Goal: Information Seeking & Learning: Learn about a topic

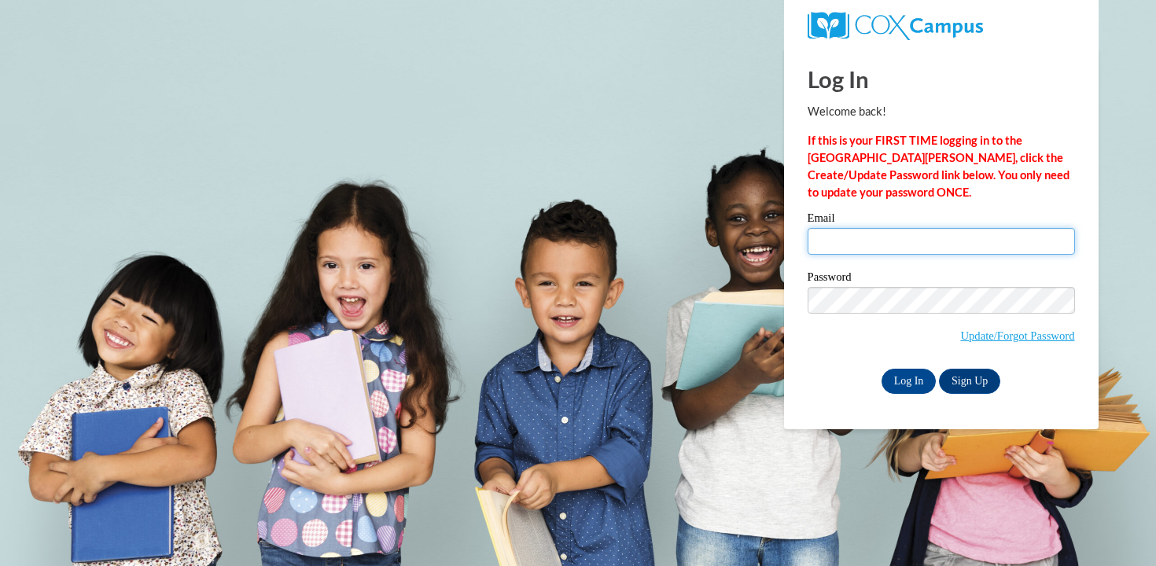
click at [888, 238] on input "Email" at bounding box center [941, 241] width 267 height 27
type input "hobrien2@mtsd.k12.wi.us"
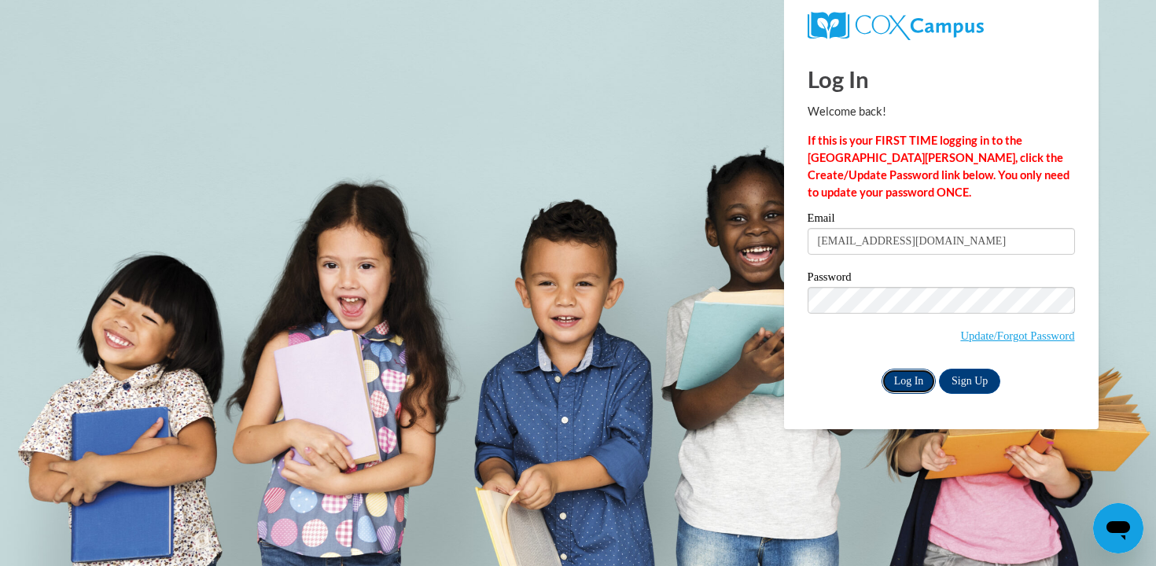
click at [906, 385] on input "Log In" at bounding box center [909, 381] width 55 height 25
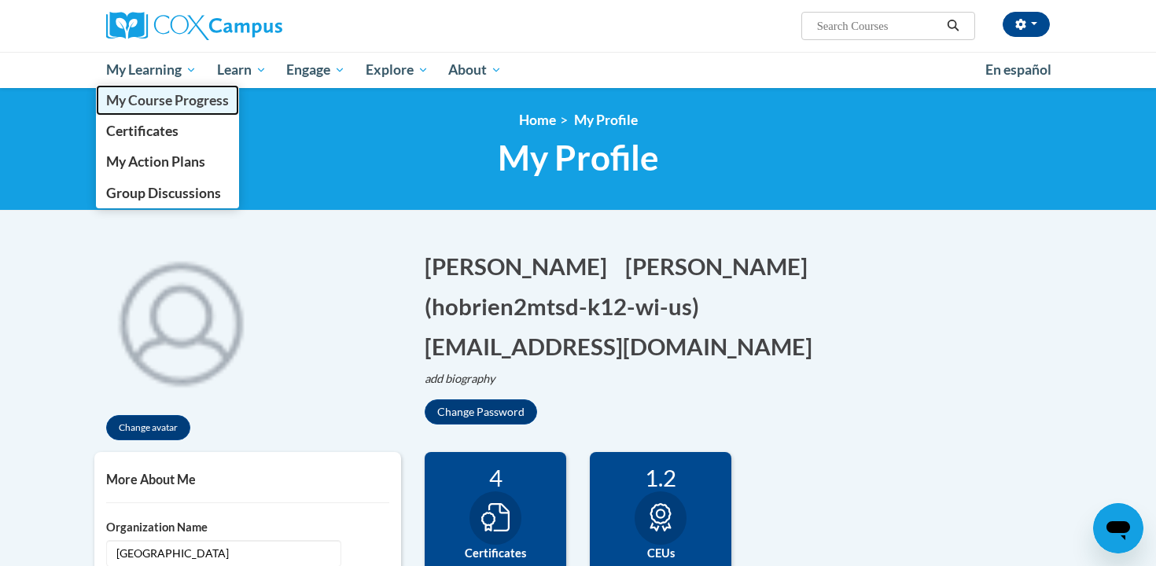
click at [171, 115] on link "My Course Progress" at bounding box center [167, 100] width 143 height 31
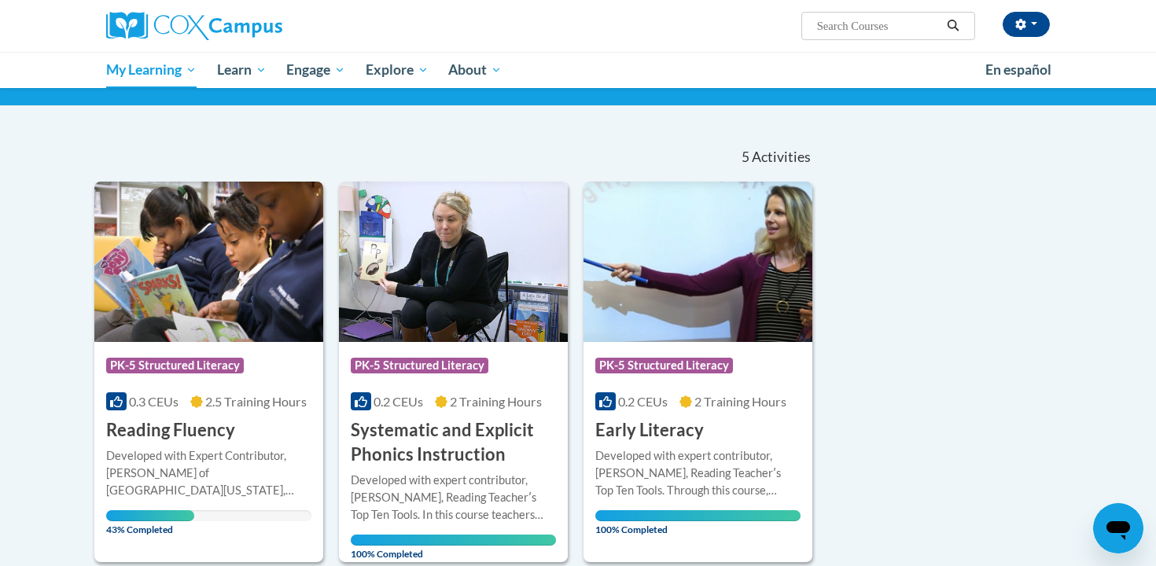
scroll to position [95, 0]
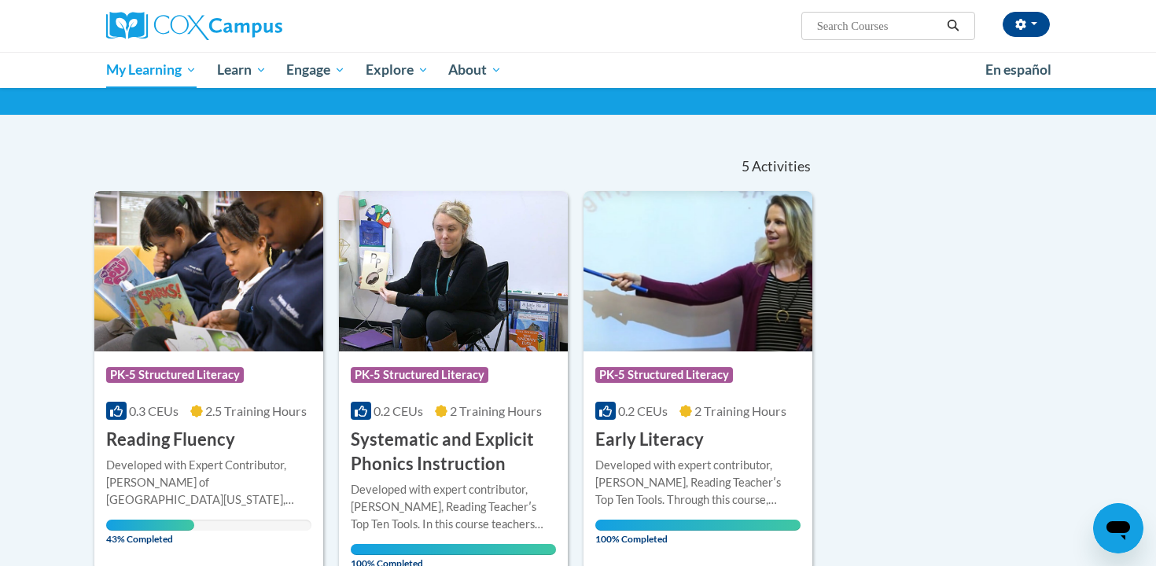
click at [224, 262] on img at bounding box center [208, 271] width 229 height 160
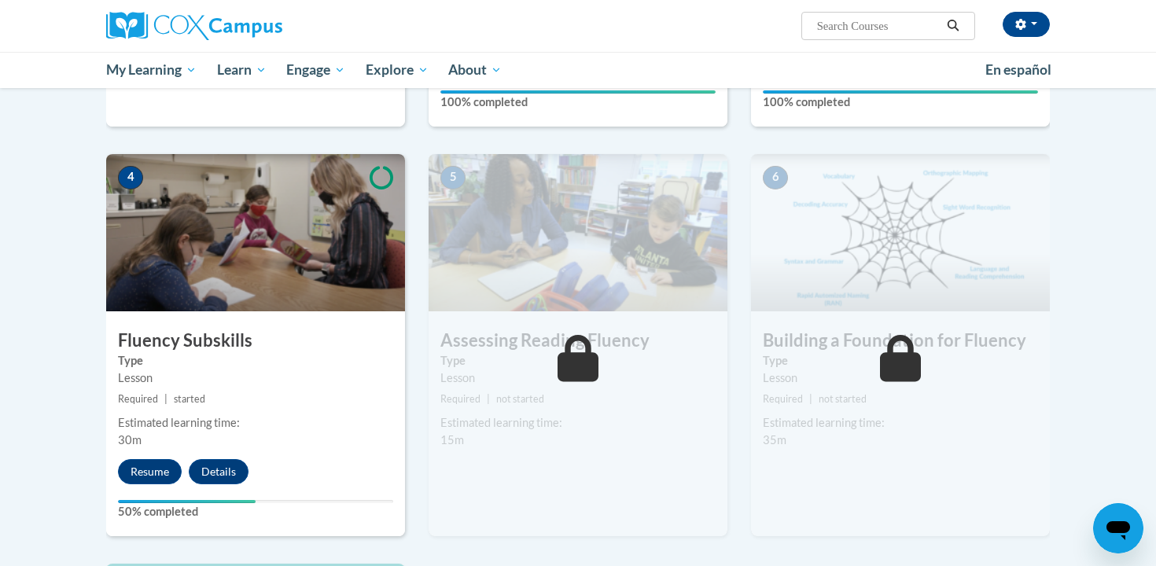
scroll to position [691, 0]
click at [160, 481] on button "Resume" at bounding box center [150, 471] width 64 height 25
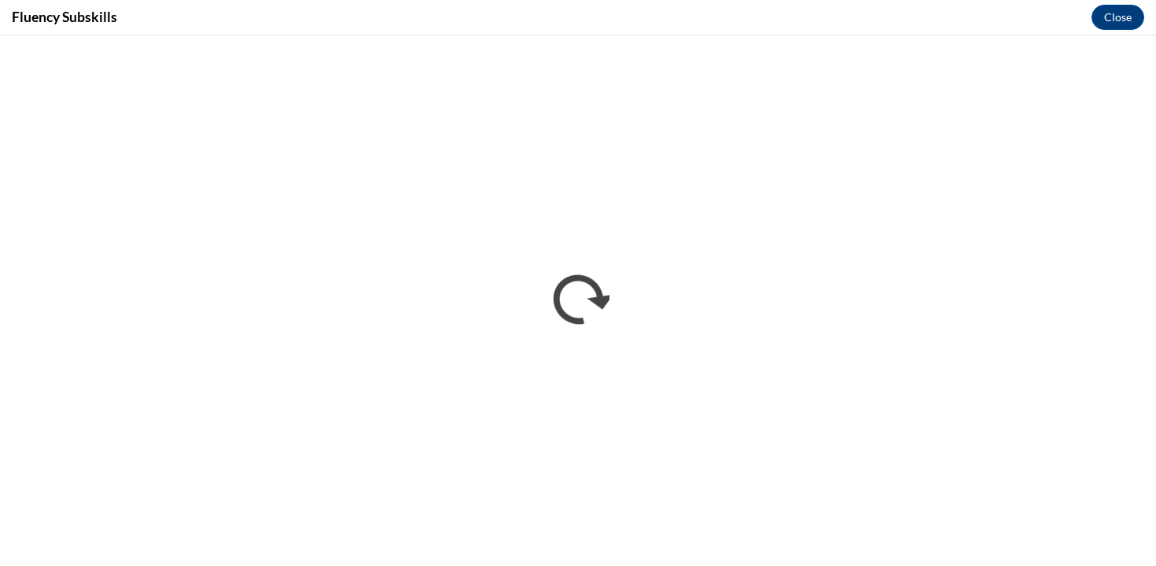
scroll to position [0, 0]
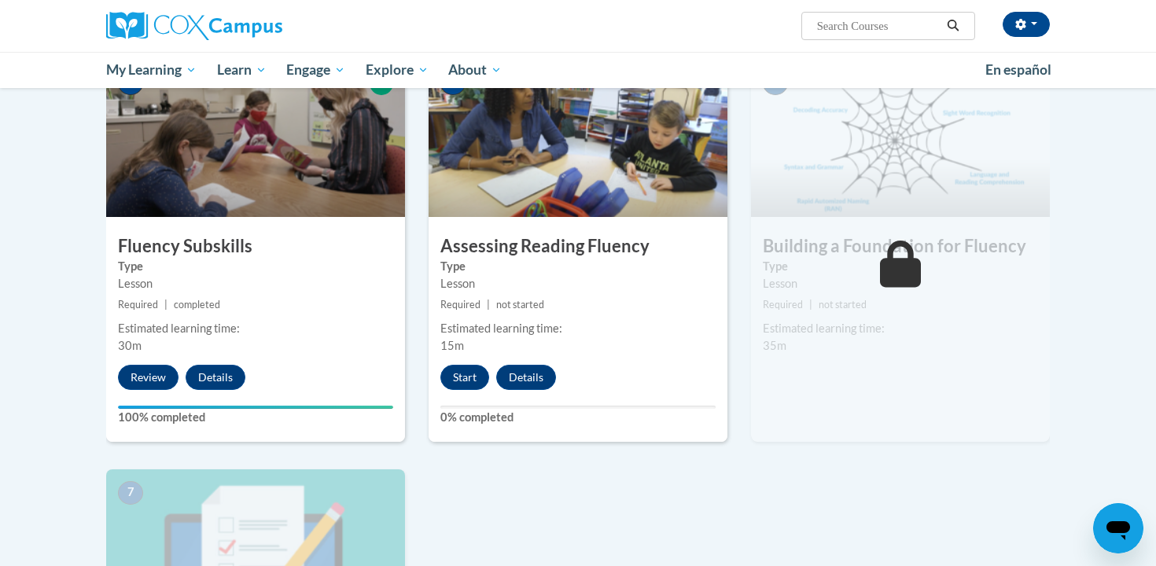
scroll to position [721, 0]
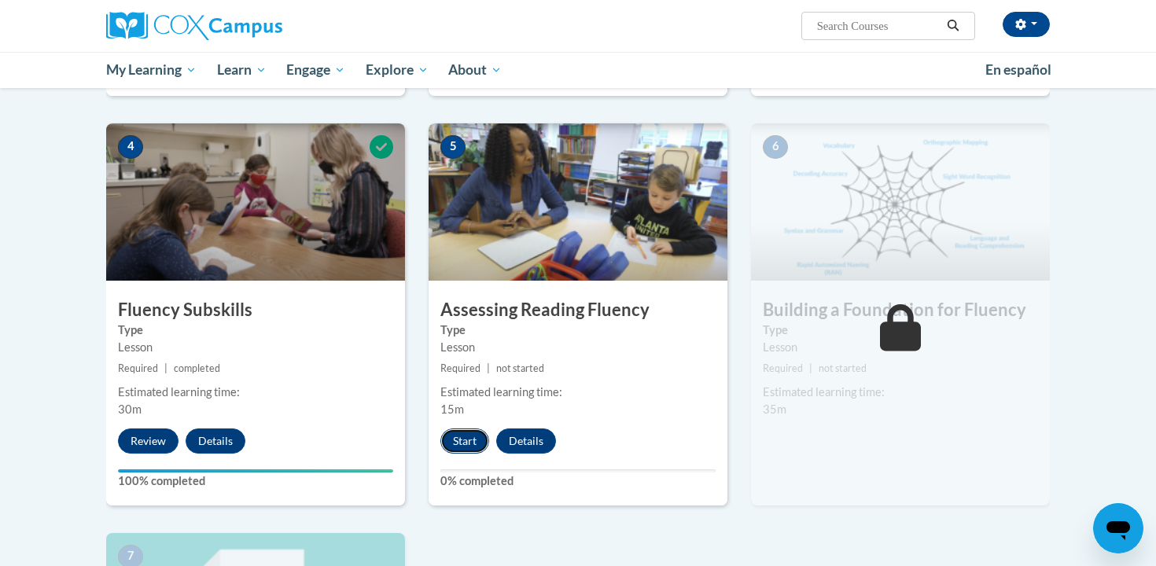
click at [461, 447] on button "Start" at bounding box center [464, 441] width 49 height 25
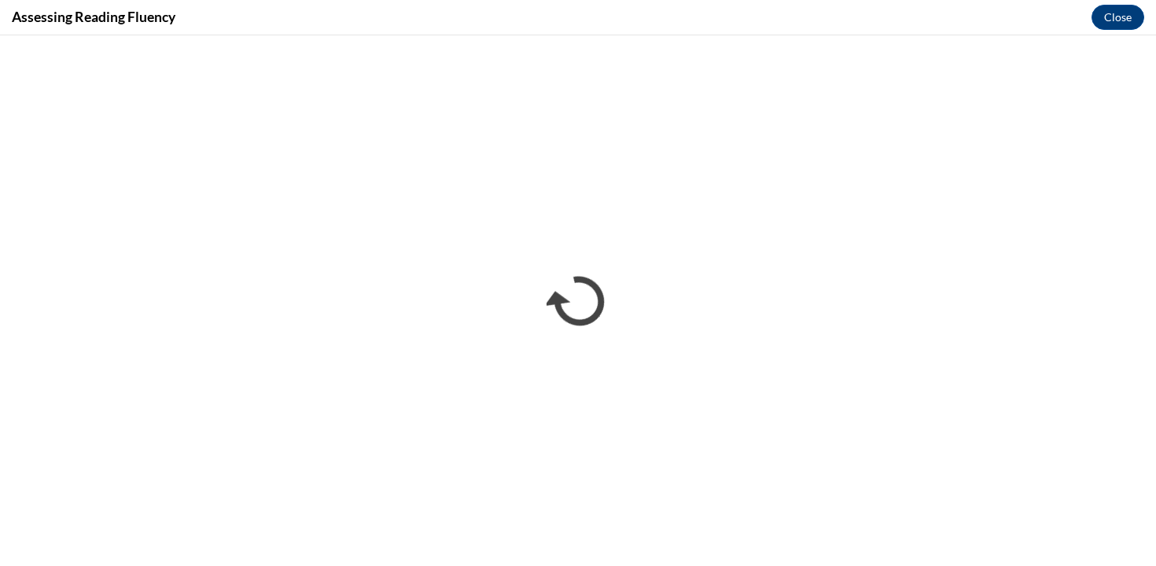
scroll to position [0, 0]
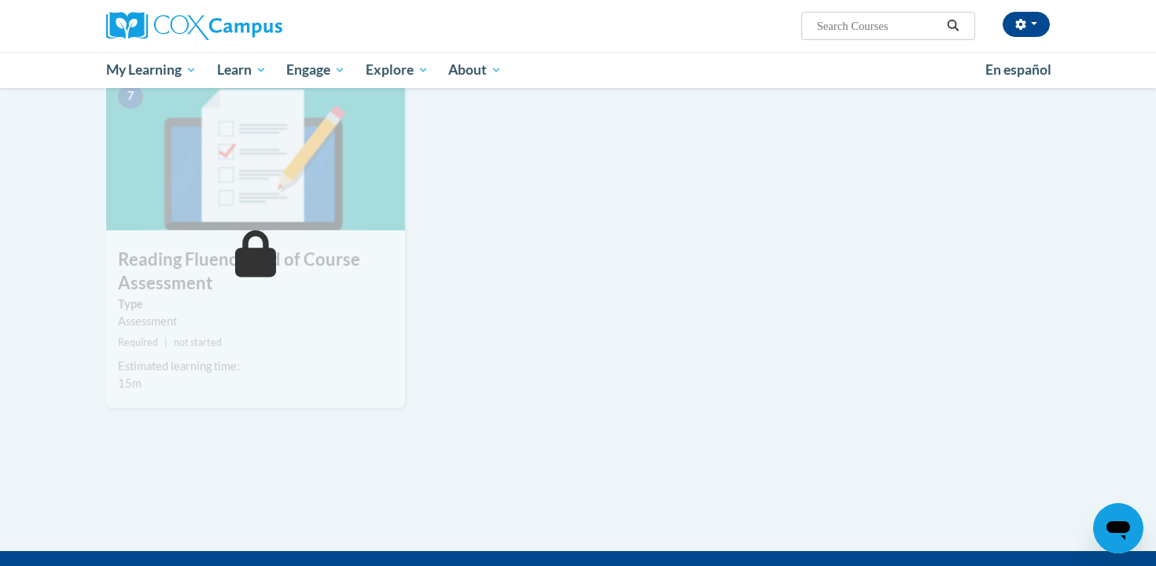
scroll to position [707, 0]
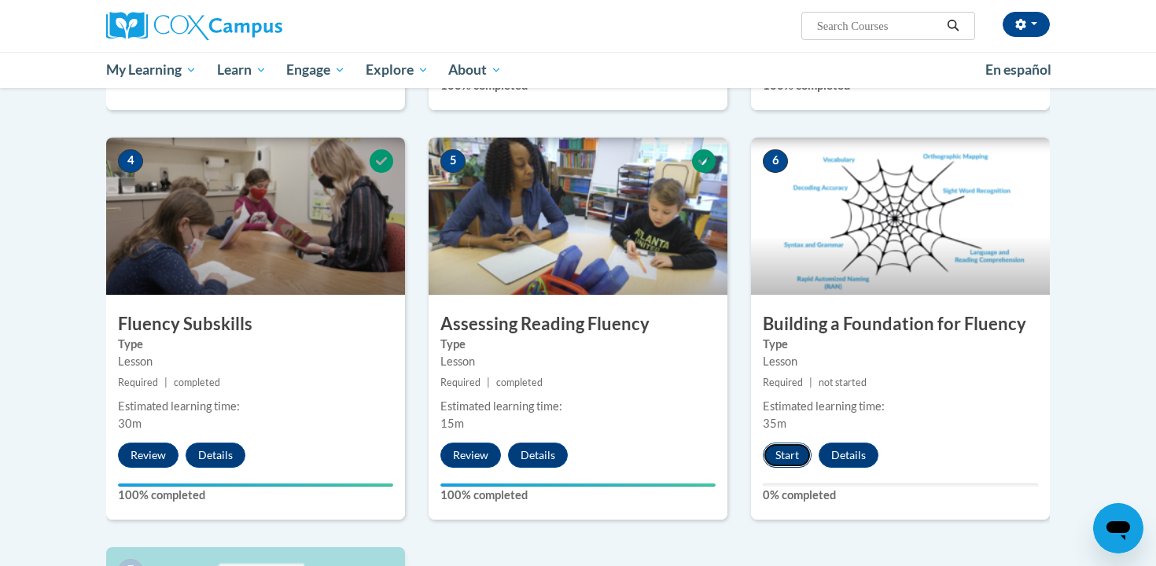
click at [786, 453] on button "Start" at bounding box center [787, 455] width 49 height 25
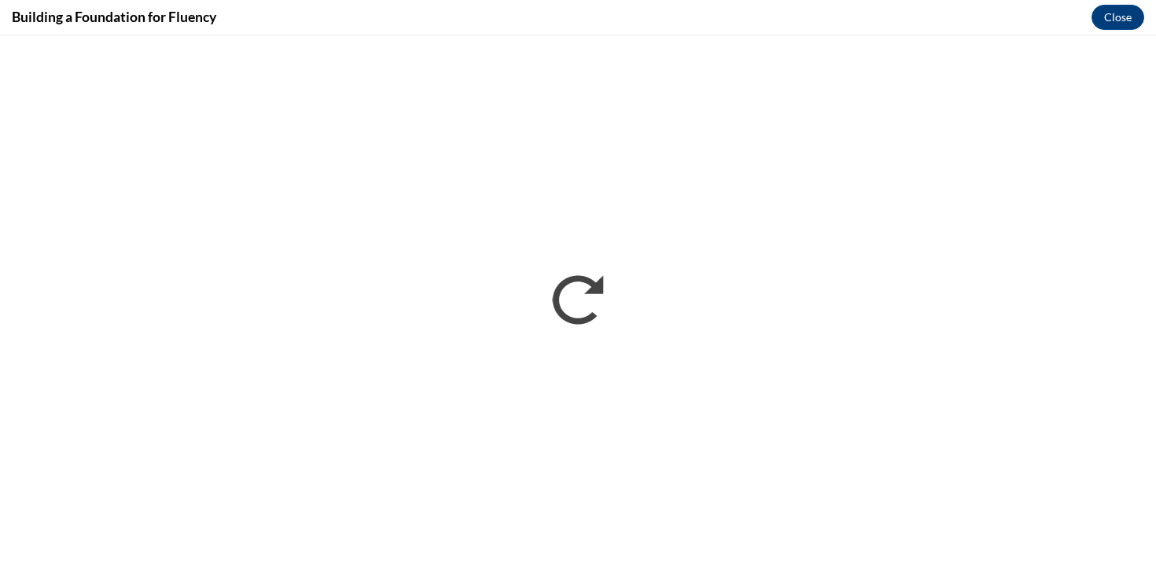
scroll to position [0, 0]
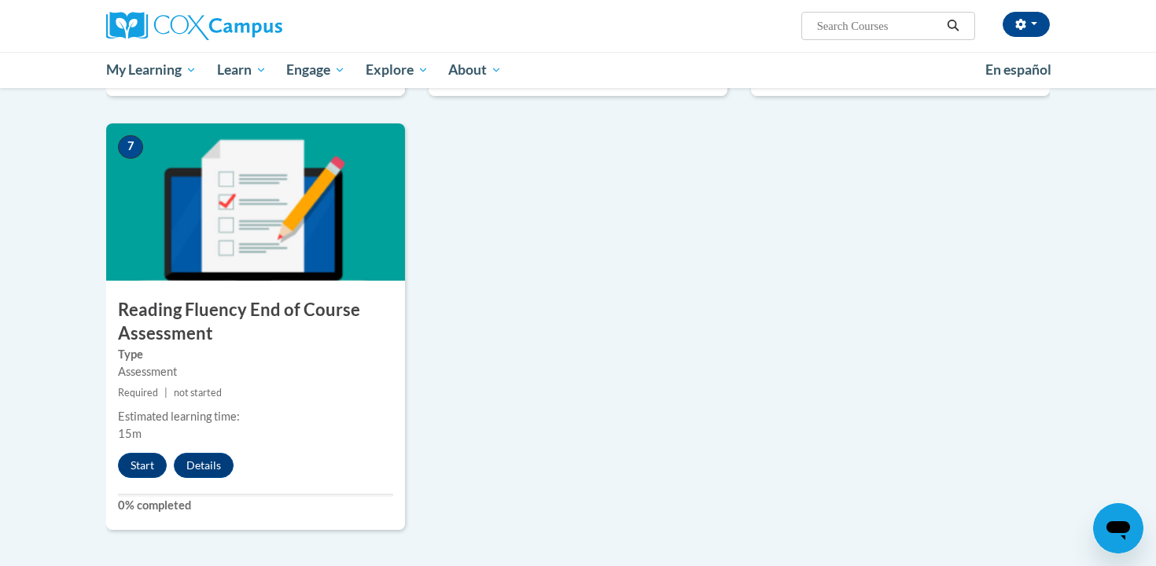
scroll to position [1143, 0]
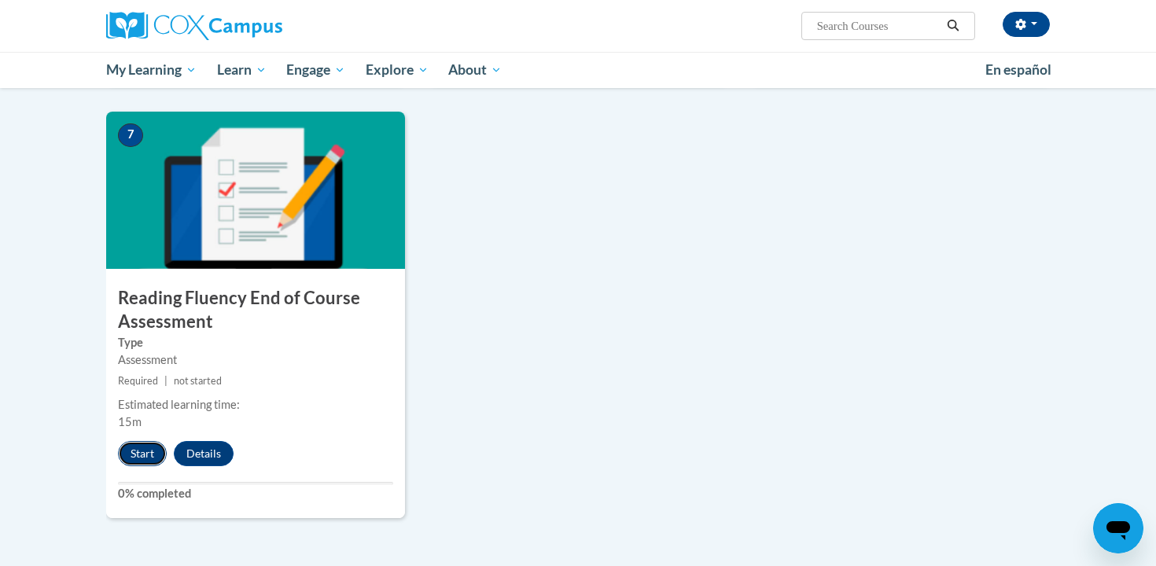
click at [138, 451] on button "Start" at bounding box center [142, 453] width 49 height 25
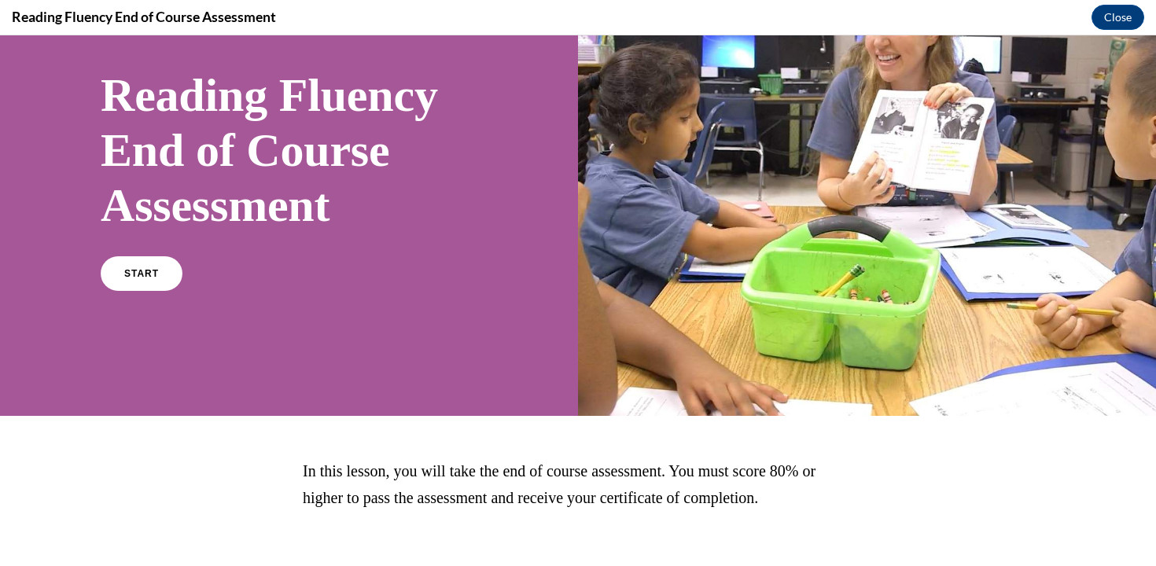
scroll to position [175, 0]
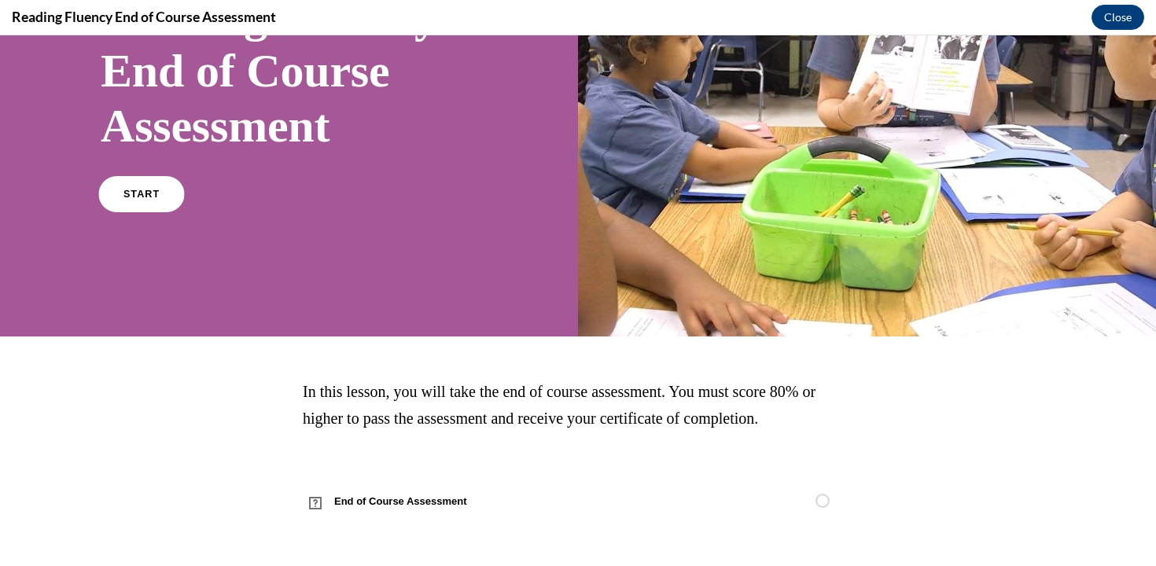
click at [154, 197] on span "START" at bounding box center [141, 195] width 36 height 12
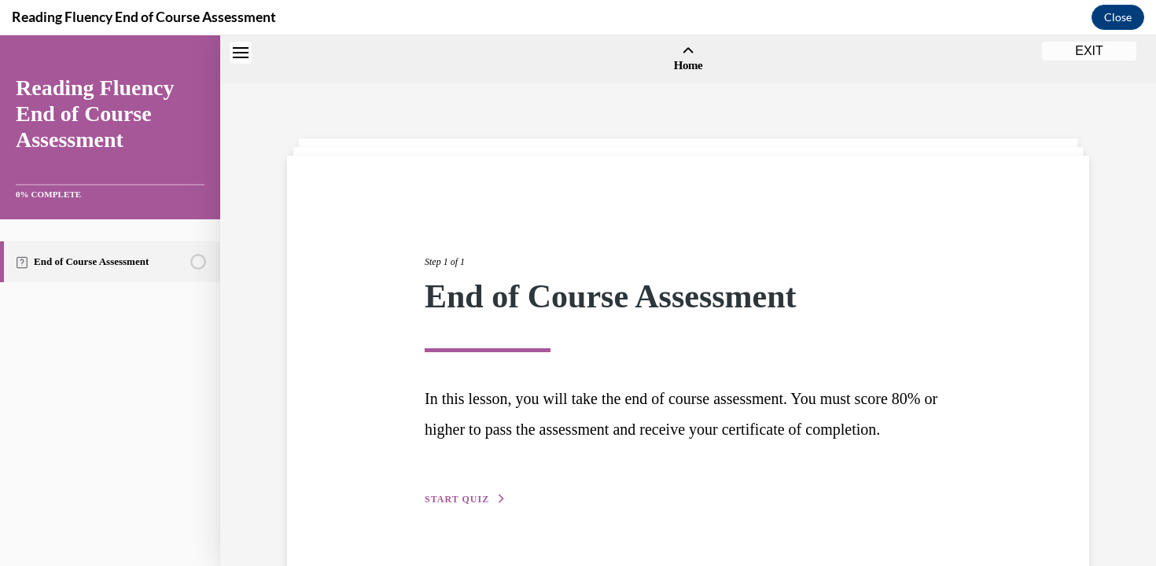
scroll to position [49, 0]
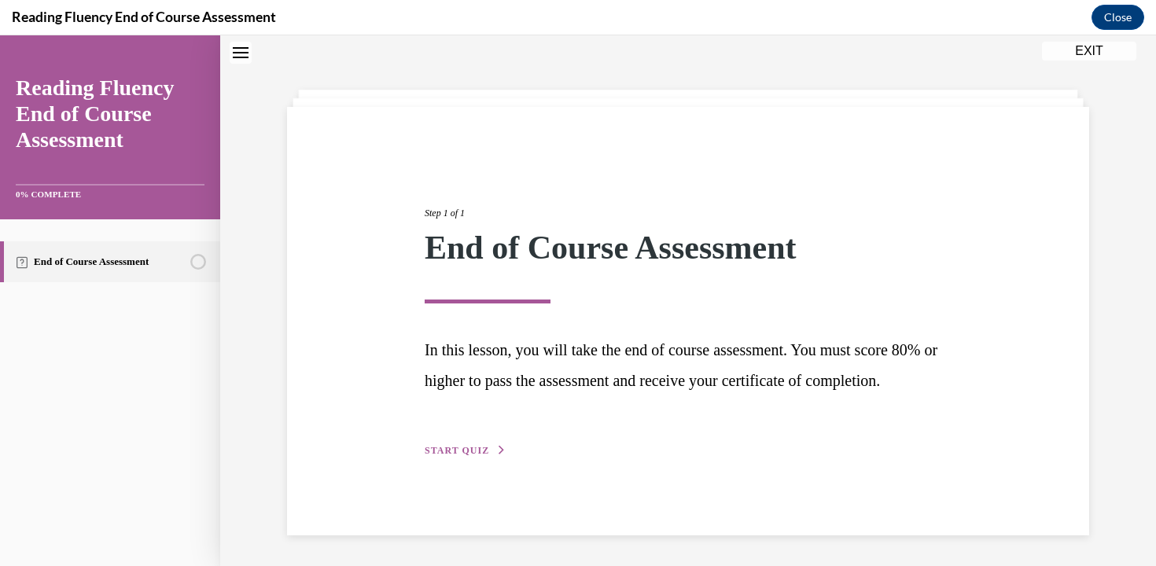
click at [492, 458] on button "START QUIZ" at bounding box center [466, 451] width 82 height 14
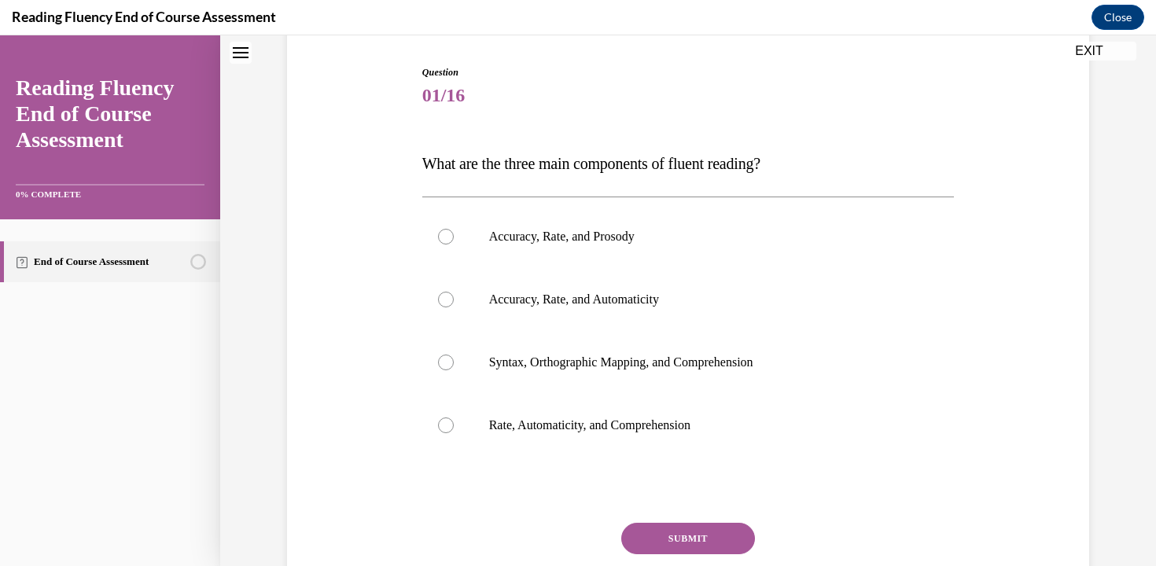
scroll to position [169, 0]
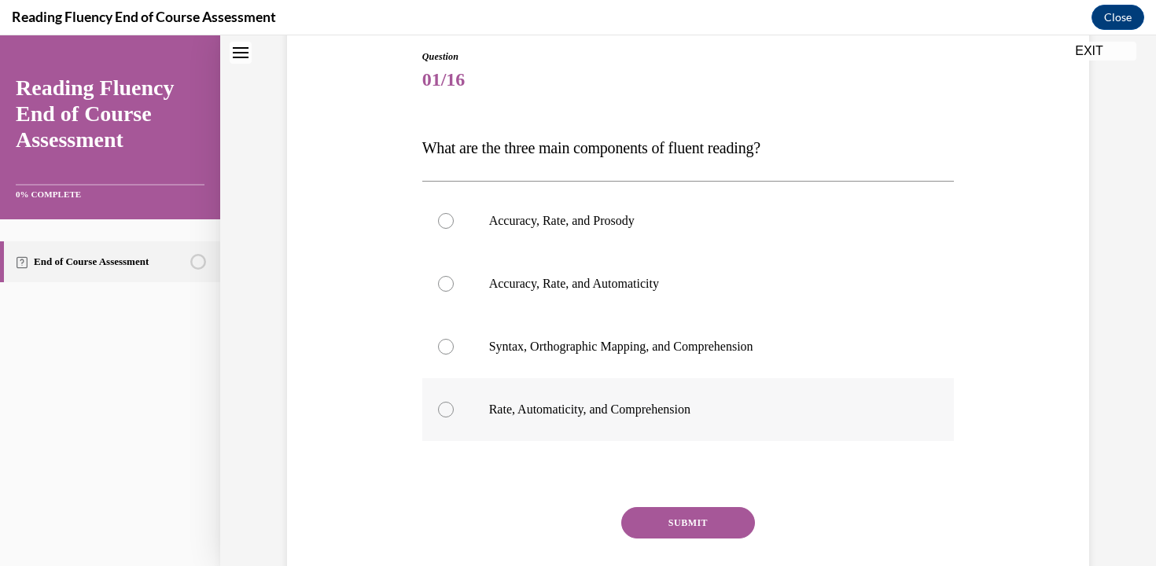
click at [711, 414] on p "Rate, Automaticity, and Comprehension" at bounding box center [702, 410] width 426 height 16
click at [454, 414] on input "Rate, Automaticity, and Comprehension" at bounding box center [446, 410] width 16 height 16
radio input "true"
click at [711, 528] on button "SUBMIT" at bounding box center [688, 522] width 134 height 31
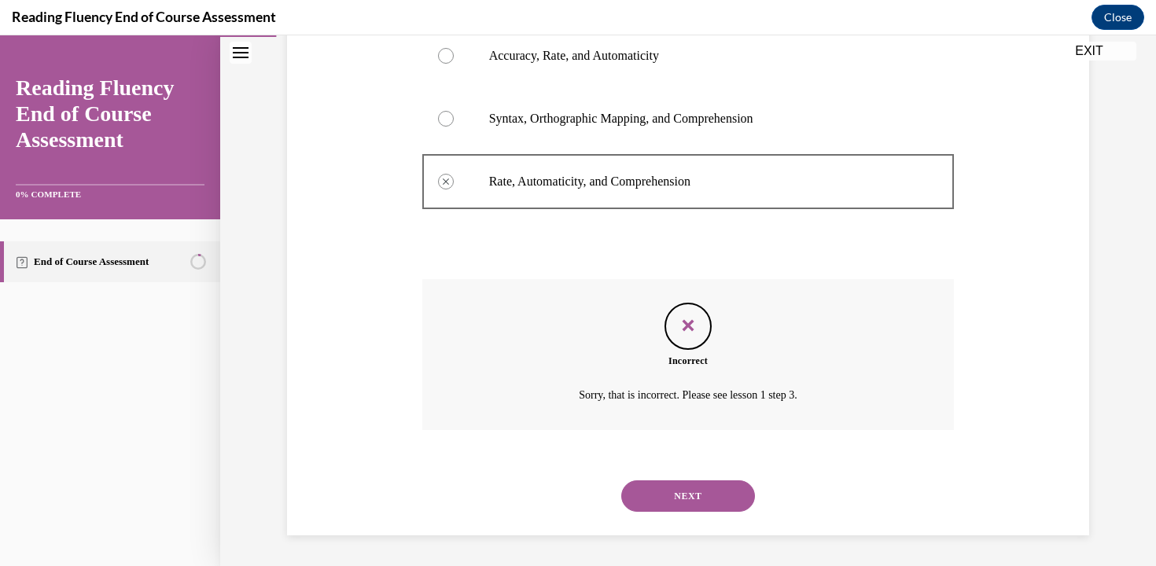
scroll to position [398, 0]
click at [715, 484] on button "NEXT" at bounding box center [688, 495] width 134 height 31
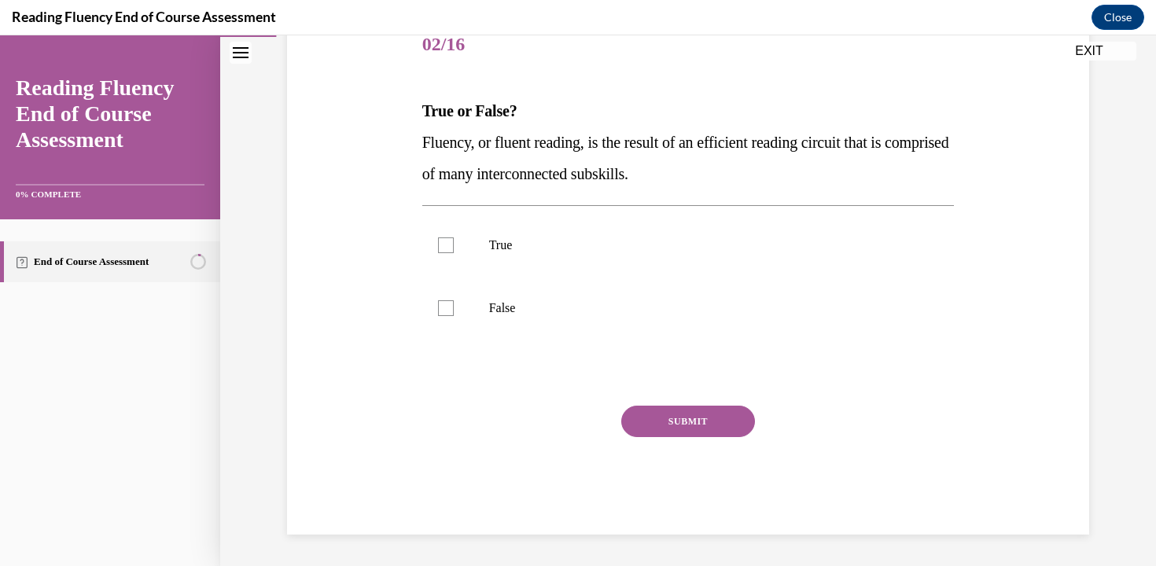
scroll to position [175, 0]
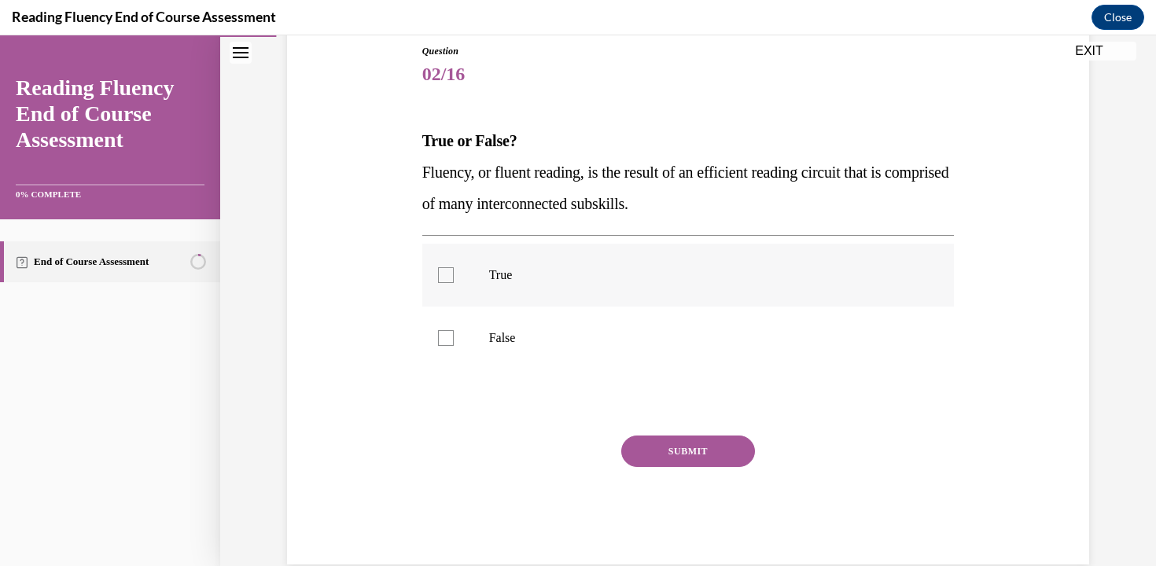
click at [636, 288] on label "True" at bounding box center [688, 275] width 532 height 63
click at [454, 283] on input "True" at bounding box center [446, 275] width 16 height 16
checkbox input "true"
click at [698, 448] on button "SUBMIT" at bounding box center [688, 451] width 134 height 31
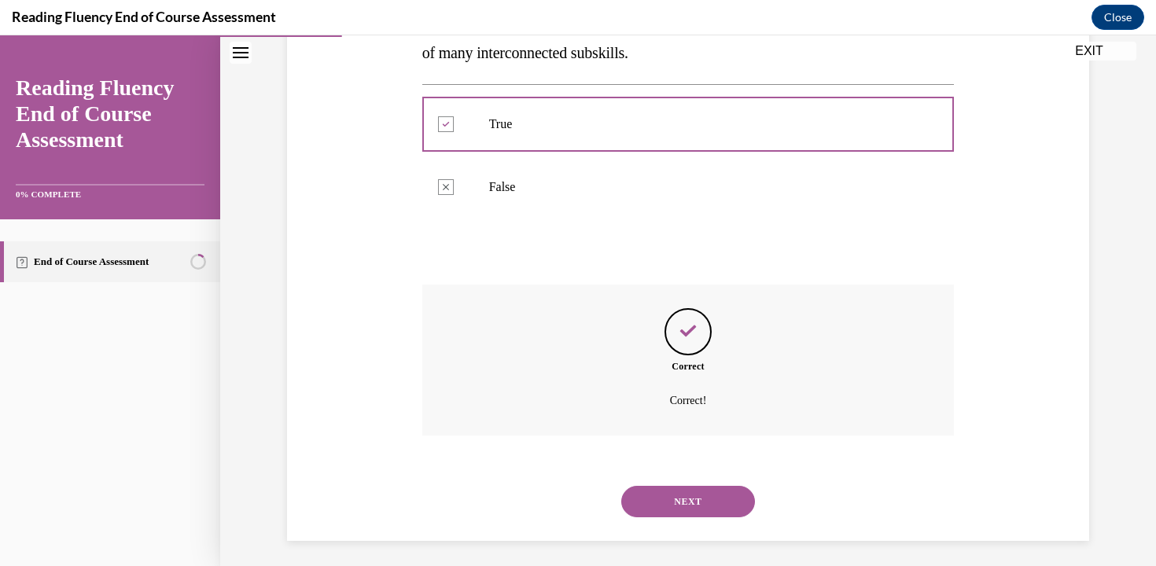
scroll to position [332, 0]
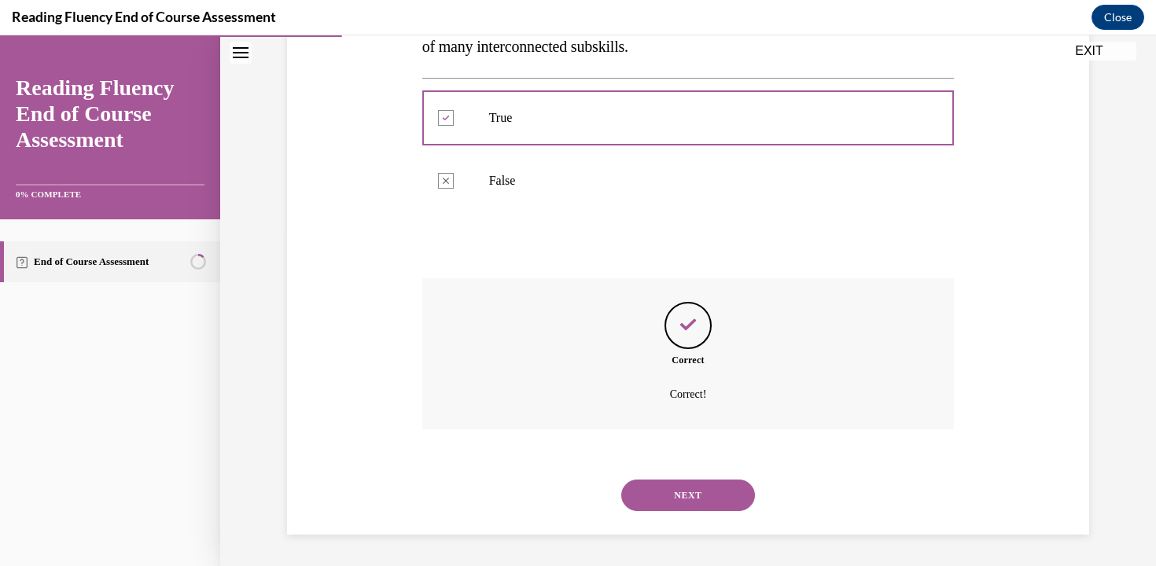
click at [704, 500] on button "NEXT" at bounding box center [688, 495] width 134 height 31
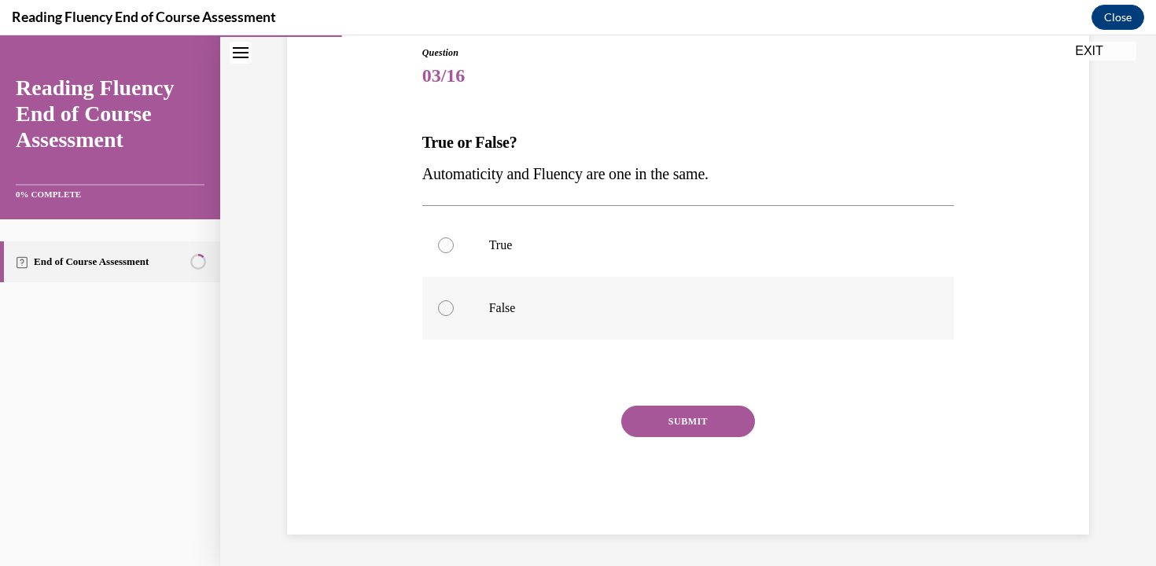
click at [525, 308] on p "False" at bounding box center [702, 308] width 426 height 16
click at [454, 308] on input "False" at bounding box center [446, 308] width 16 height 16
radio input "true"
click at [672, 423] on button "SUBMIT" at bounding box center [688, 421] width 134 height 31
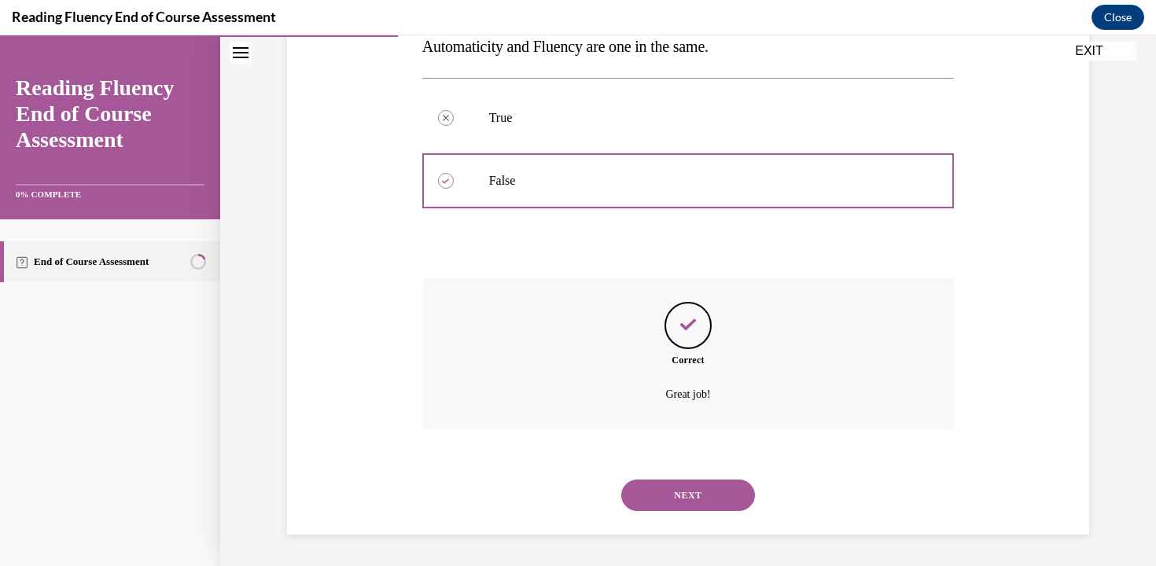
click at [683, 493] on button "NEXT" at bounding box center [688, 495] width 134 height 31
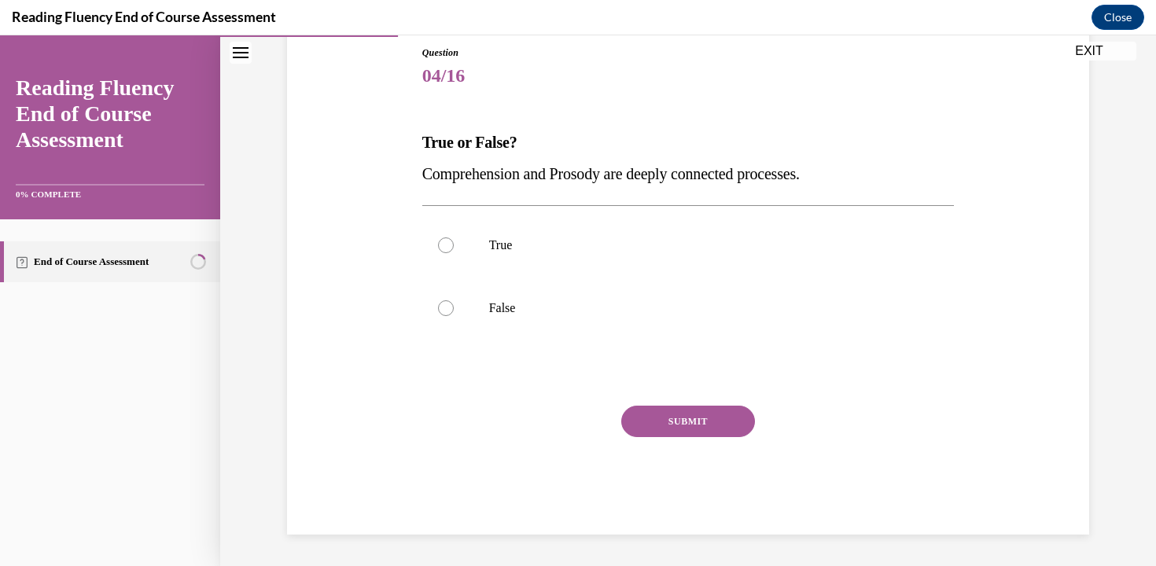
click at [656, 171] on span "Comprehension and Prosody are deeply connected processes." at bounding box center [611, 173] width 378 height 17
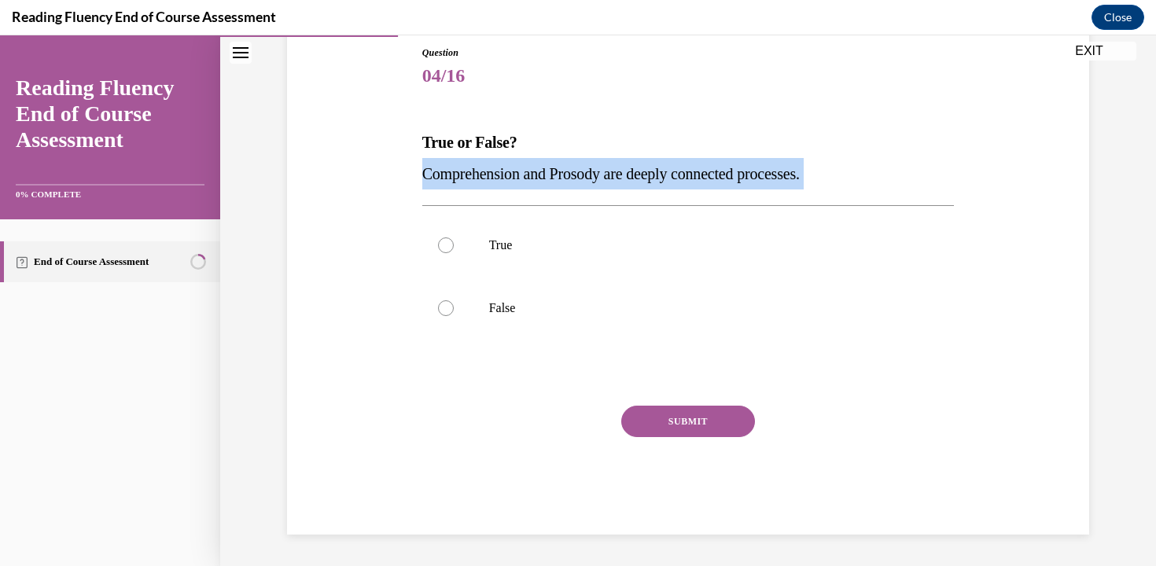
click at [656, 171] on span "Comprehension and Prosody are deeply connected processes." at bounding box center [611, 173] width 378 height 17
copy p "Comprehension and Prosody are deeply connected processes."
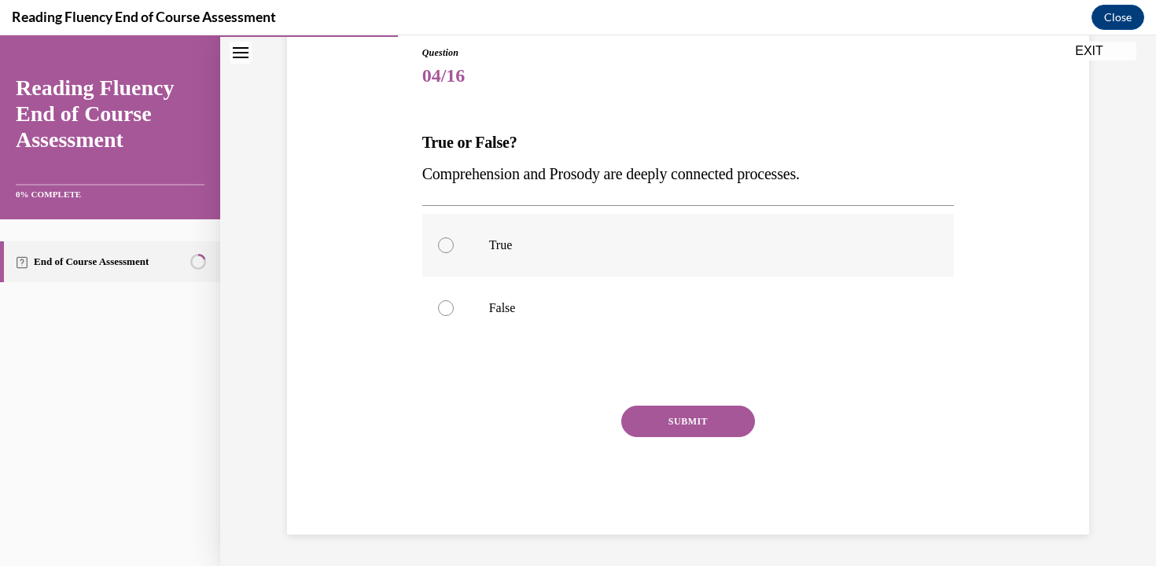
click at [574, 257] on label "True" at bounding box center [688, 245] width 532 height 63
click at [454, 253] on input "True" at bounding box center [446, 246] width 16 height 16
radio input "true"
click at [645, 422] on button "SUBMIT" at bounding box center [688, 421] width 134 height 31
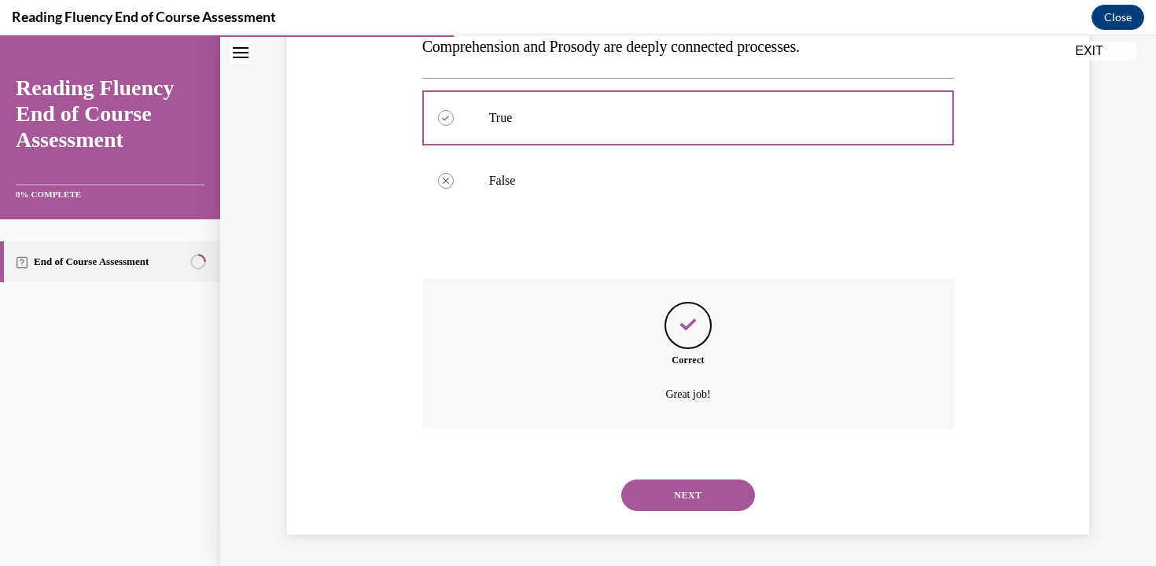
click at [671, 496] on button "NEXT" at bounding box center [688, 495] width 134 height 31
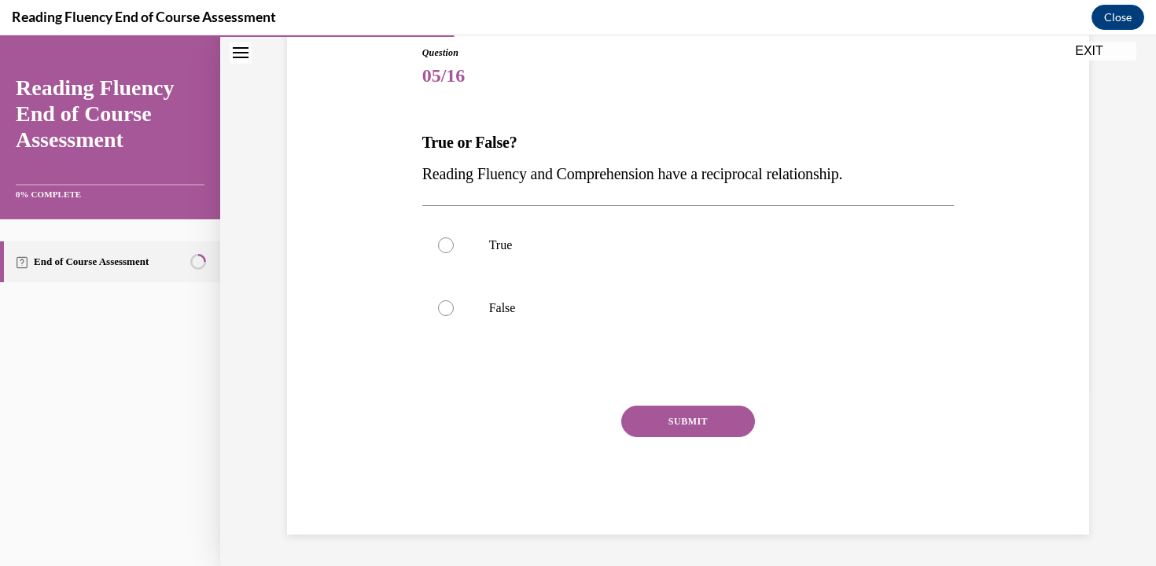
click at [616, 174] on span "Reading Fluency and Comprehension have a reciprocal relationship." at bounding box center [632, 173] width 421 height 17
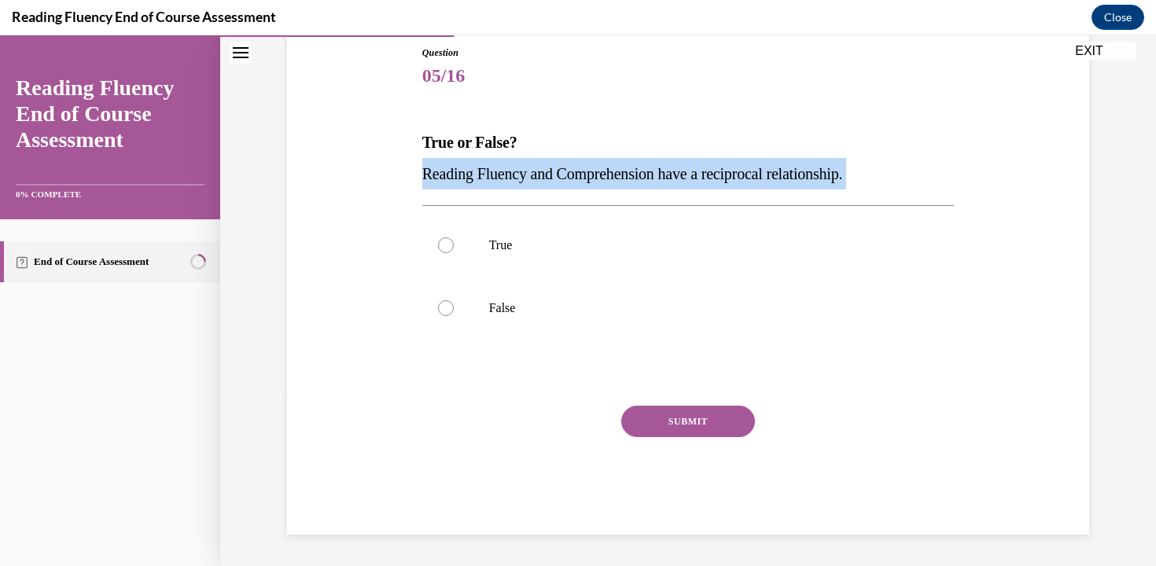
click at [616, 174] on span "Reading Fluency and Comprehension have a reciprocal relationship." at bounding box center [632, 173] width 421 height 17
copy p "Reading Fluency and Comprehension have a reciprocal relationship."
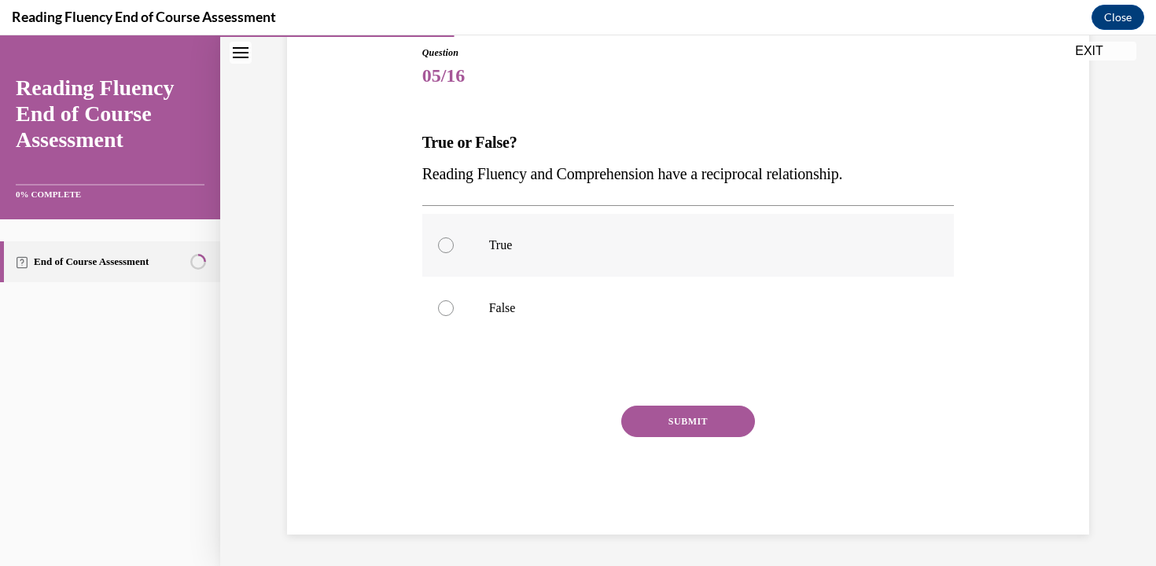
click at [565, 254] on label "True" at bounding box center [688, 245] width 532 height 63
click at [454, 253] on input "True" at bounding box center [446, 246] width 16 height 16
radio input "true"
click at [681, 419] on button "SUBMIT" at bounding box center [688, 421] width 134 height 31
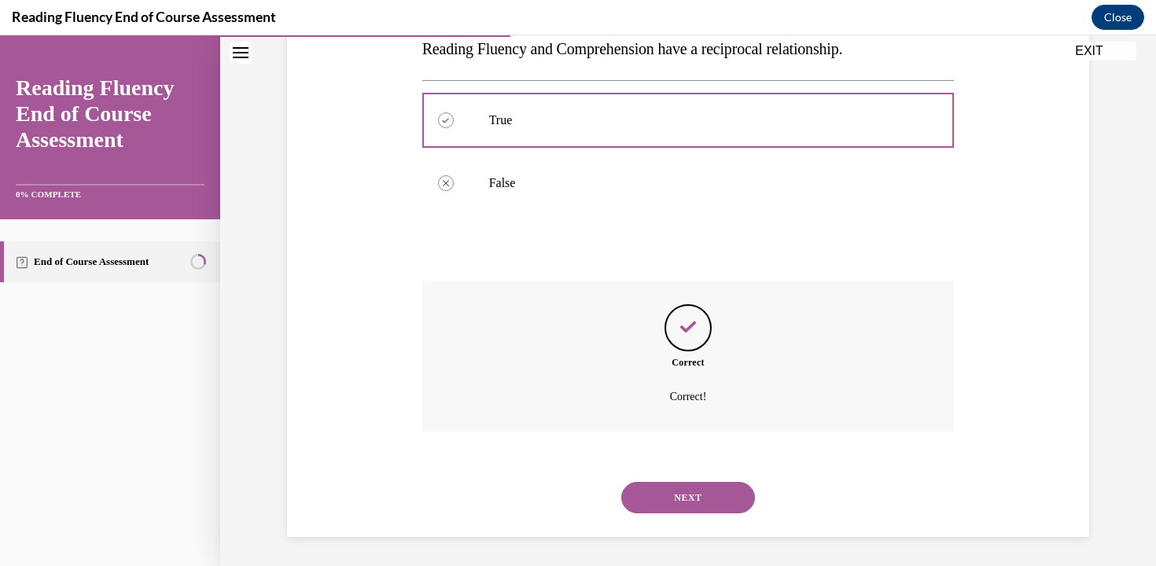
scroll to position [300, 0]
click at [683, 494] on button "NEXT" at bounding box center [688, 495] width 134 height 31
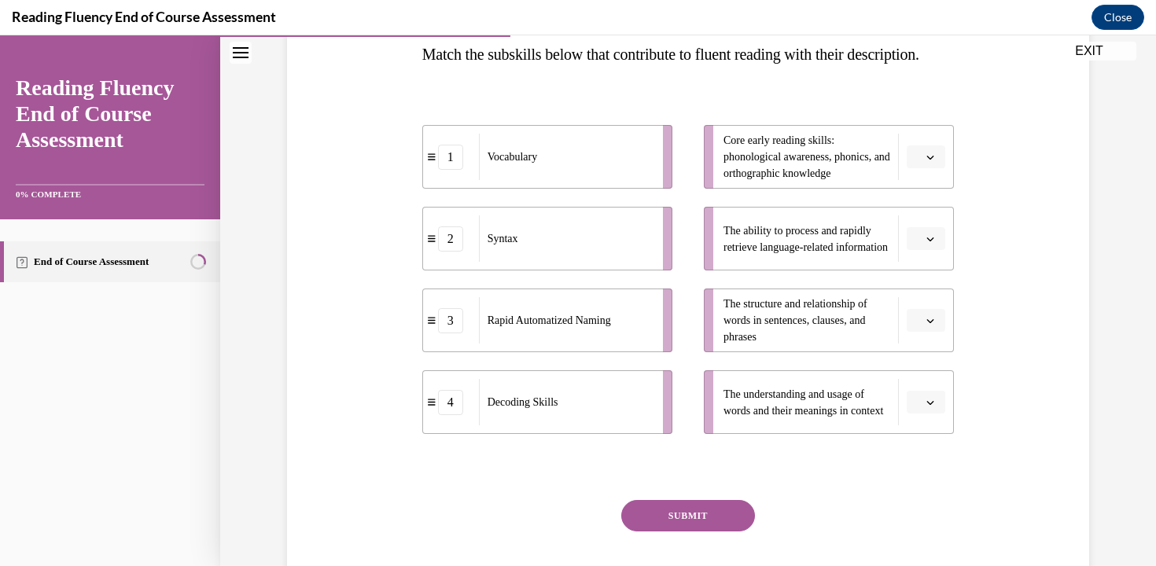
scroll to position [291, 0]
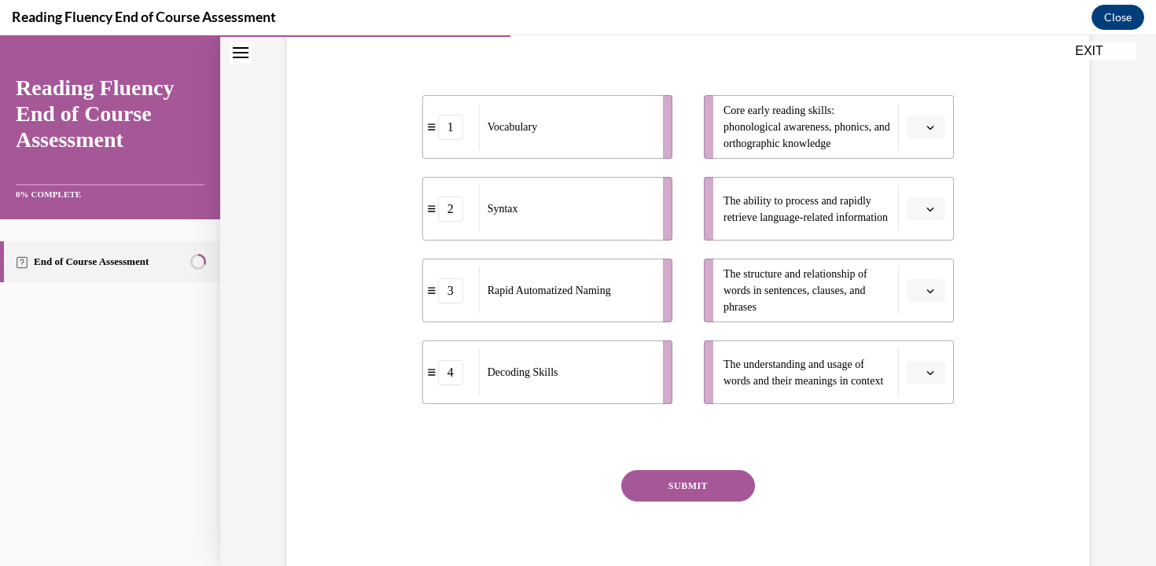
click at [931, 377] on icon "button" at bounding box center [931, 373] width 8 height 8
click at [923, 278] on span "1" at bounding box center [920, 274] width 6 height 13
click at [928, 221] on button "button" at bounding box center [926, 209] width 39 height 24
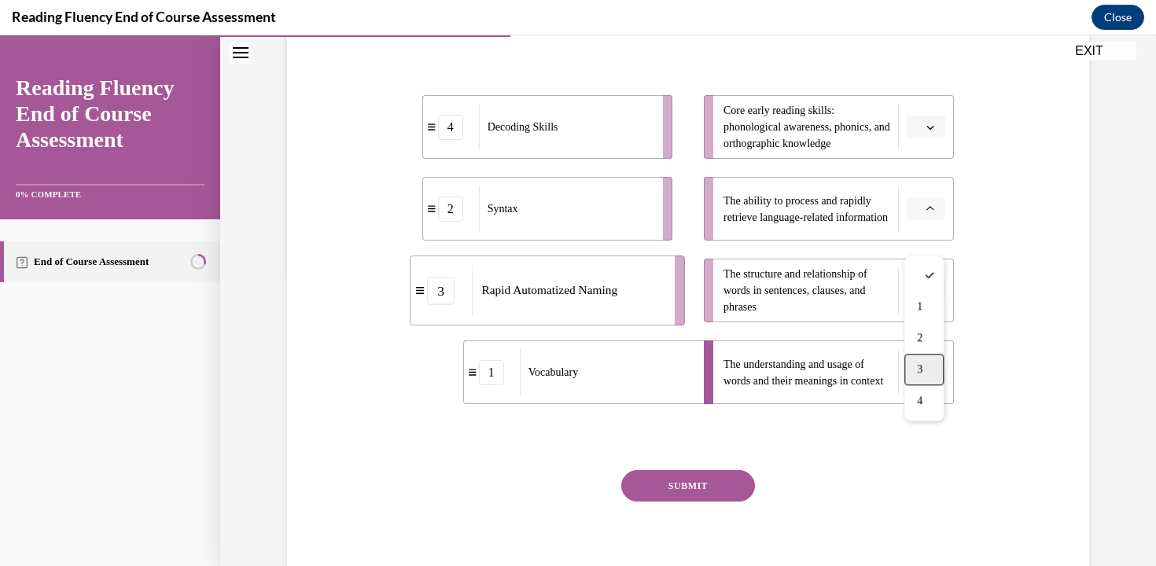
click at [929, 363] on div "3" at bounding box center [924, 369] width 39 height 31
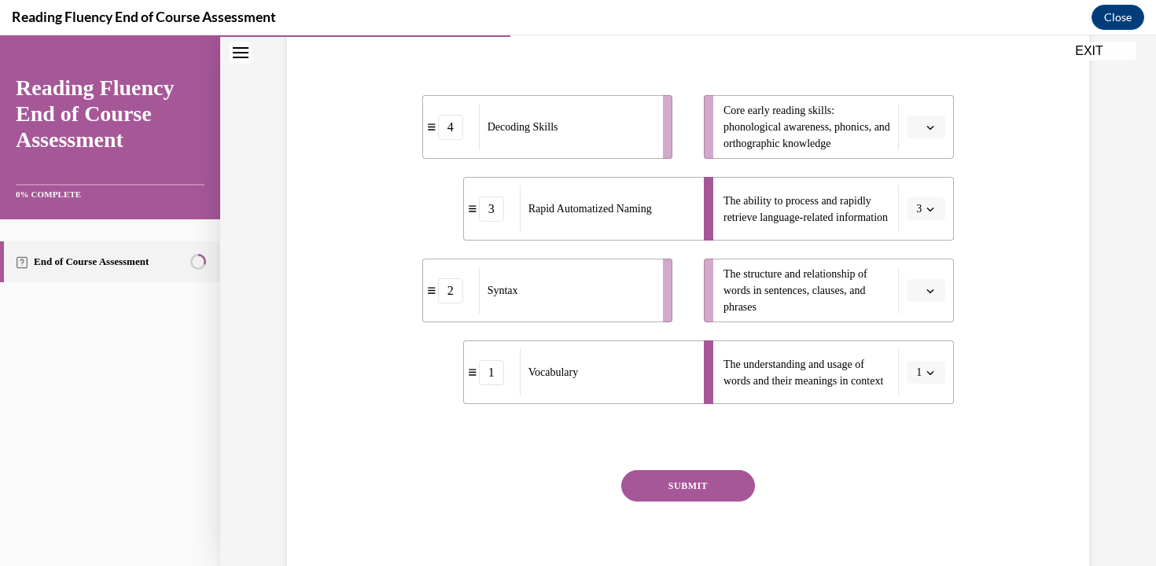
click at [916, 299] on span "Please select an option" at bounding box center [919, 291] width 6 height 16
click at [932, 422] on div "2" at bounding box center [924, 419] width 39 height 31
click at [929, 131] on icon "button" at bounding box center [931, 127] width 8 height 8
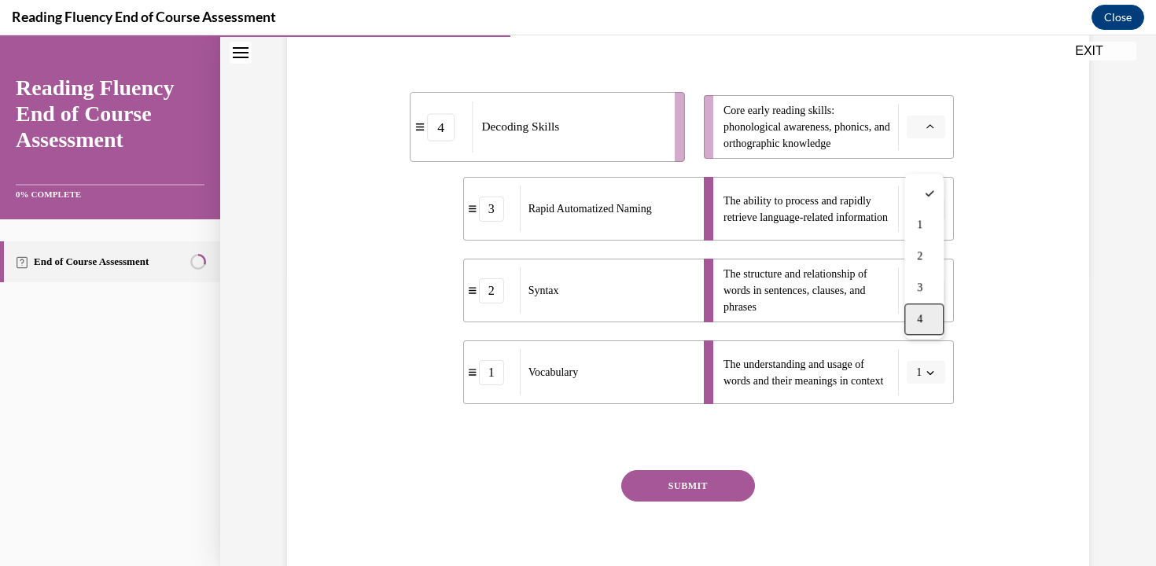
click at [928, 325] on div "4" at bounding box center [924, 319] width 39 height 31
click at [724, 502] on button "SUBMIT" at bounding box center [688, 485] width 134 height 31
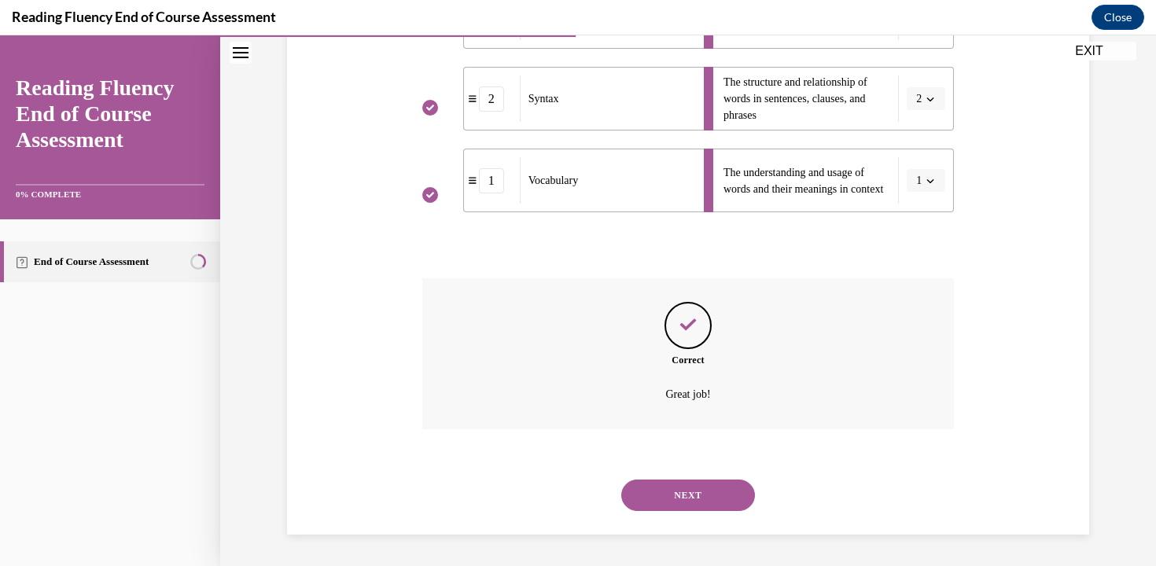
scroll to position [514, 0]
click at [719, 499] on button "NEXT" at bounding box center [688, 495] width 134 height 31
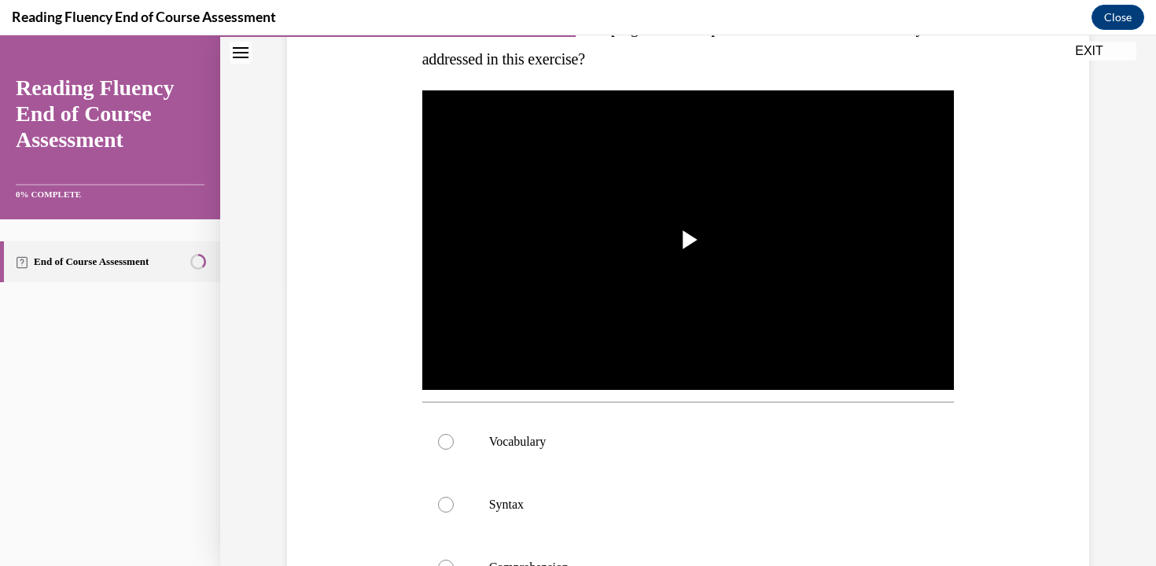
scroll to position [311, 0]
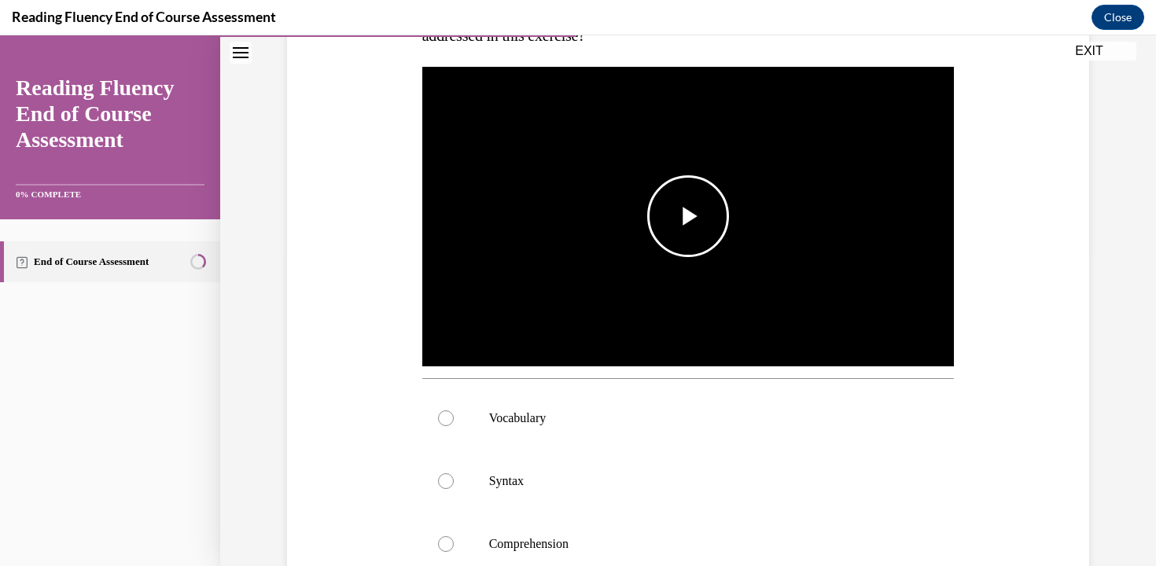
click at [688, 216] on span "Video player" at bounding box center [688, 216] width 0 height 0
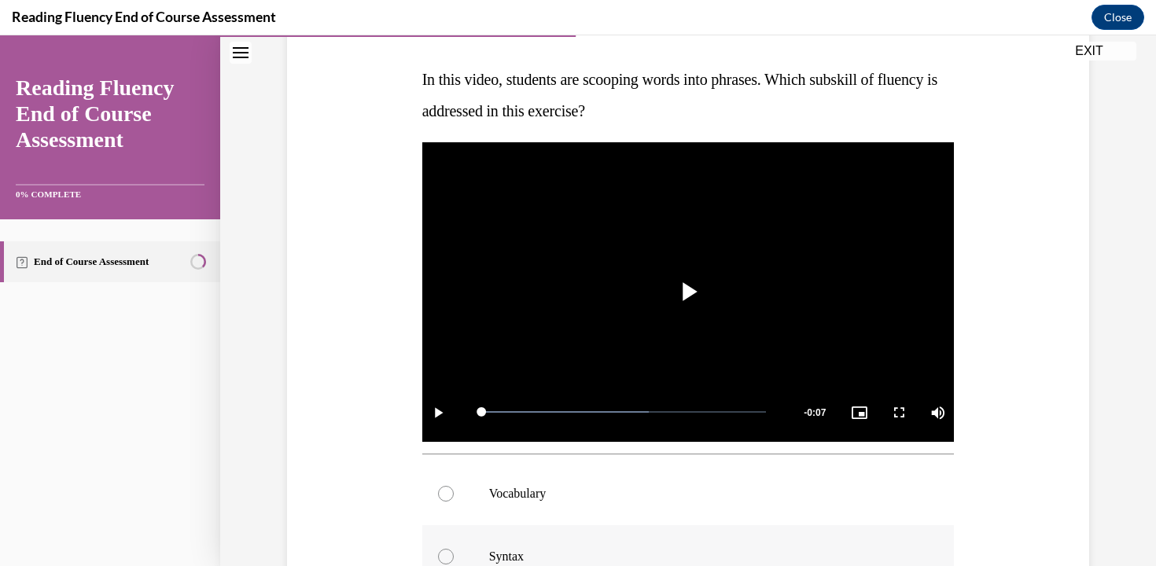
scroll to position [214, 0]
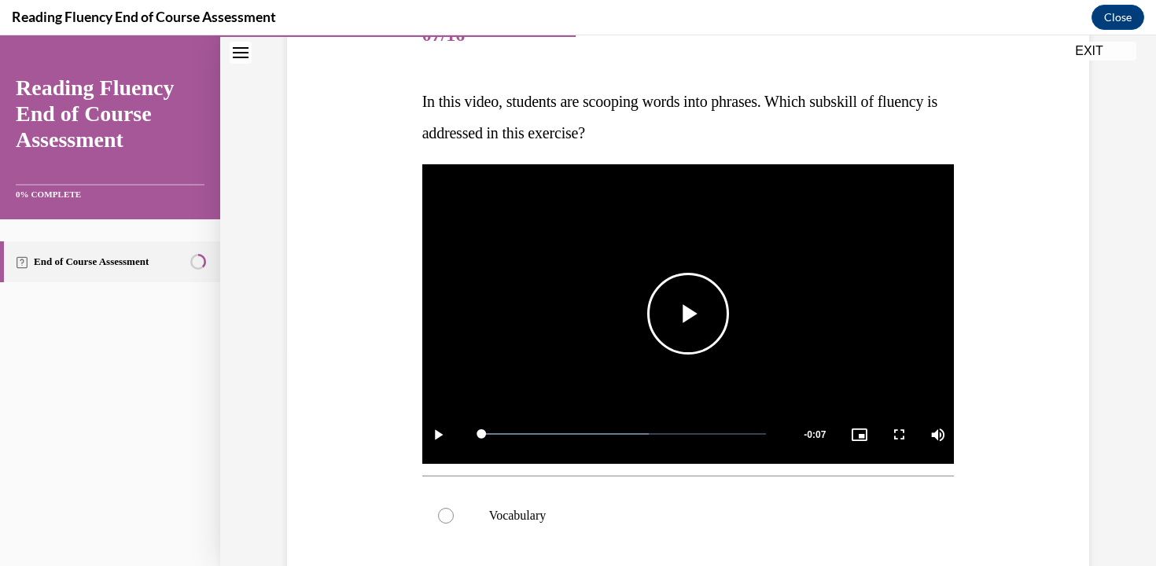
click at [688, 314] on span "Video player" at bounding box center [688, 314] width 0 height 0
click at [433, 434] on span "Video player" at bounding box center [437, 434] width 31 height 0
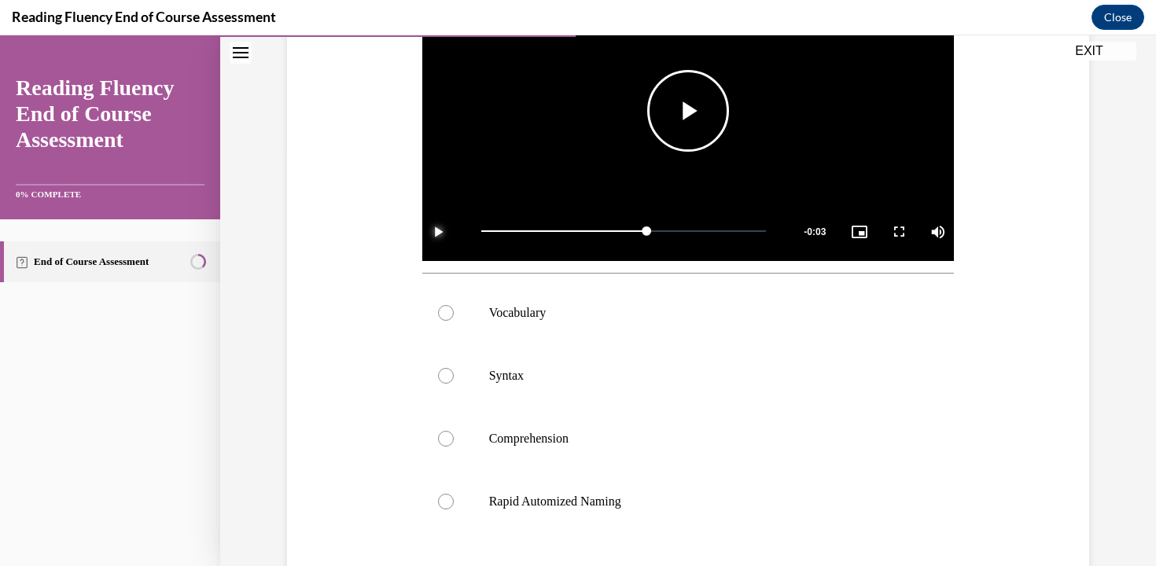
scroll to position [466, 0]
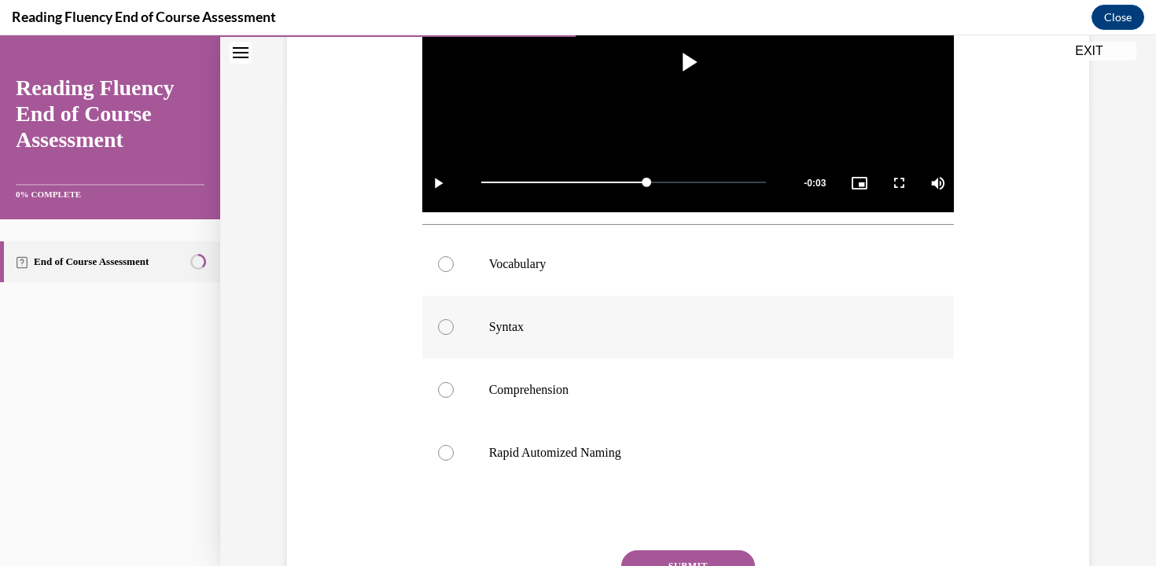
click at [555, 330] on p "Syntax" at bounding box center [702, 327] width 426 height 16
click at [454, 330] on input "Syntax" at bounding box center [446, 327] width 16 height 16
radio input "true"
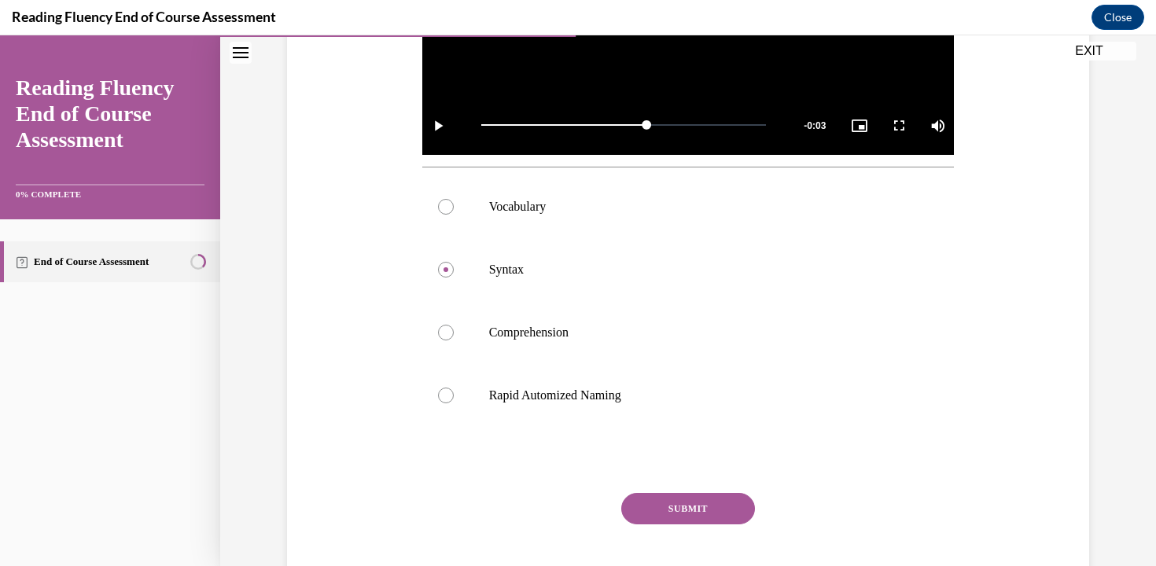
click at [689, 503] on button "SUBMIT" at bounding box center [688, 508] width 134 height 31
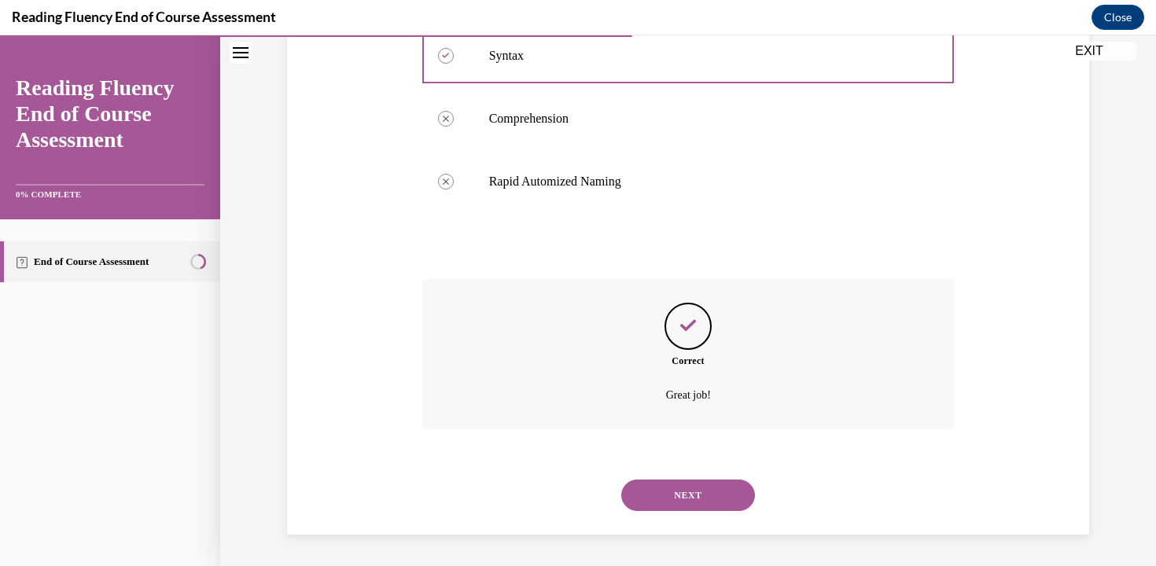
click at [689, 503] on button "NEXT" at bounding box center [688, 495] width 134 height 31
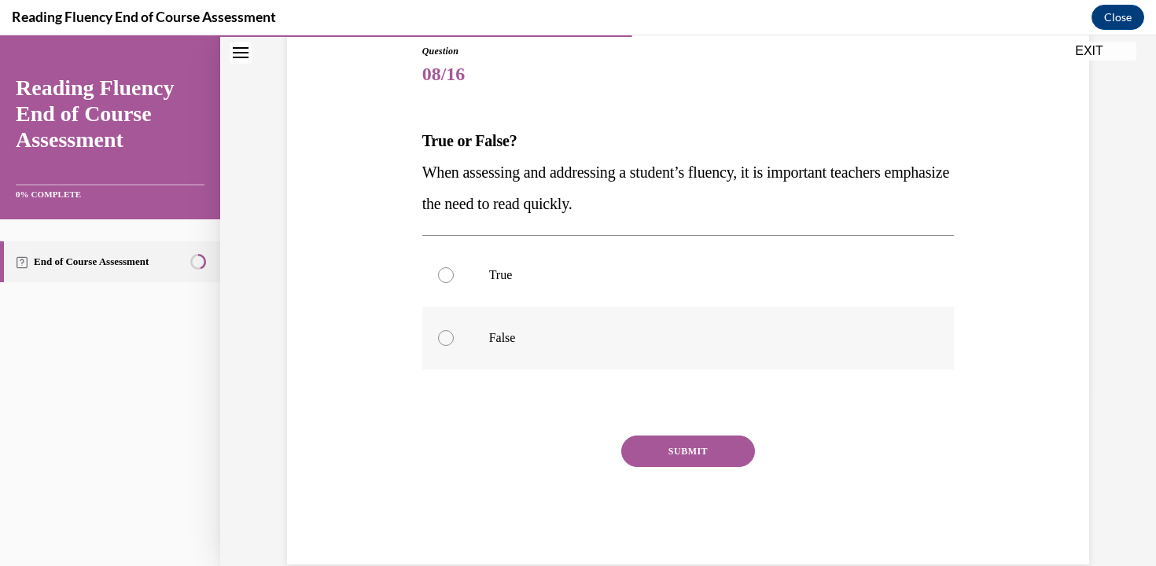
click at [559, 336] on p "False" at bounding box center [702, 338] width 426 height 16
click at [454, 336] on input "False" at bounding box center [446, 338] width 16 height 16
radio input "true"
click at [676, 463] on button "SUBMIT" at bounding box center [688, 451] width 134 height 31
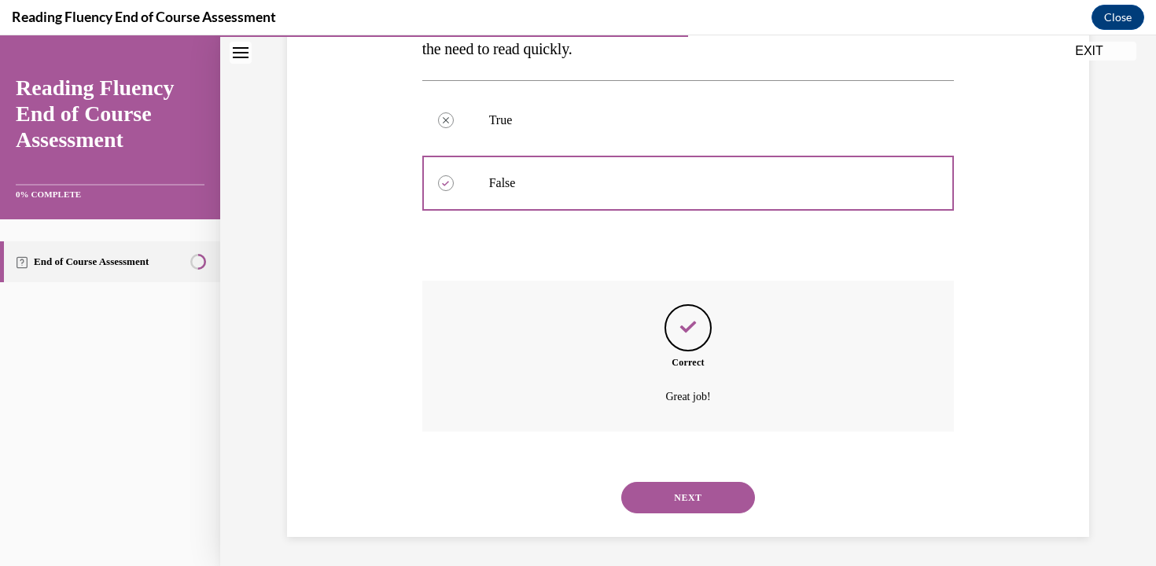
scroll to position [332, 0]
click at [680, 493] on button "NEXT" at bounding box center [688, 495] width 134 height 31
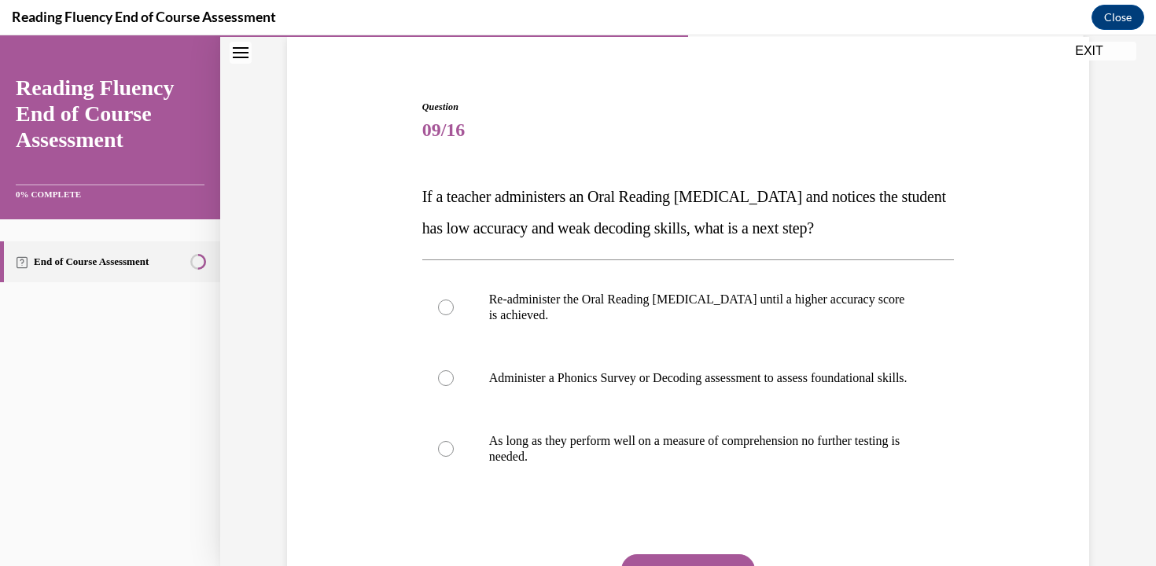
scroll to position [120, 0]
click at [746, 385] on p "Administer a Phonics Survey or Decoding assessment to assess foundational skill…" at bounding box center [702, 378] width 426 height 16
click at [454, 385] on input "Administer a Phonics Survey or Decoding assessment to assess foundational skill…" at bounding box center [446, 378] width 16 height 16
radio input "true"
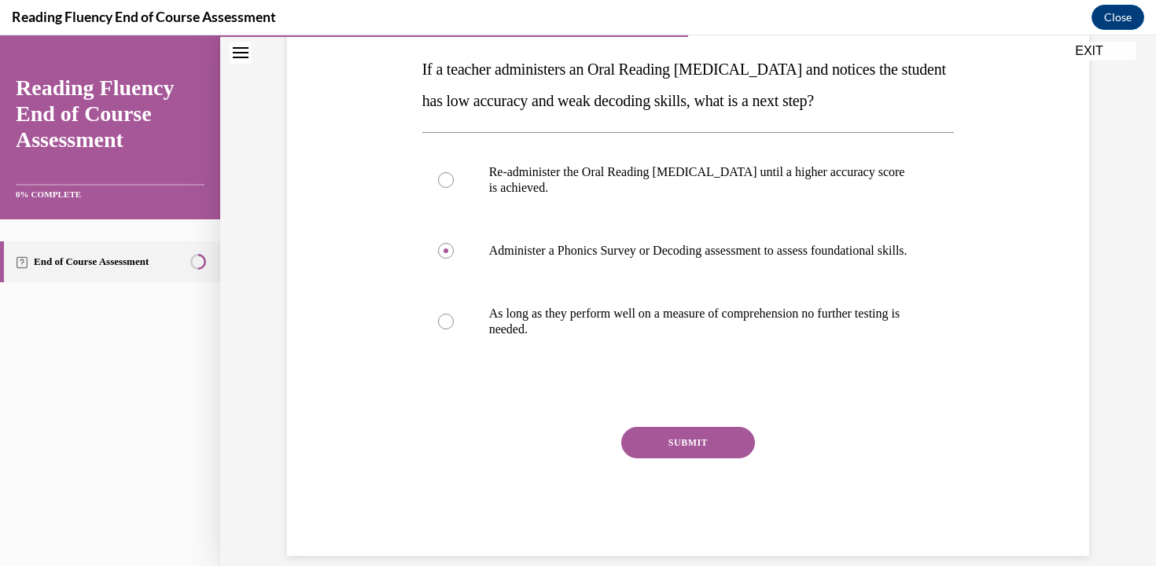
click at [728, 441] on div "Question 09/16 If a teacher administers an Oral Reading Fluency assessment and …" at bounding box center [688, 264] width 532 height 584
click at [724, 457] on button "SUBMIT" at bounding box center [688, 442] width 134 height 31
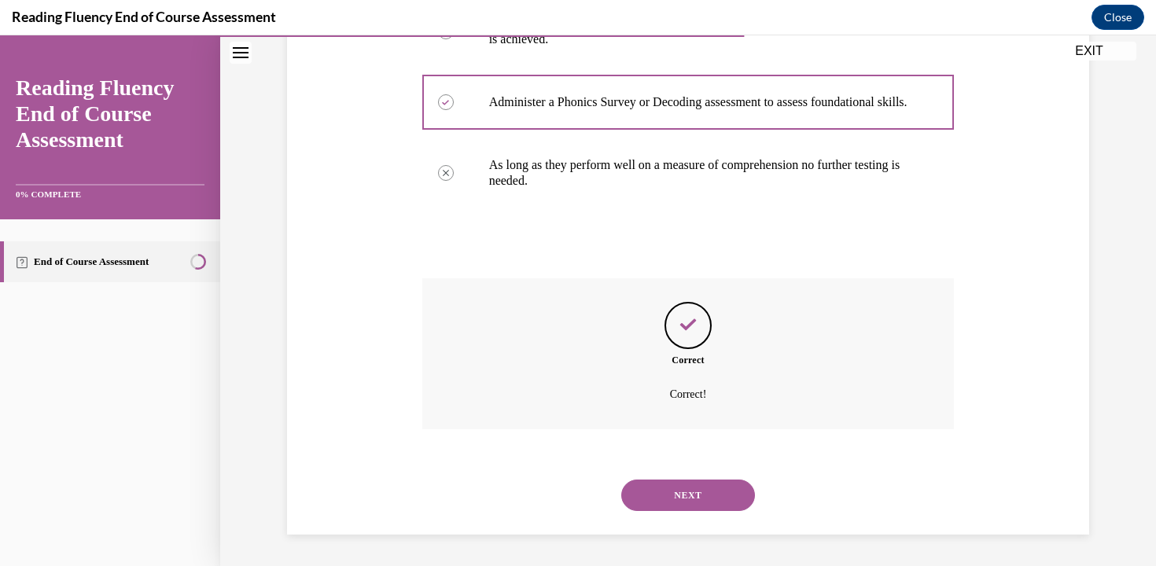
scroll to position [411, 0]
click at [717, 507] on button "NEXT" at bounding box center [688, 495] width 134 height 31
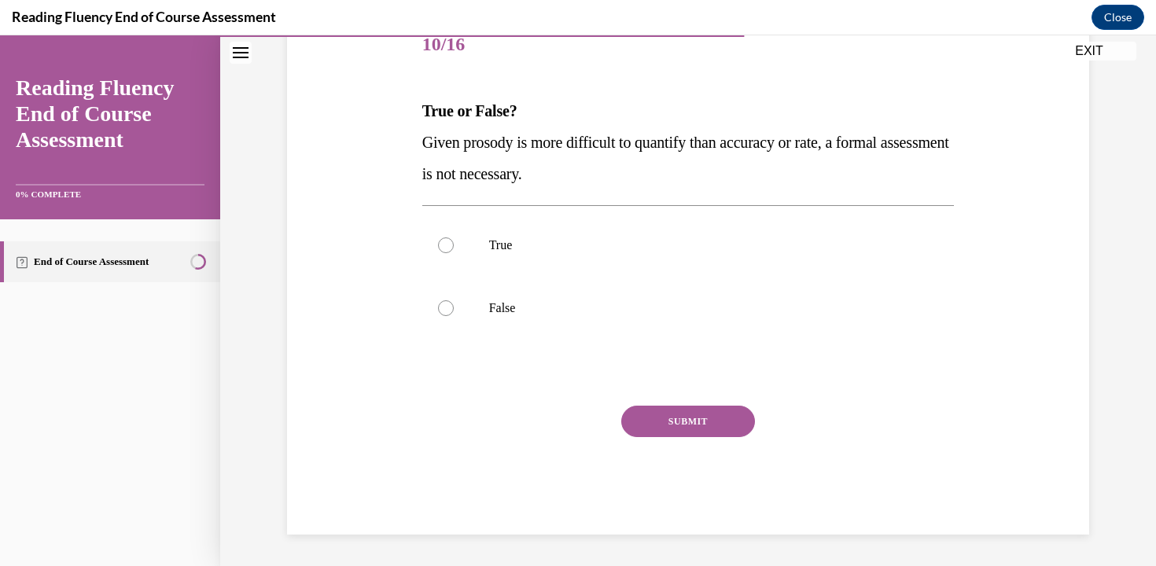
scroll to position [175, 0]
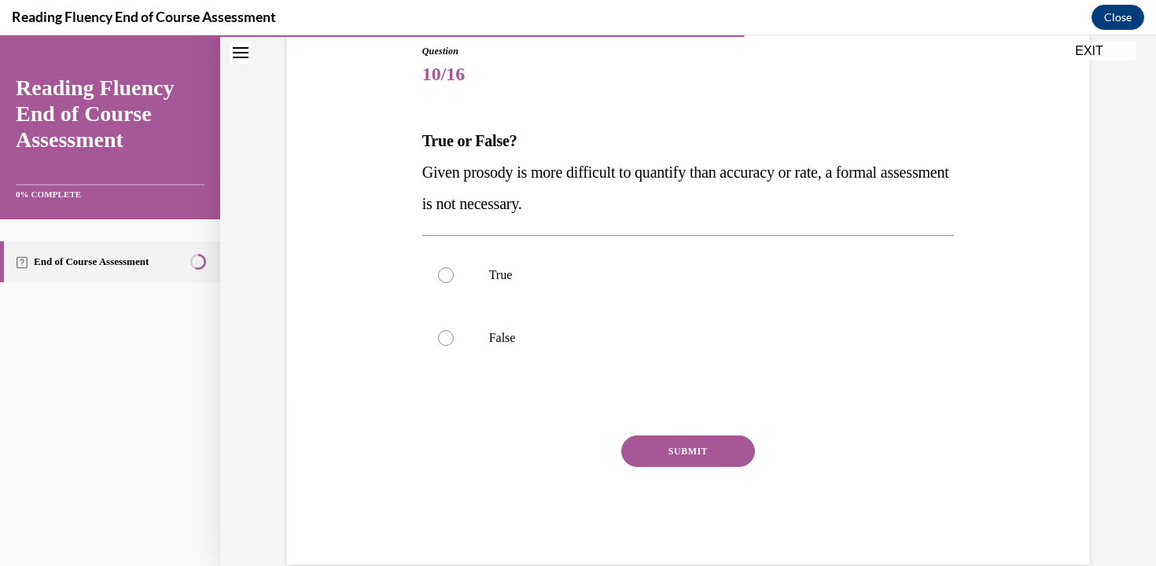
click at [610, 197] on span "Given prosody is more difficult to quantify than accuracy or rate, a formal ass…" at bounding box center [685, 188] width 527 height 49
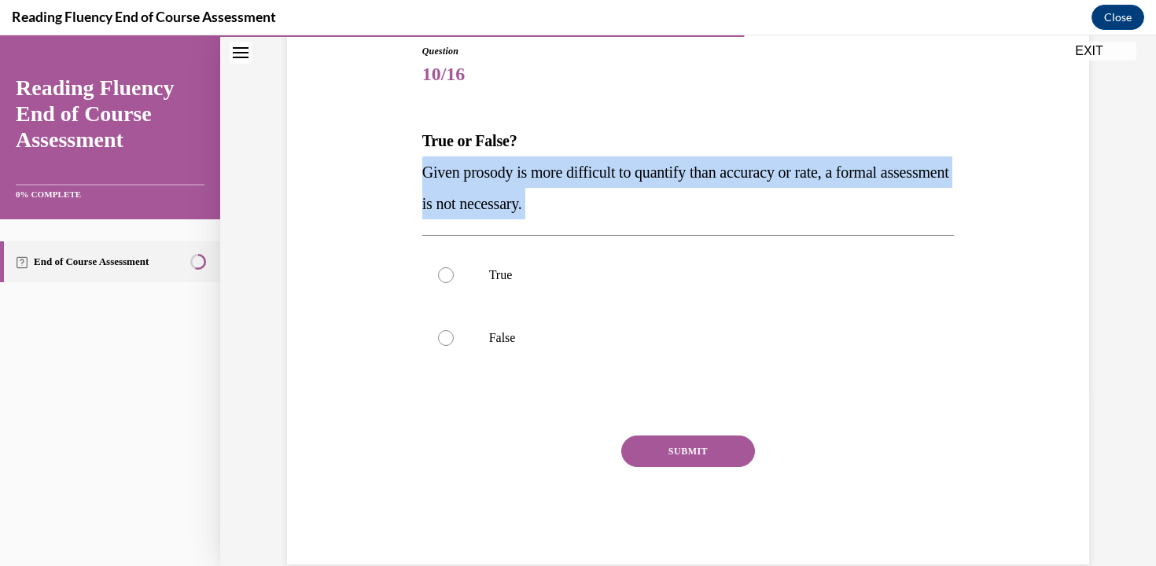
click at [610, 197] on span "Given prosody is more difficult to quantify than accuracy or rate, a formal ass…" at bounding box center [685, 188] width 527 height 49
copy p "Given prosody is more difficult to quantify than accuracy or rate, a formal ass…"
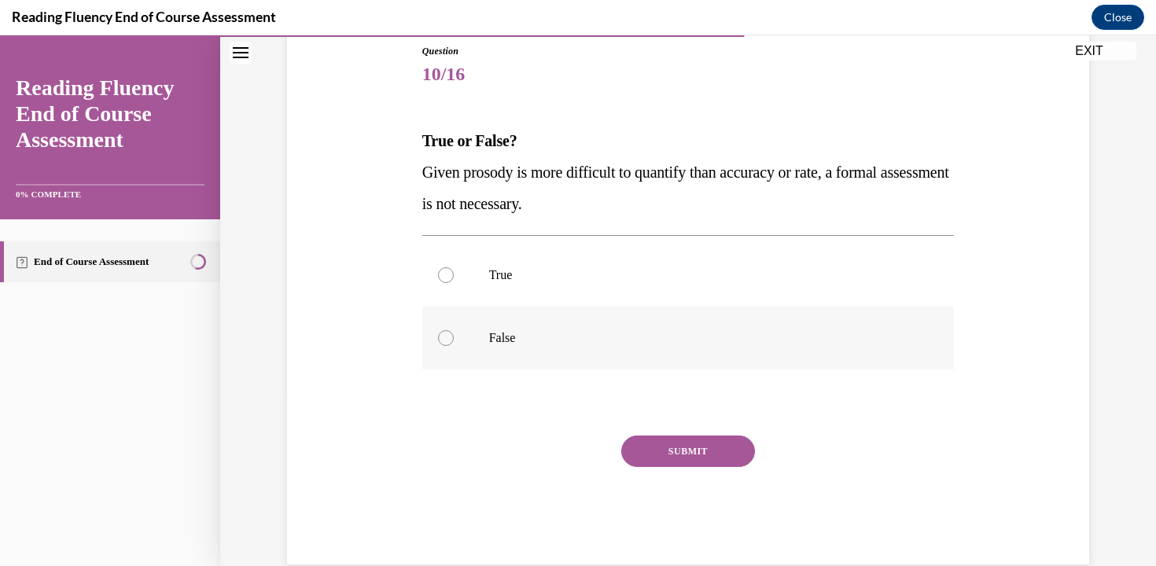
click at [530, 340] on p "False" at bounding box center [702, 338] width 426 height 16
click at [454, 340] on input "False" at bounding box center [446, 338] width 16 height 16
radio input "true"
click at [689, 448] on button "SUBMIT" at bounding box center [688, 451] width 134 height 31
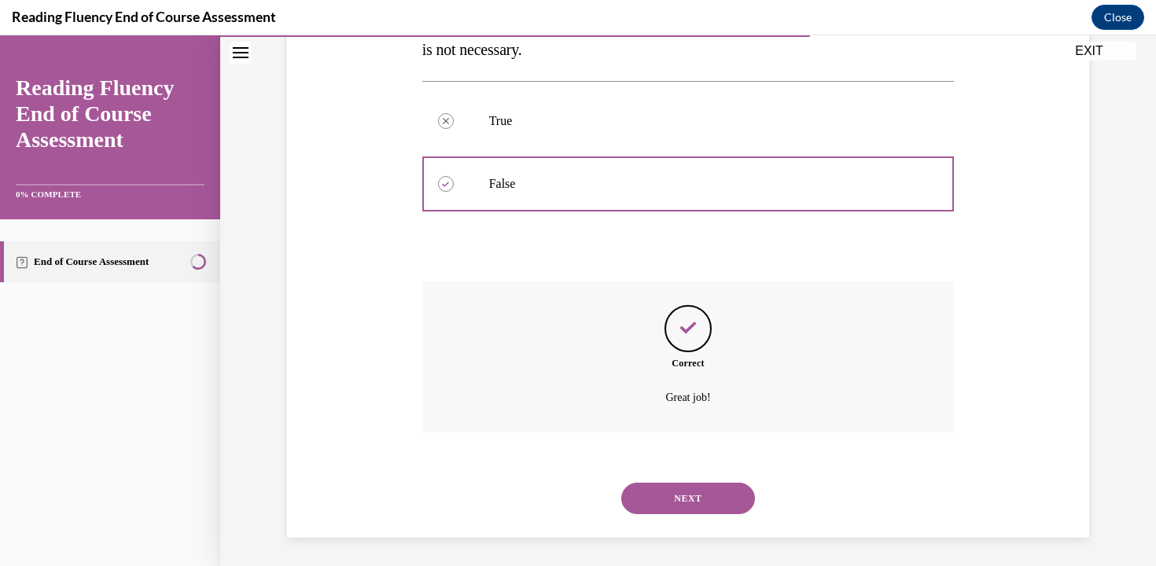
scroll to position [332, 0]
click at [690, 503] on button "NEXT" at bounding box center [688, 495] width 134 height 31
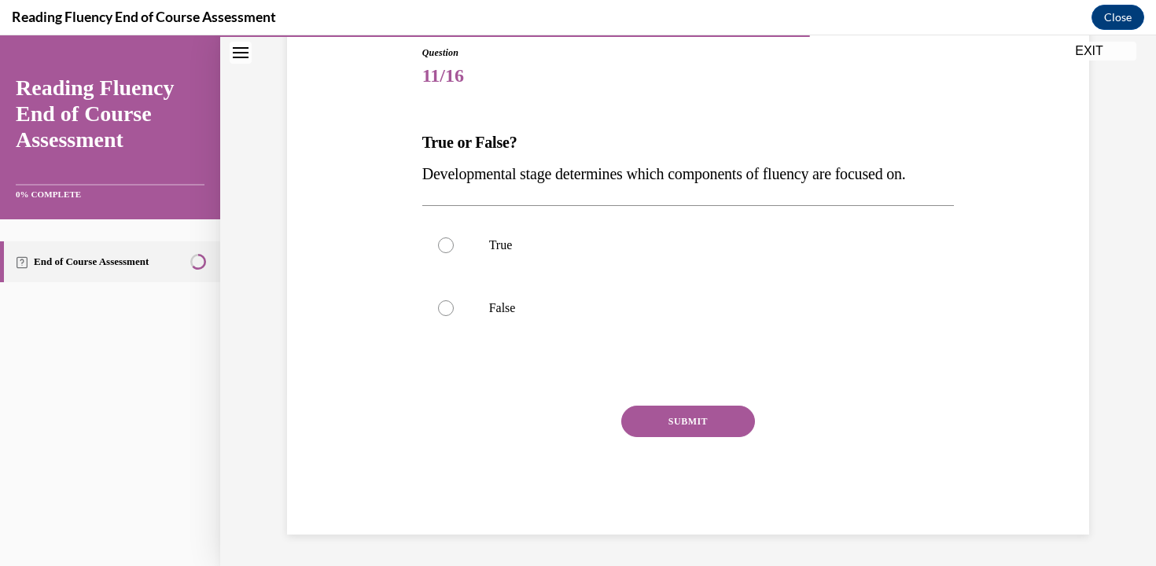
click at [484, 176] on span "Developmental stage determines which components of fluency are focused on." at bounding box center [664, 173] width 484 height 17
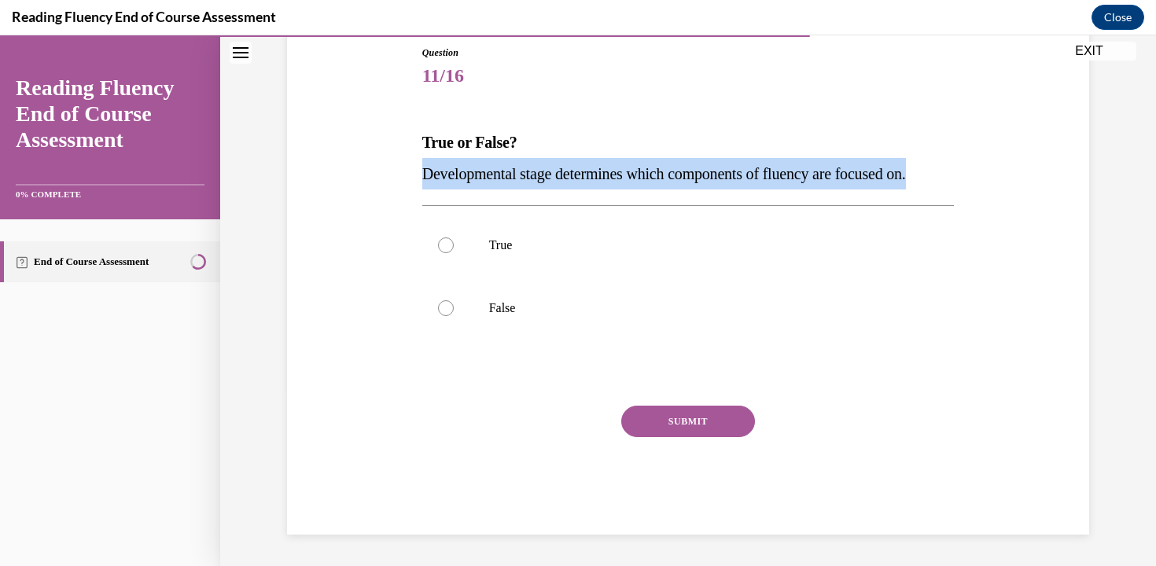
click at [484, 176] on span "Developmental stage determines which components of fluency are focused on." at bounding box center [664, 173] width 484 height 17
copy span "Developmental stage determines which components of fluency are focused on."
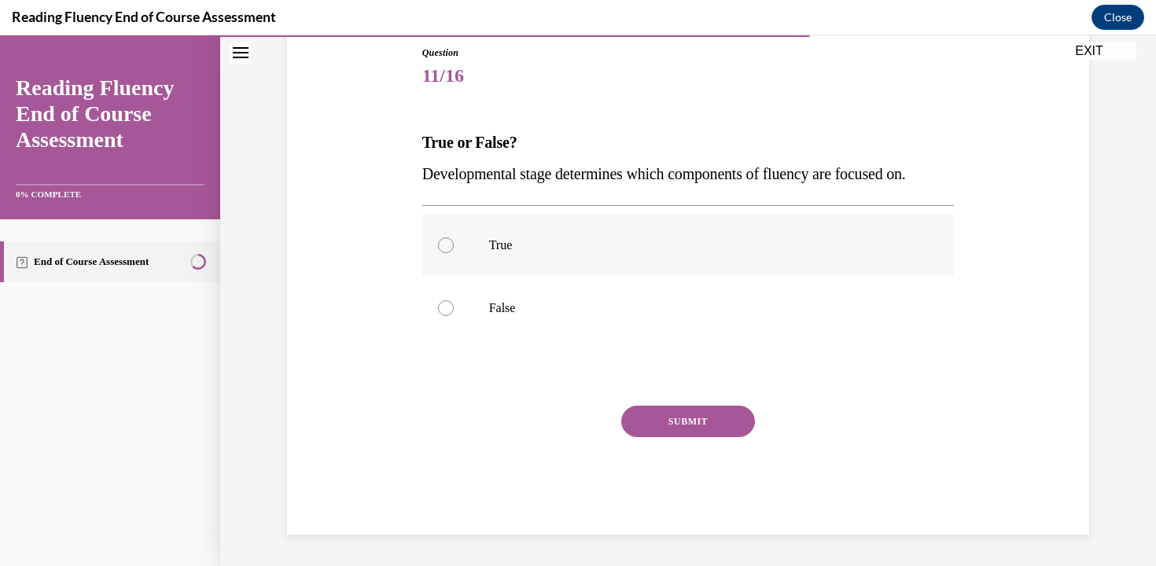
click at [550, 241] on p "True" at bounding box center [702, 246] width 426 height 16
click at [454, 241] on input "True" at bounding box center [446, 246] width 16 height 16
radio input "true"
click at [641, 427] on button "SUBMIT" at bounding box center [688, 421] width 134 height 31
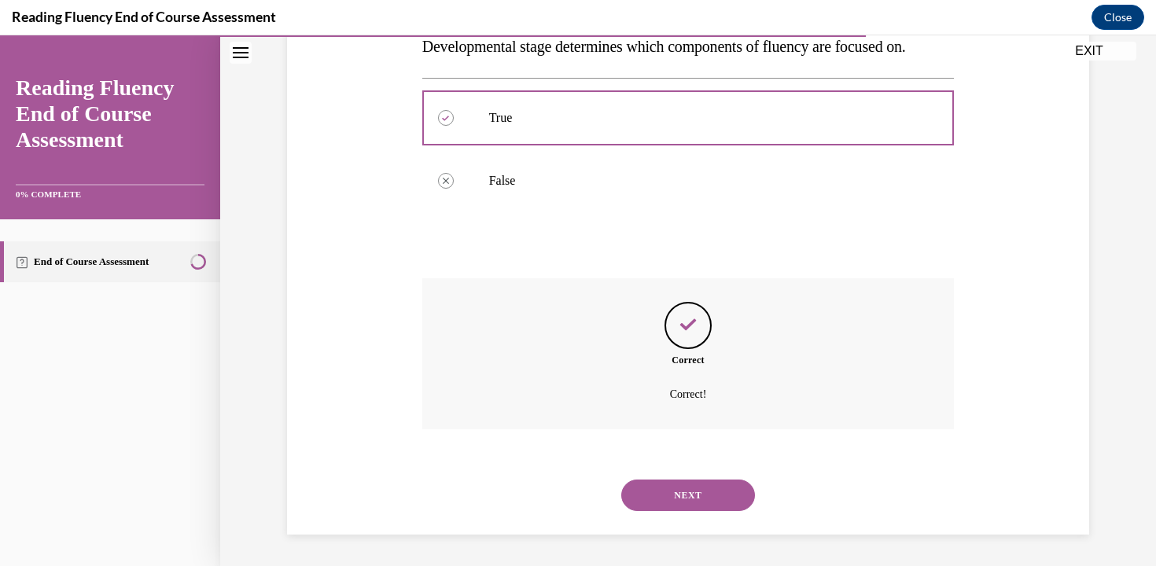
click at [672, 486] on button "NEXT" at bounding box center [688, 495] width 134 height 31
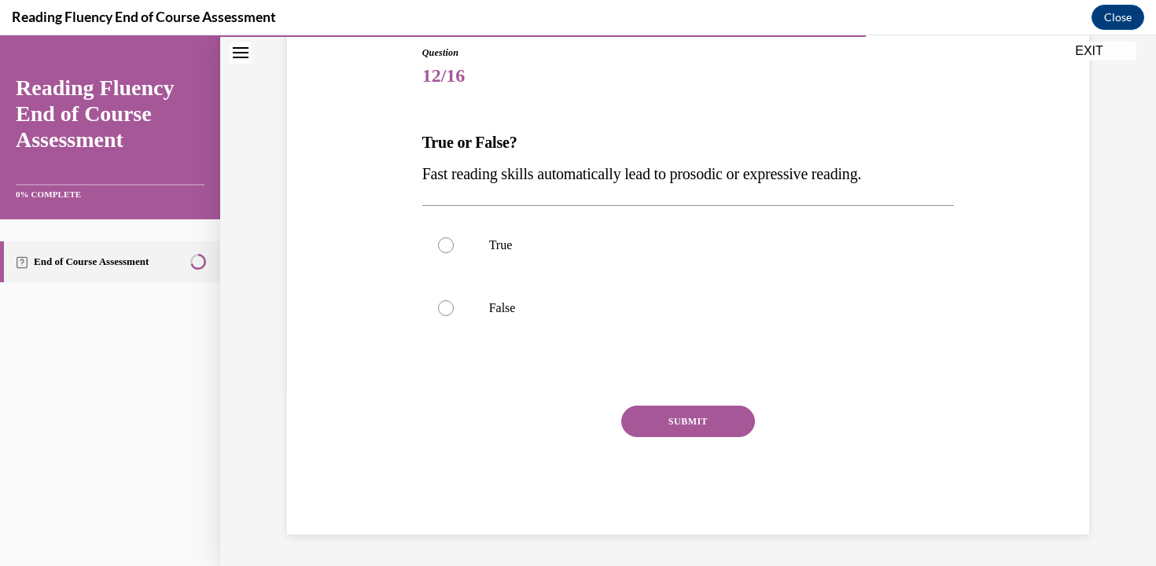
click at [653, 174] on span "Fast reading skills automatically lead to prosodic or expressive reading." at bounding box center [642, 173] width 440 height 17
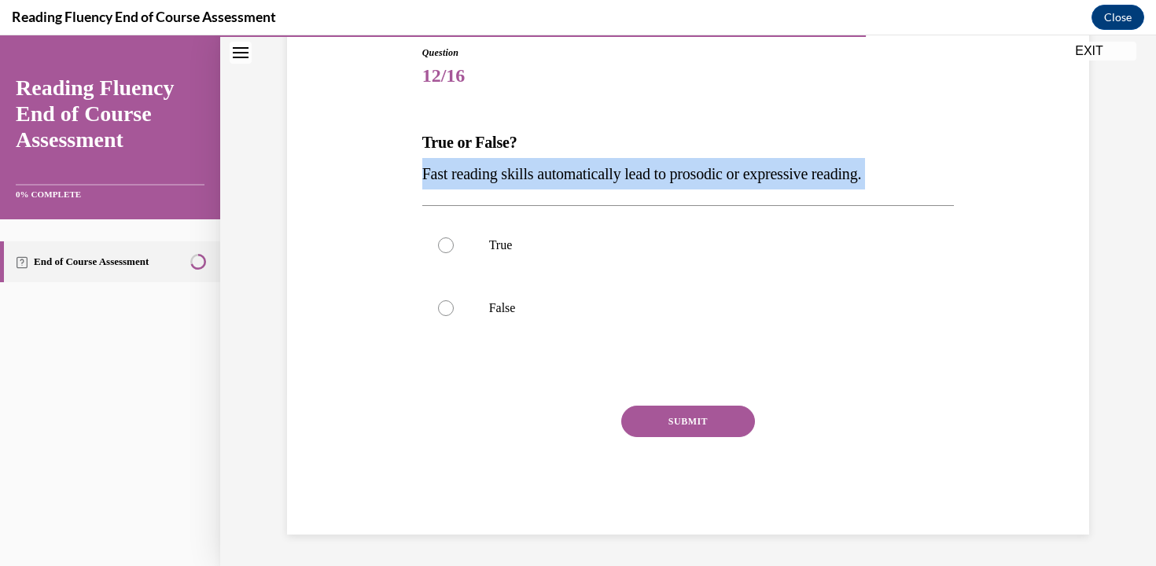
click at [653, 174] on span "Fast reading skills automatically lead to prosodic or expressive reading." at bounding box center [642, 173] width 440 height 17
copy p "Fast reading skills automatically lead to prosodic or expressive reading."
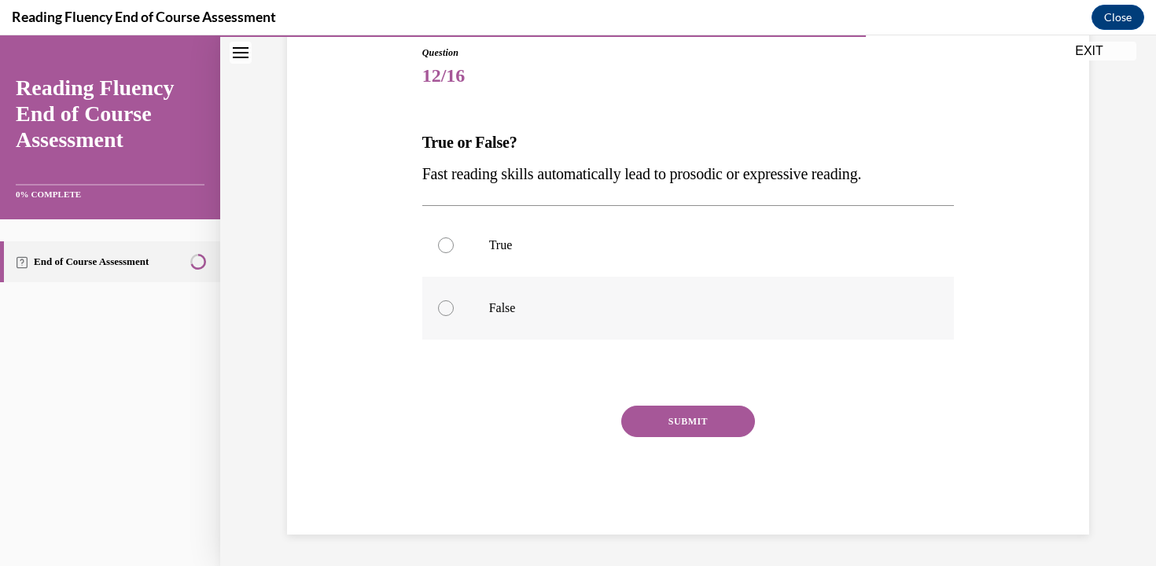
click at [525, 309] on p "False" at bounding box center [702, 308] width 426 height 16
click at [454, 309] on input "False" at bounding box center [446, 308] width 16 height 16
radio input "true"
click at [670, 421] on button "SUBMIT" at bounding box center [688, 421] width 134 height 31
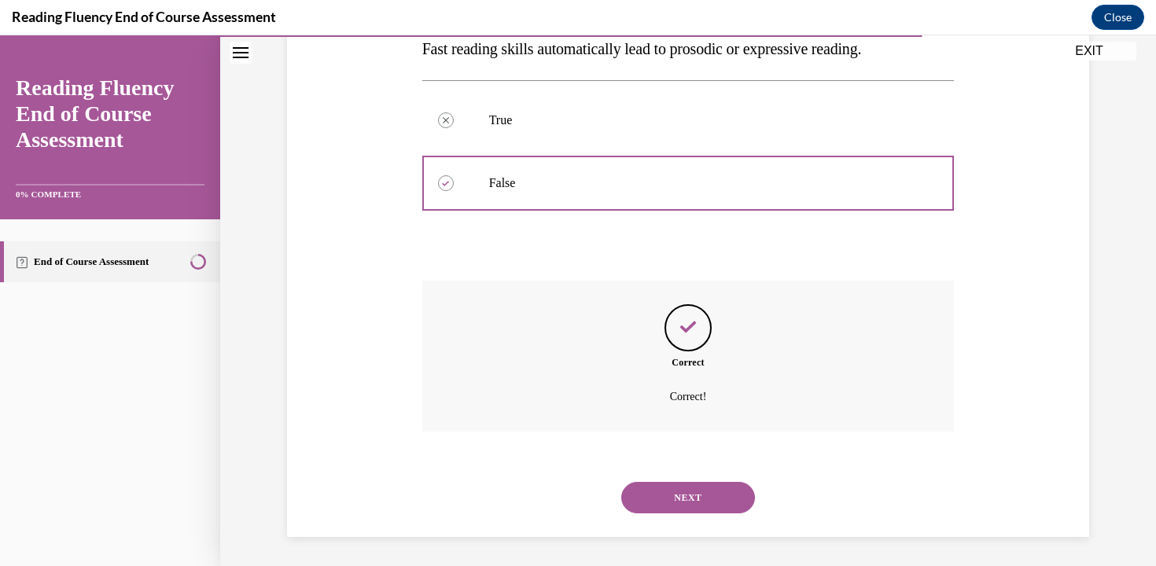
scroll to position [300, 0]
click at [685, 497] on button "NEXT" at bounding box center [688, 495] width 134 height 31
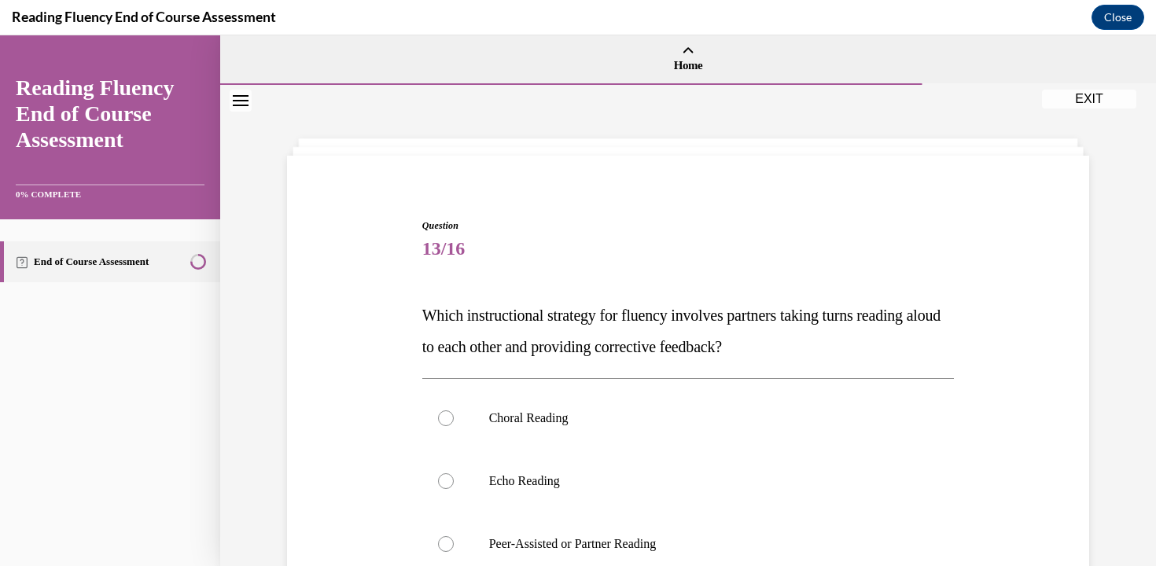
scroll to position [185, 0]
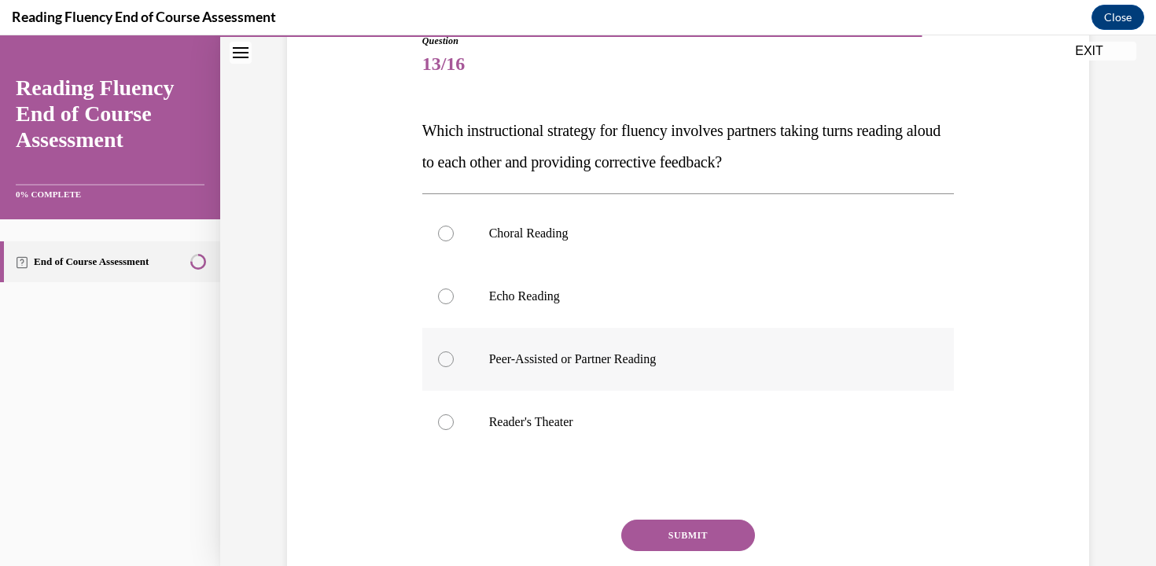
click at [628, 366] on p "Peer-Assisted or Partner Reading" at bounding box center [702, 360] width 426 height 16
click at [454, 366] on input "Peer-Assisted or Partner Reading" at bounding box center [446, 360] width 16 height 16
radio input "true"
click at [668, 538] on button "SUBMIT" at bounding box center [688, 535] width 134 height 31
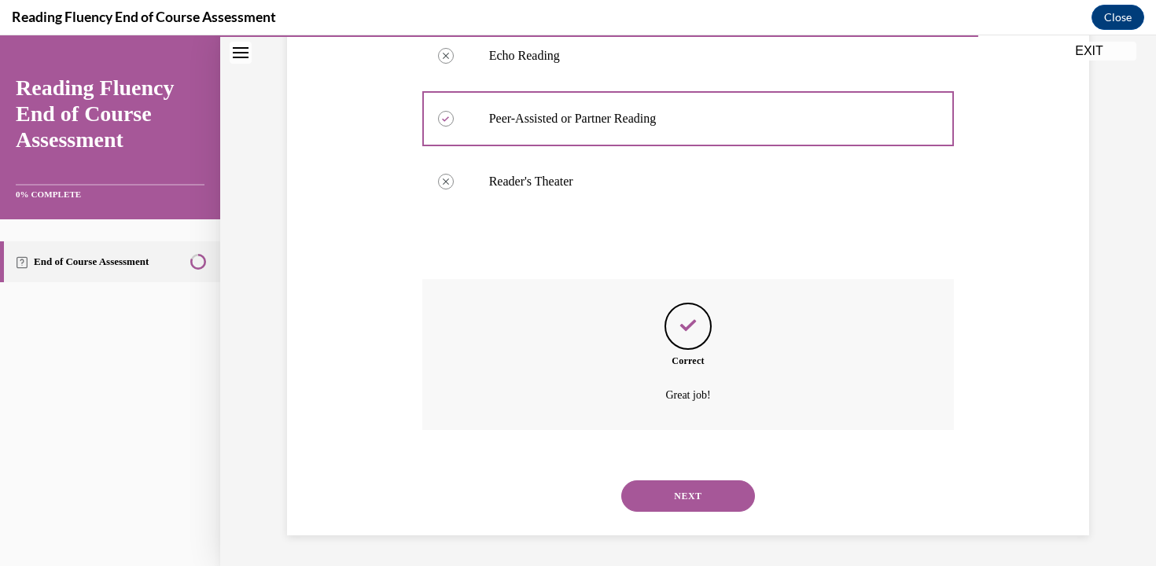
scroll to position [426, 0]
click at [691, 503] on button "NEXT" at bounding box center [688, 495] width 134 height 31
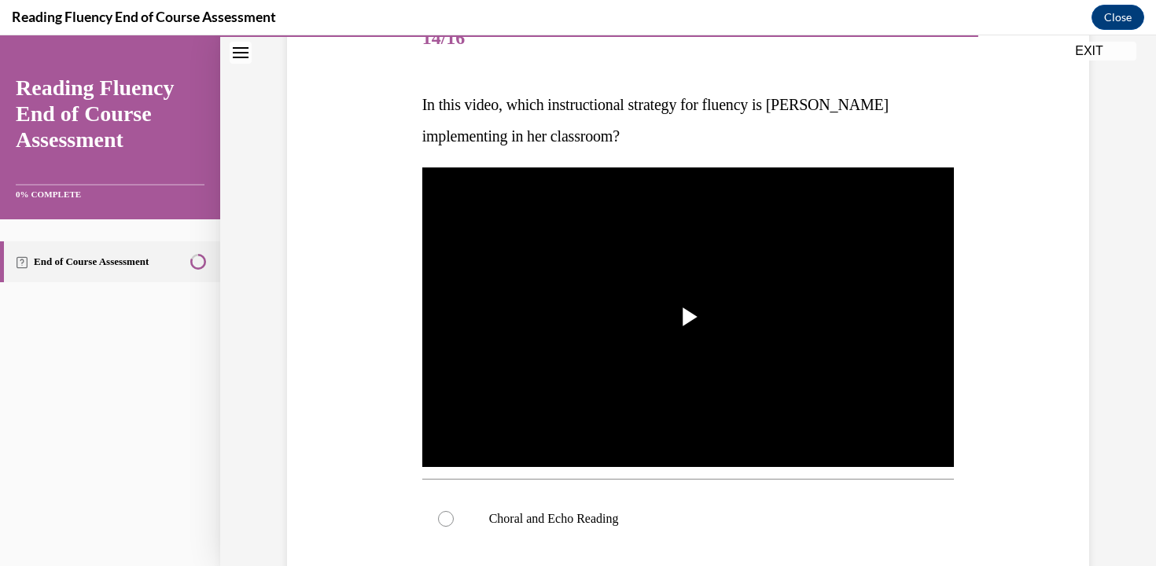
scroll to position [223, 0]
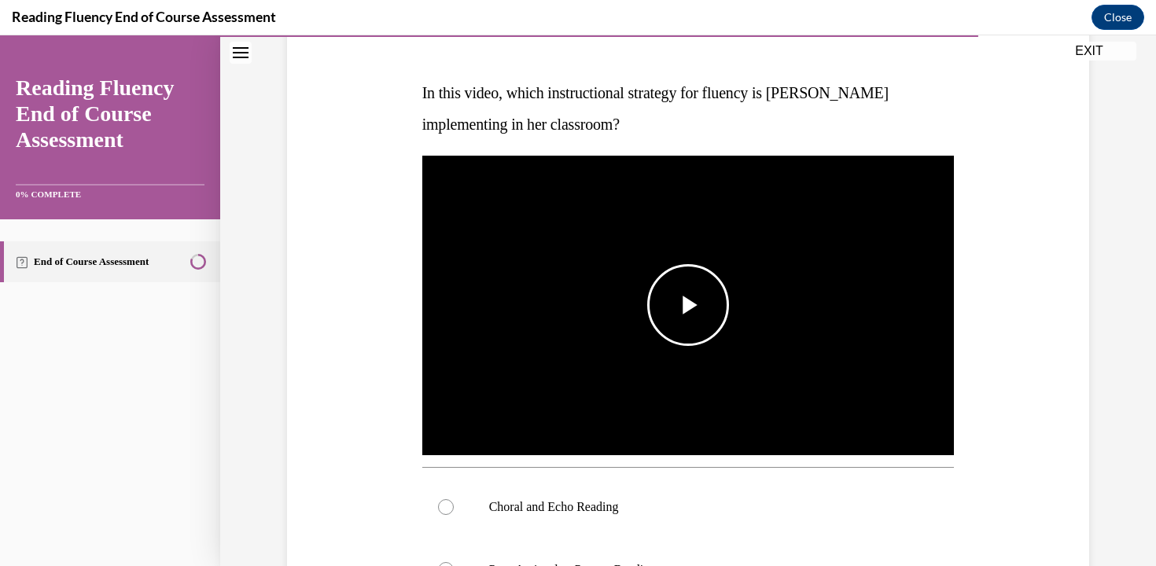
click at [688, 305] on span "Video player" at bounding box center [688, 305] width 0 height 0
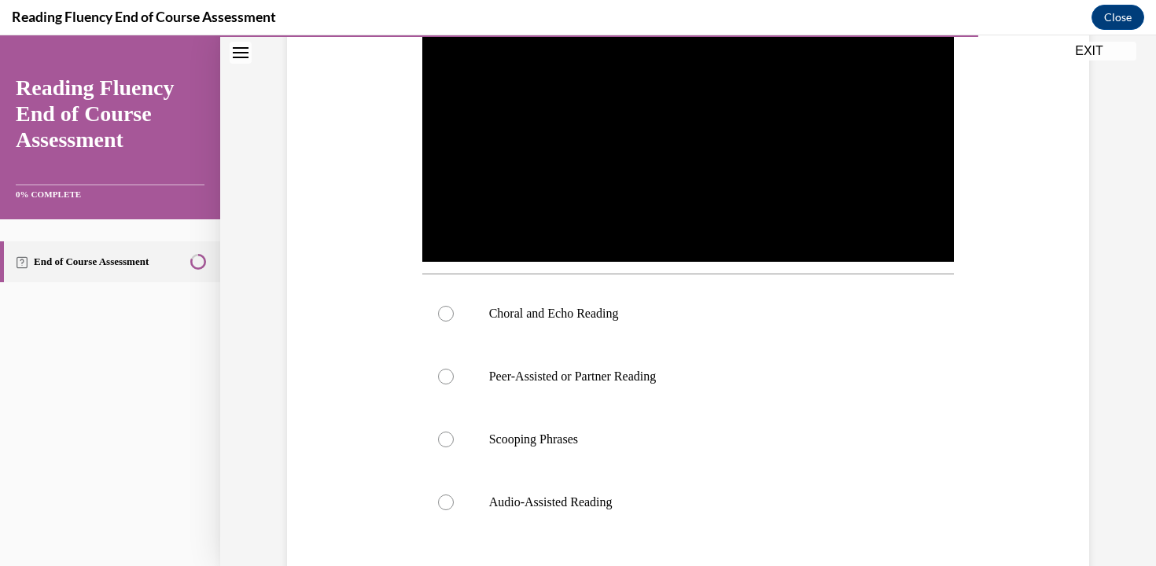
scroll to position [390, 0]
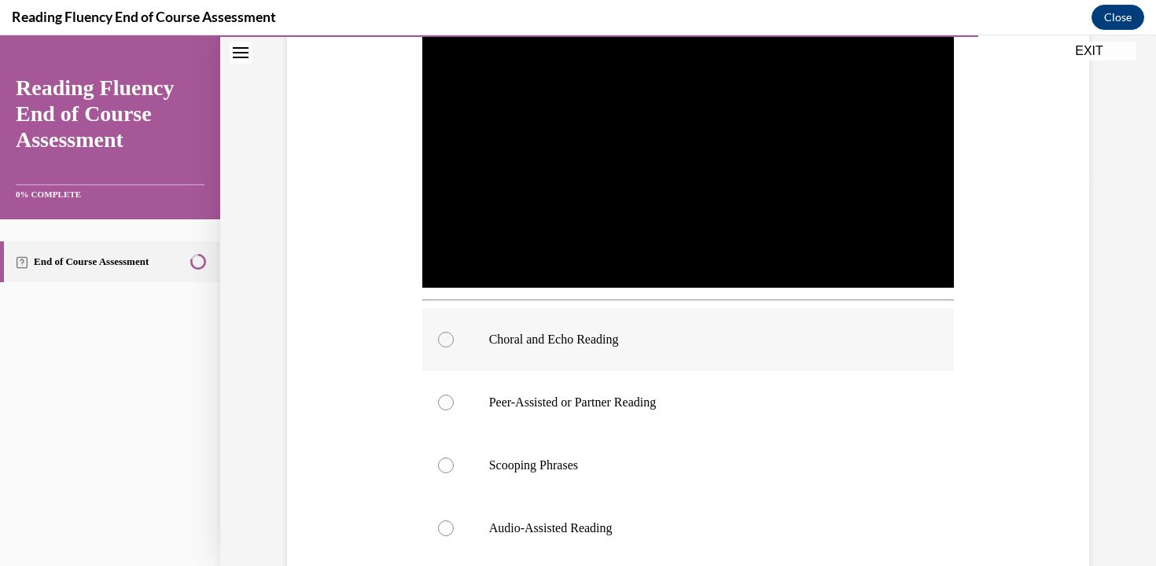
click at [628, 352] on label "Choral and Echo Reading" at bounding box center [688, 339] width 532 height 63
click at [454, 348] on input "Choral and Echo Reading" at bounding box center [446, 340] width 16 height 16
radio input "true"
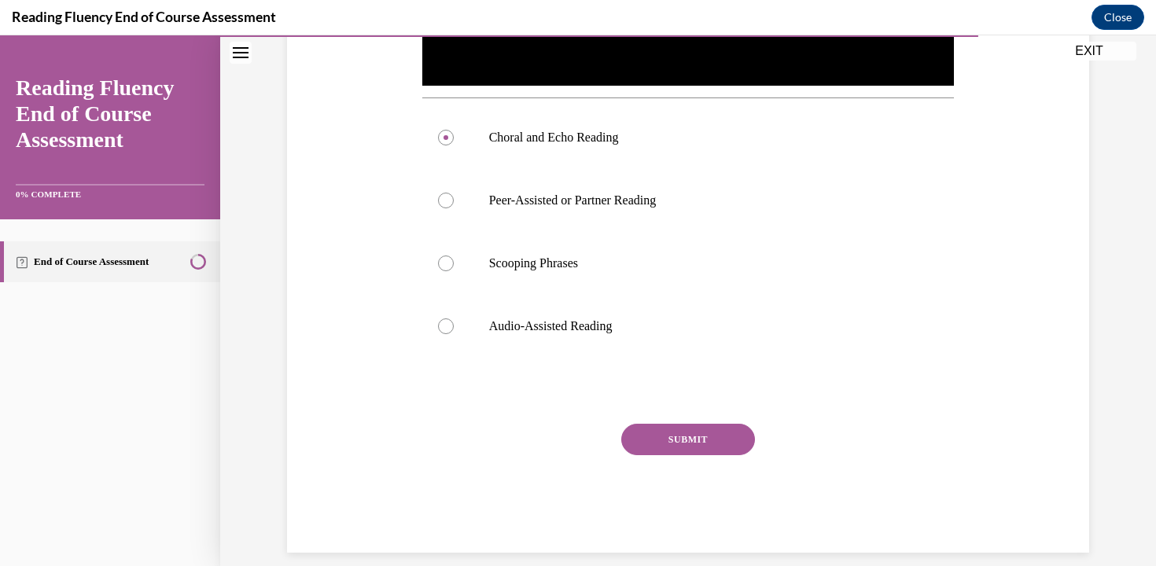
scroll to position [610, 0]
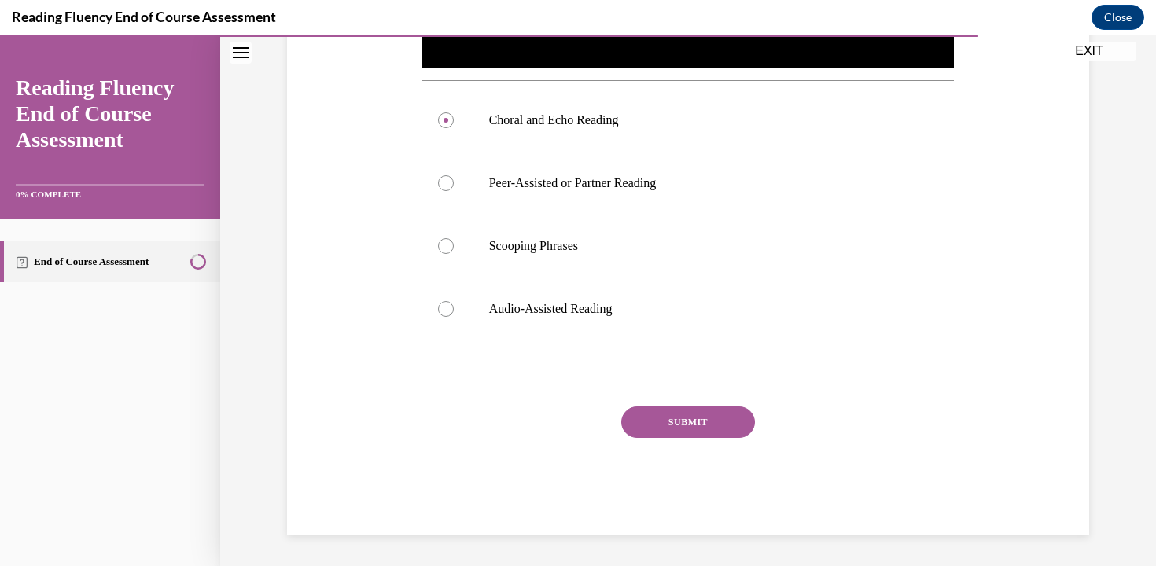
click at [706, 418] on button "SUBMIT" at bounding box center [688, 422] width 134 height 31
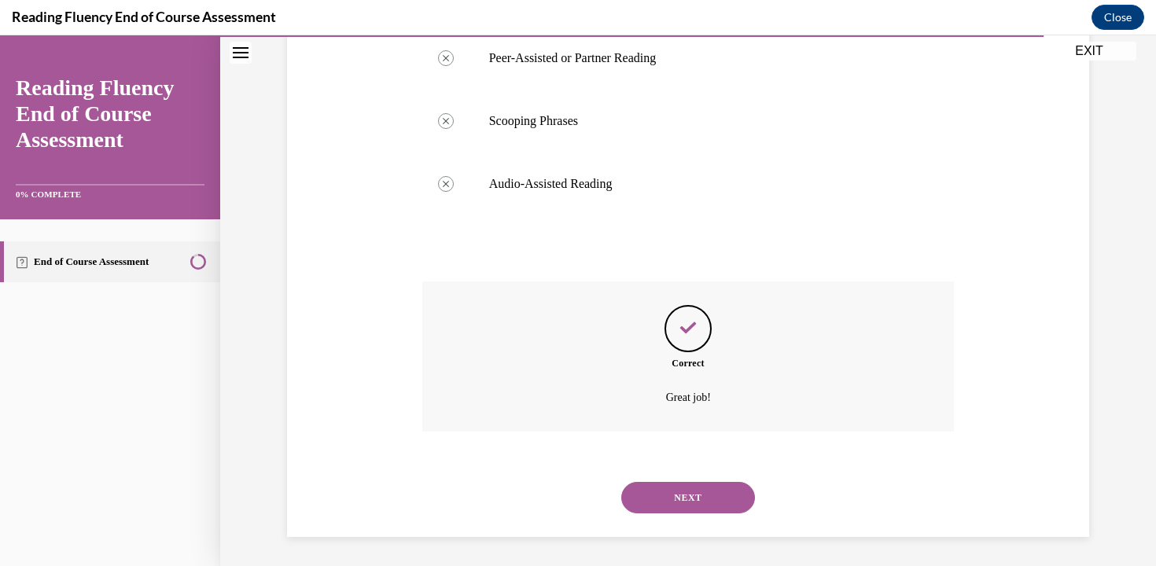
scroll to position [737, 0]
click at [698, 494] on button "NEXT" at bounding box center [688, 495] width 134 height 31
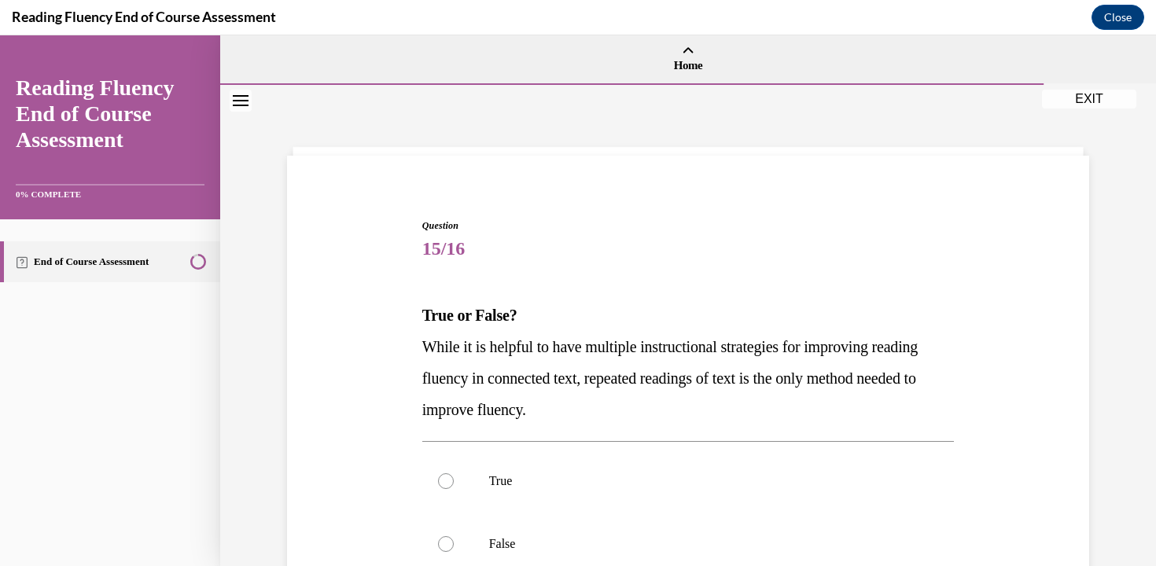
scroll to position [53, 0]
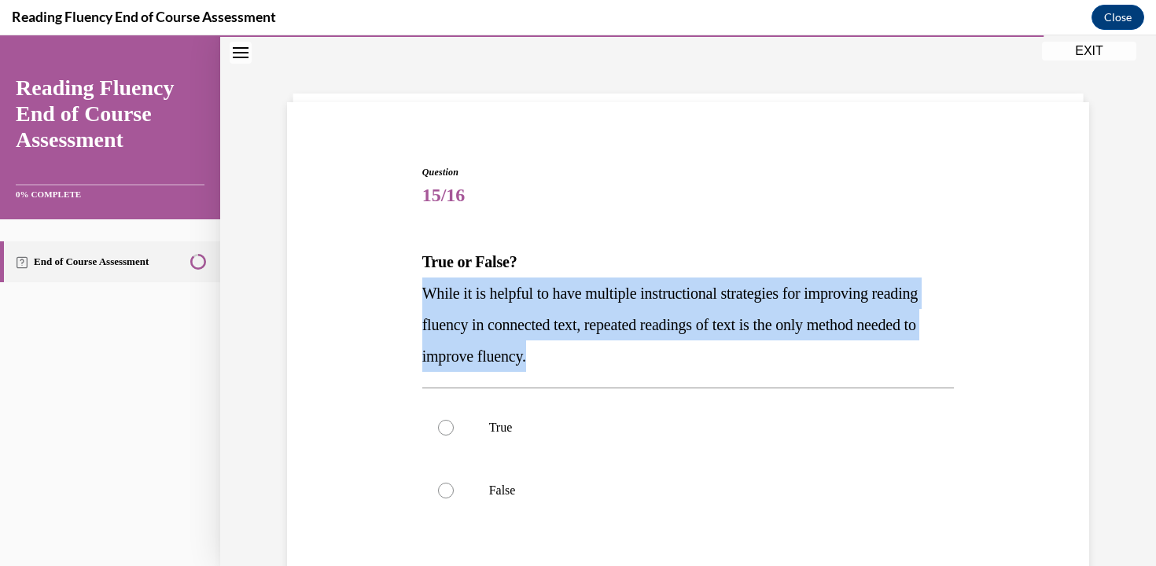
drag, startPoint x: 637, startPoint y: 352, endPoint x: 397, endPoint y: 288, distance: 248.2
click at [397, 288] on div "Question 15/16 True or False? While it is helpful to have multiple instructiona…" at bounding box center [688, 417] width 810 height 599
copy span "While it is helpful to have multiple instructional strategies for improving rea…"
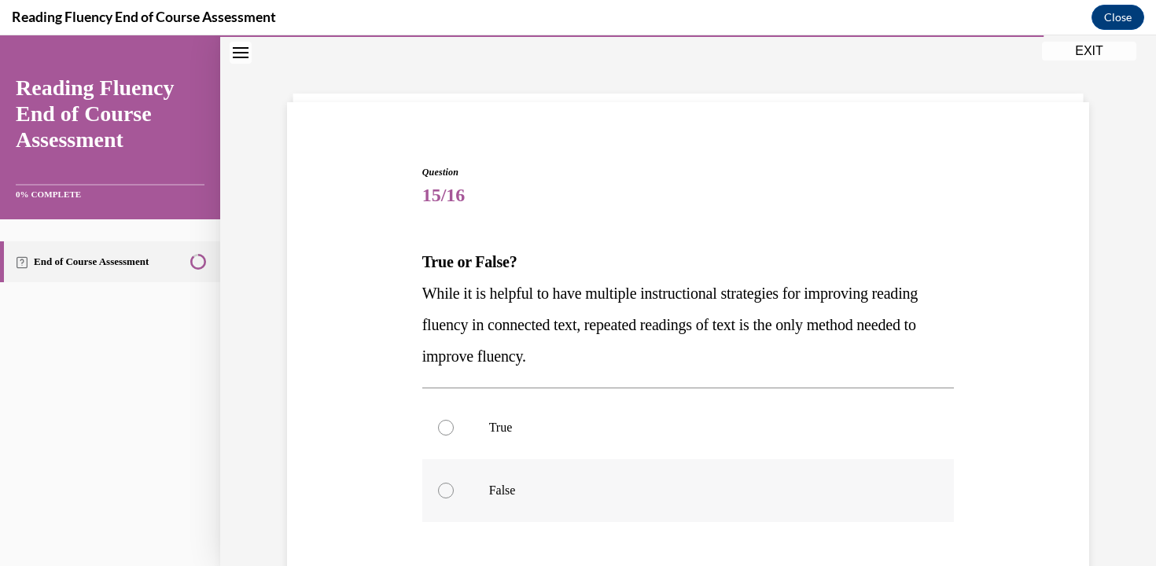
click at [501, 471] on label "False" at bounding box center [688, 490] width 532 height 63
click at [454, 483] on input "False" at bounding box center [446, 491] width 16 height 16
radio input "true"
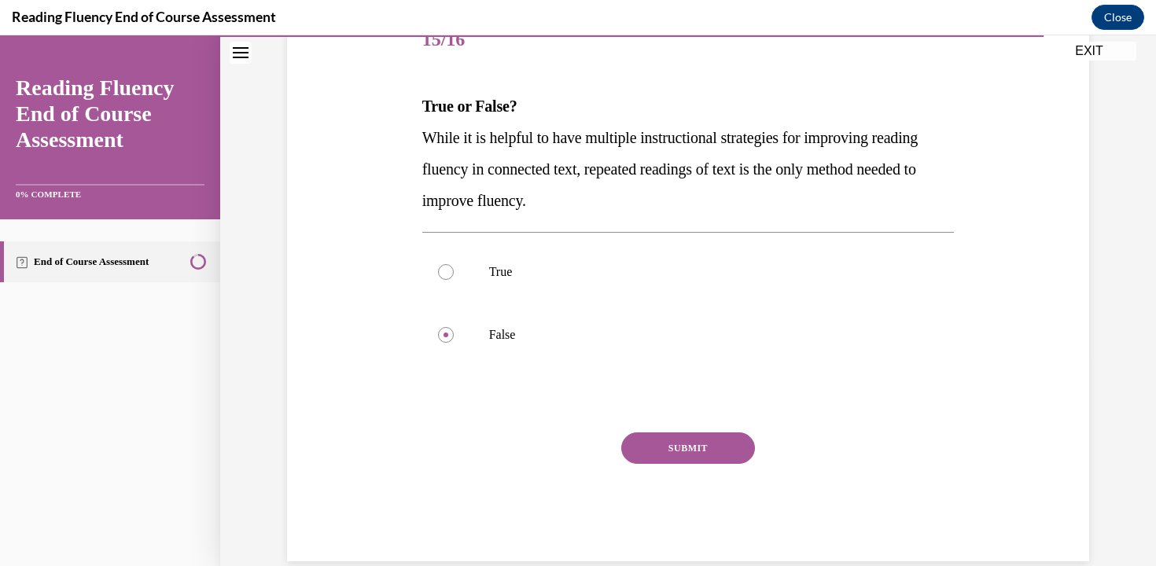
click at [651, 437] on button "SUBMIT" at bounding box center [688, 448] width 134 height 31
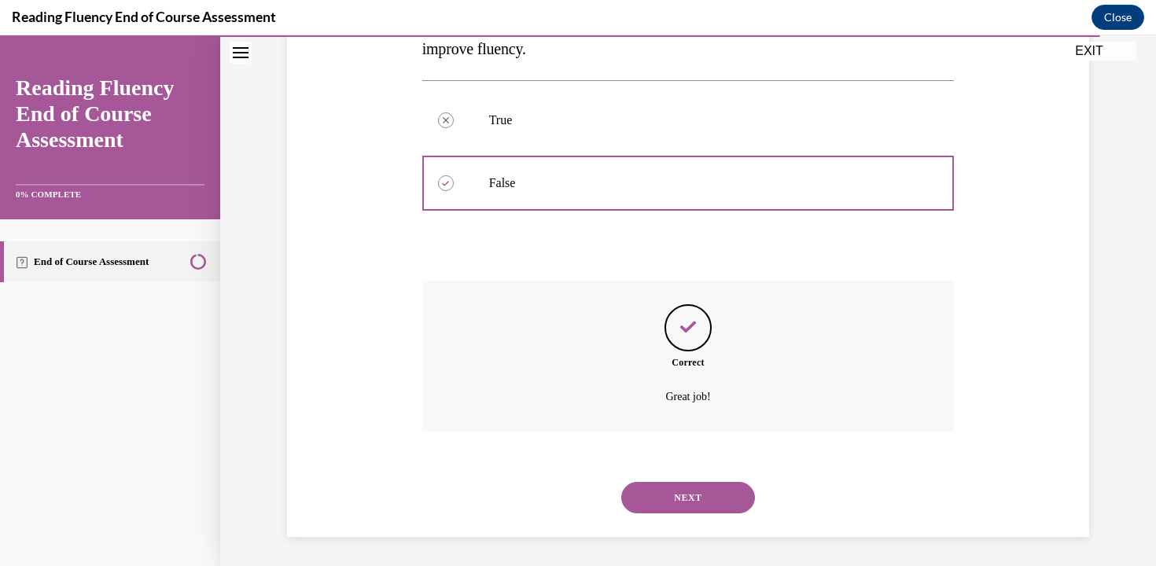
scroll to position [363, 0]
click at [708, 491] on button "NEXT" at bounding box center [688, 495] width 134 height 31
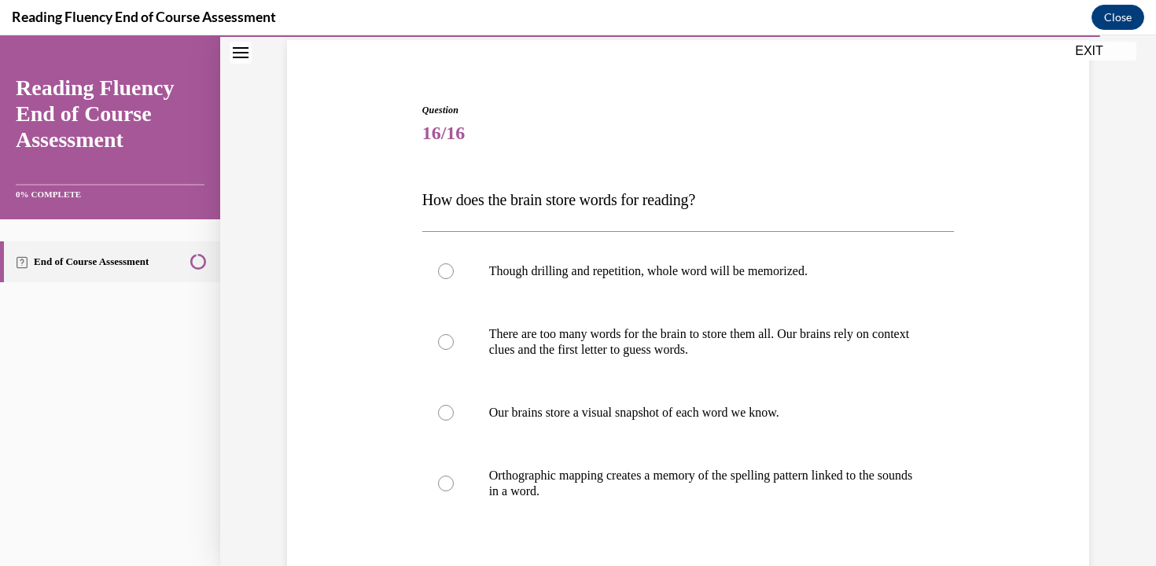
scroll to position [133, 0]
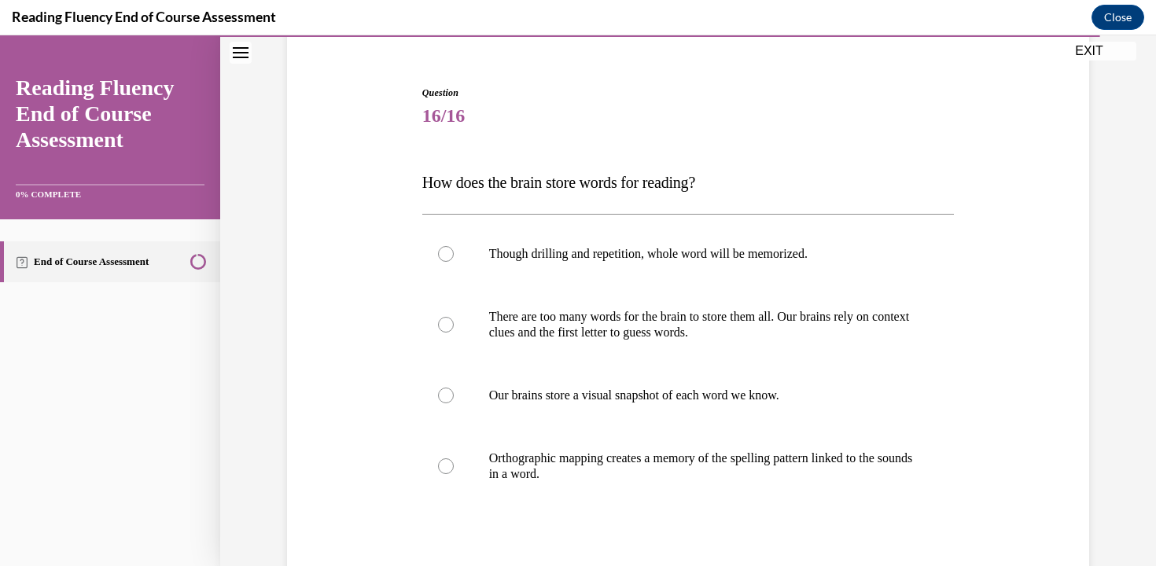
click at [633, 187] on span "How does the brain store words for reading?" at bounding box center [558, 182] width 273 height 17
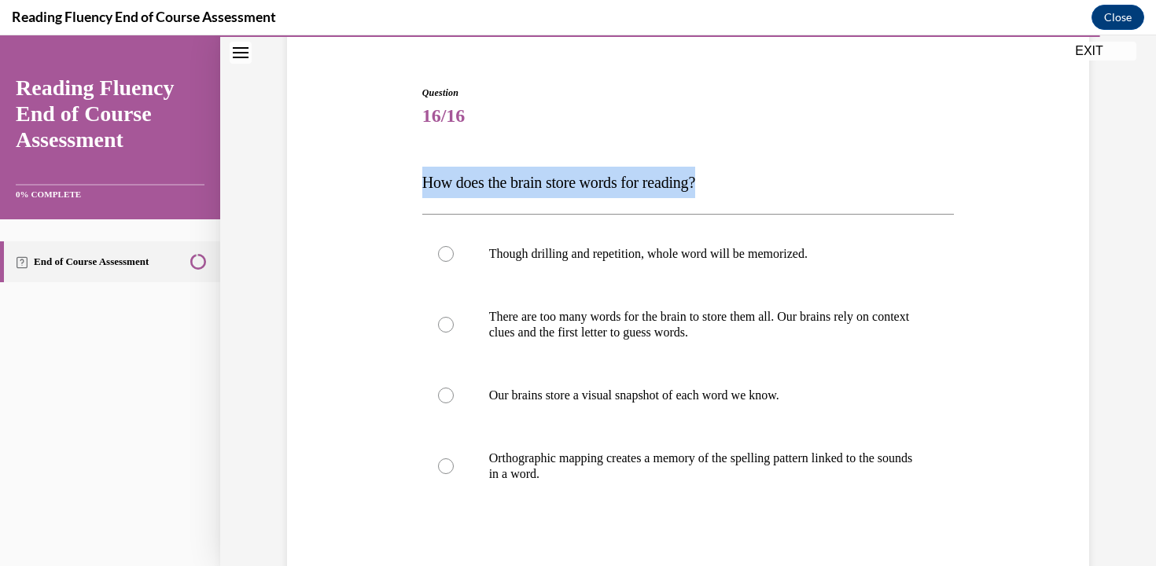
click at [633, 187] on span "How does the brain store words for reading?" at bounding box center [558, 182] width 273 height 17
copy span "How does the brain store words for reading?"
click at [691, 470] on p "Orthographic mapping creates a memory of the spelling pattern linked to the sou…" at bounding box center [702, 466] width 426 height 31
click at [454, 470] on input "Orthographic mapping creates a memory of the spelling pattern linked to the sou…" at bounding box center [446, 467] width 16 height 16
radio input "true"
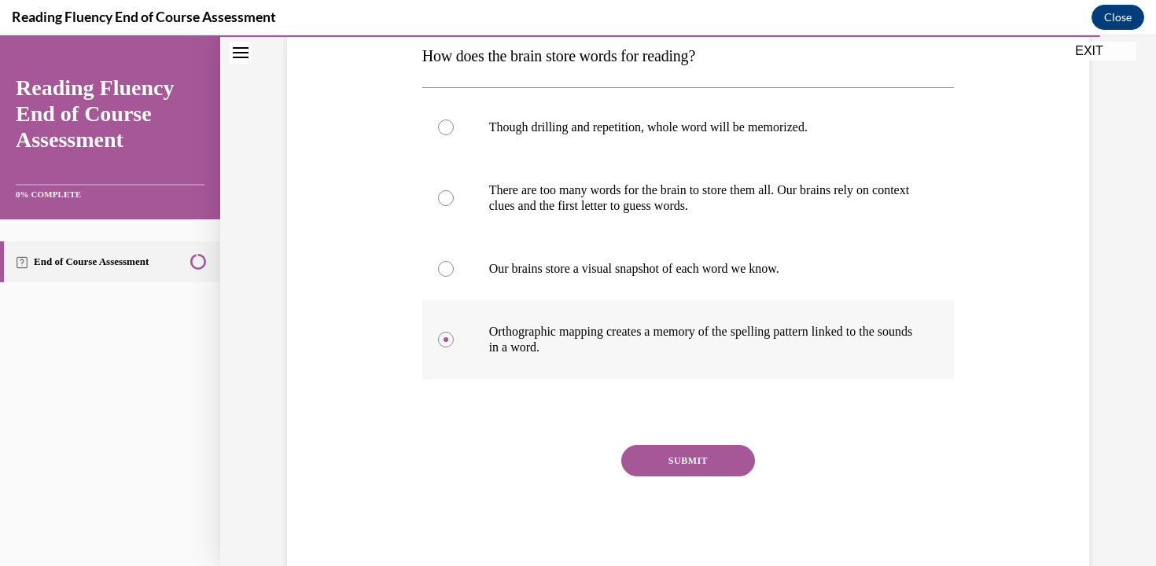
click at [691, 470] on button "SUBMIT" at bounding box center [688, 460] width 134 height 31
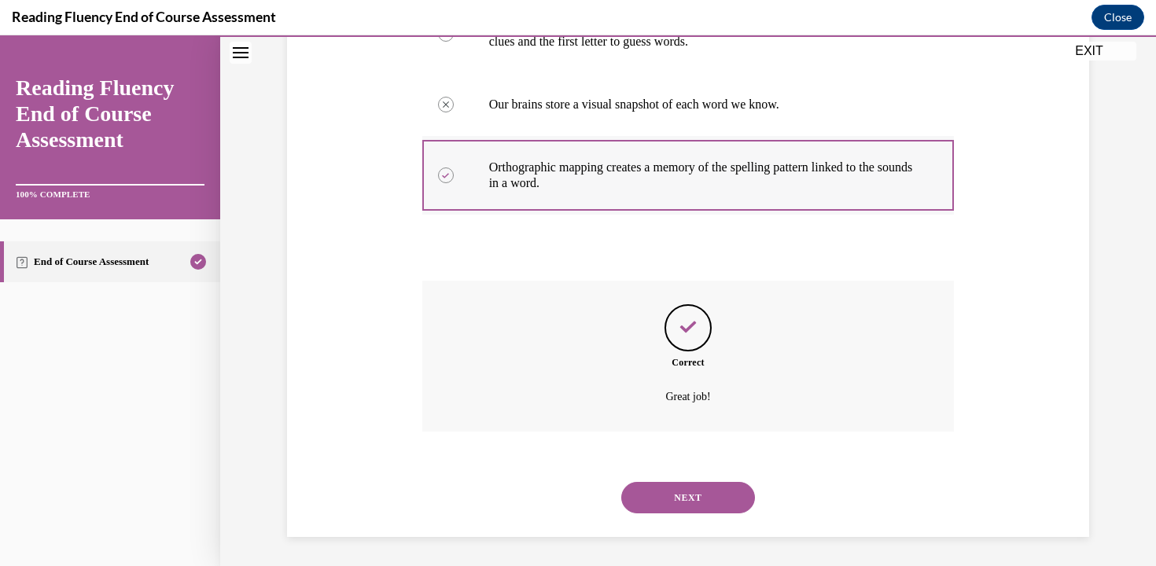
scroll to position [426, 0]
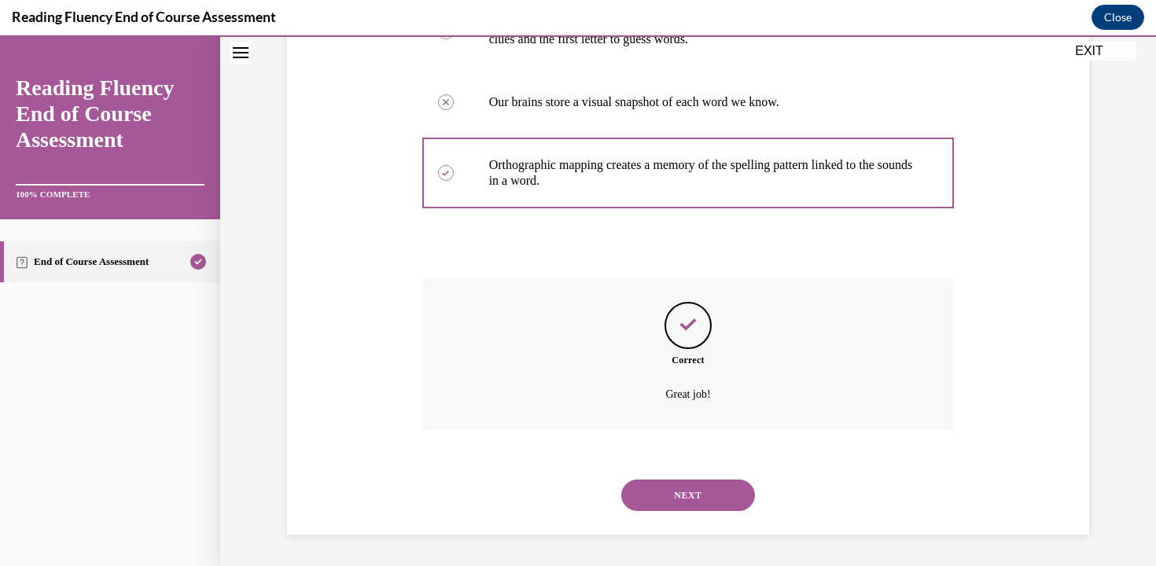
click at [690, 499] on button "NEXT" at bounding box center [688, 495] width 134 height 31
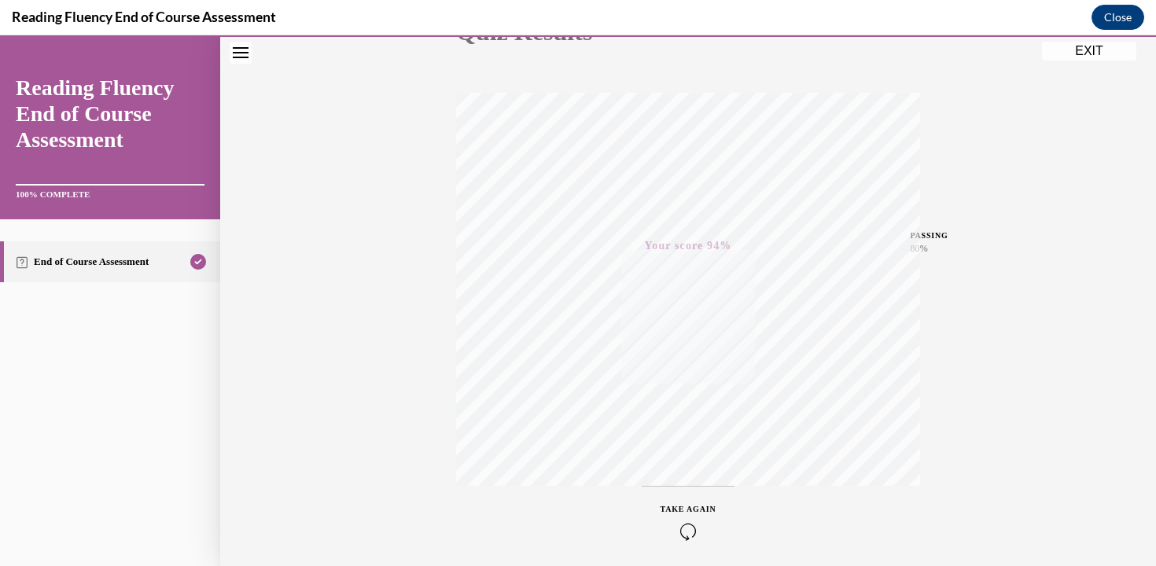
scroll to position [275, 0]
click at [1088, 46] on button "EXIT" at bounding box center [1089, 51] width 94 height 19
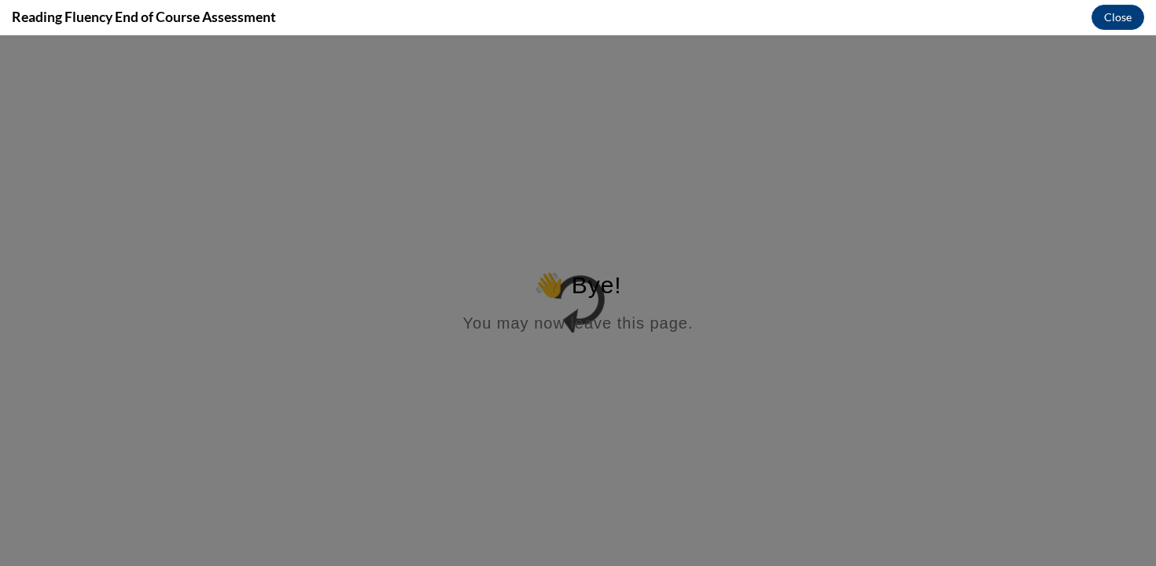
scroll to position [0, 0]
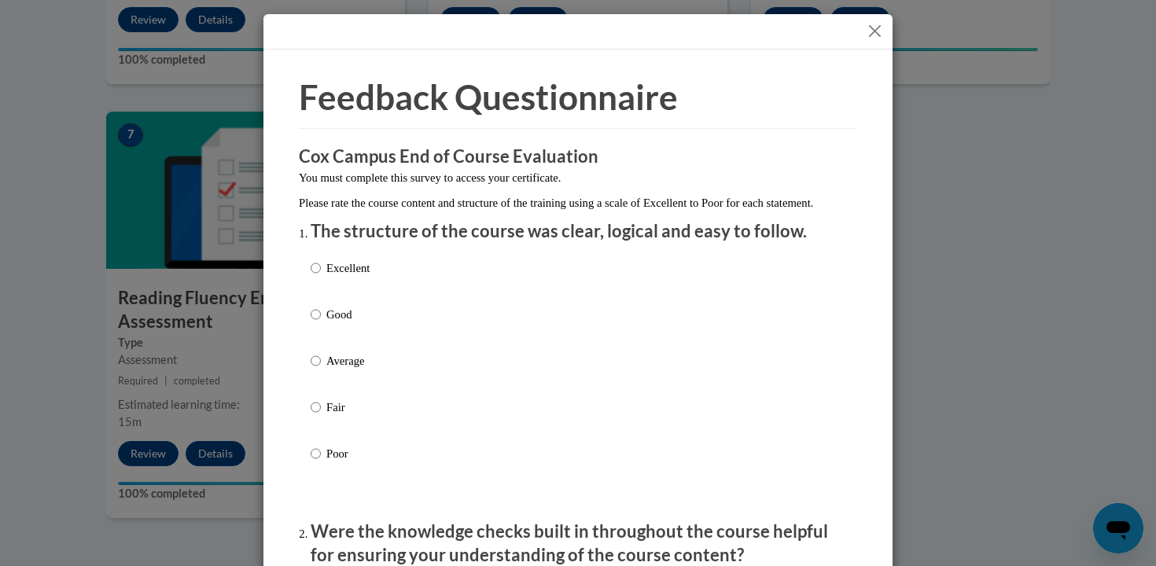
click at [360, 294] on label "Excellent" at bounding box center [340, 281] width 59 height 42
click at [321, 277] on input "Excellent" at bounding box center [316, 268] width 10 height 17
radio input "true"
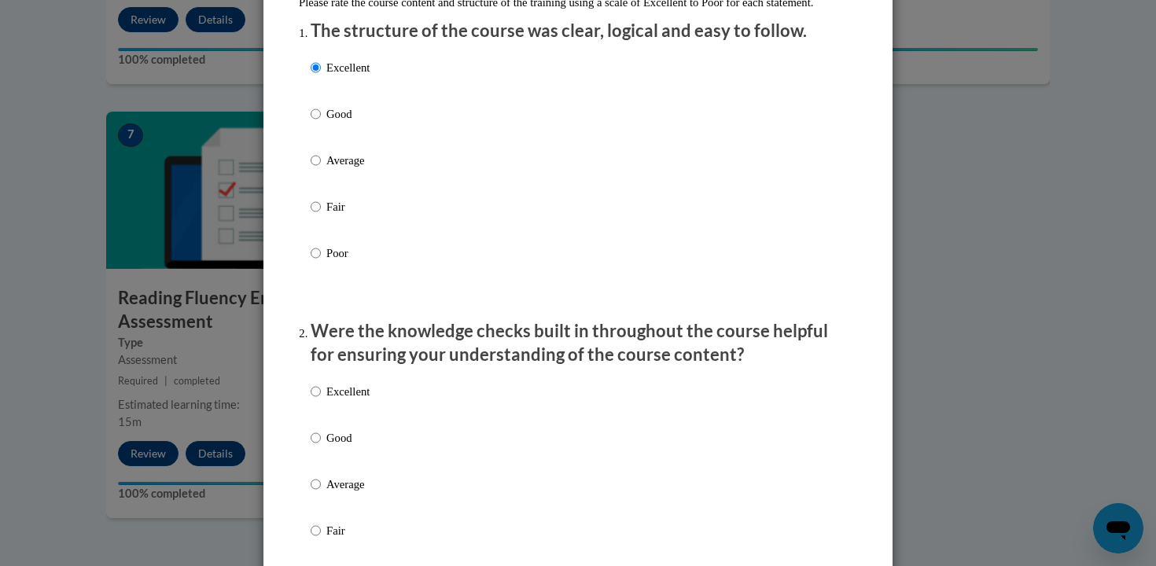
click at [352, 418] on label "Excellent" at bounding box center [340, 404] width 59 height 42
click at [321, 400] on input "Excellent" at bounding box center [316, 391] width 10 height 17
radio input "true"
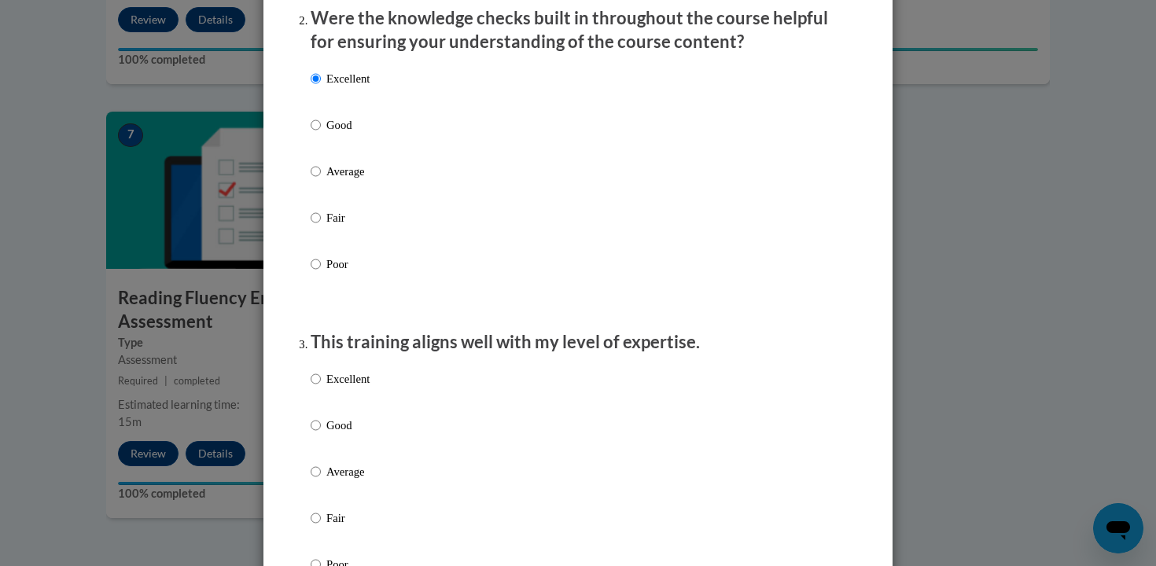
click at [351, 407] on label "Excellent" at bounding box center [340, 391] width 59 height 42
click at [321, 388] on input "Excellent" at bounding box center [316, 378] width 10 height 17
radio input "true"
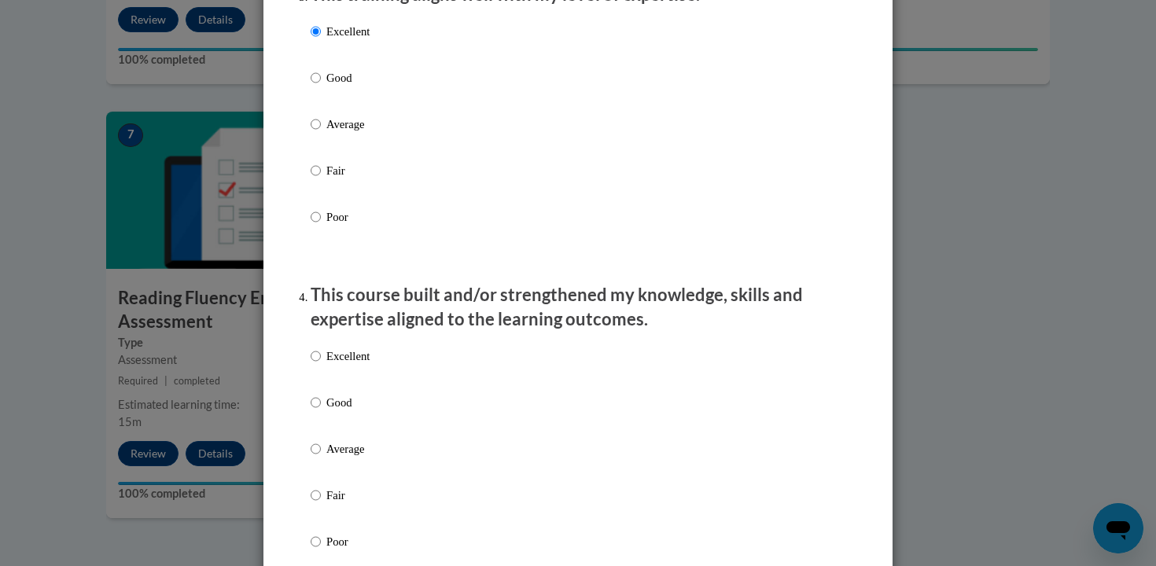
click at [347, 365] on p "Excellent" at bounding box center [347, 356] width 43 height 17
click at [321, 365] on input "Excellent" at bounding box center [316, 356] width 10 height 17
radio input "true"
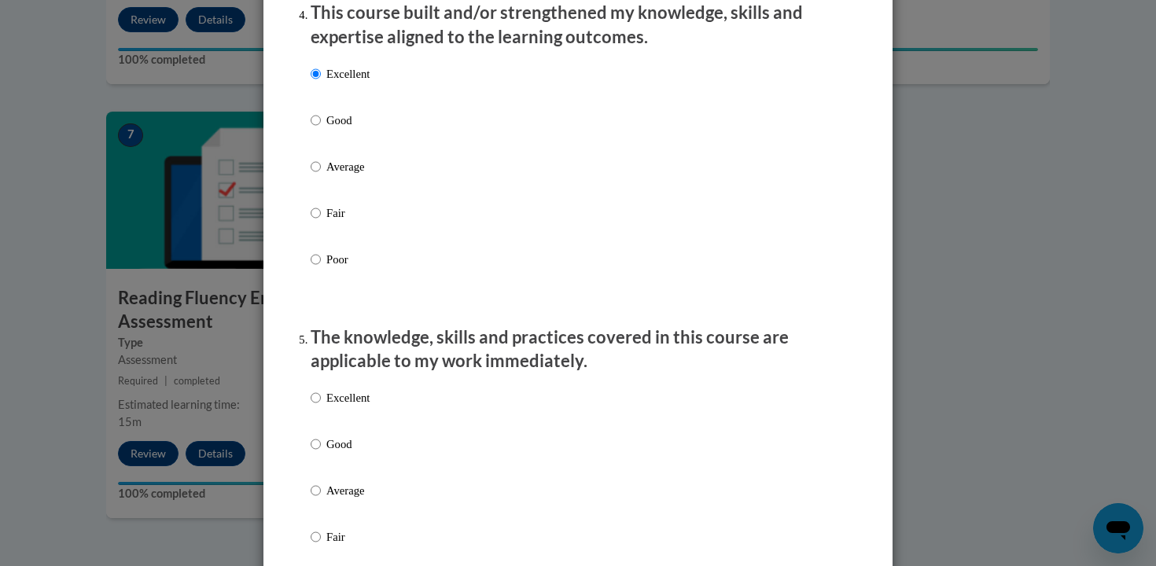
click at [344, 405] on p "Excellent" at bounding box center [347, 397] width 43 height 17
click at [321, 405] on input "Excellent" at bounding box center [316, 397] width 10 height 17
radio input "true"
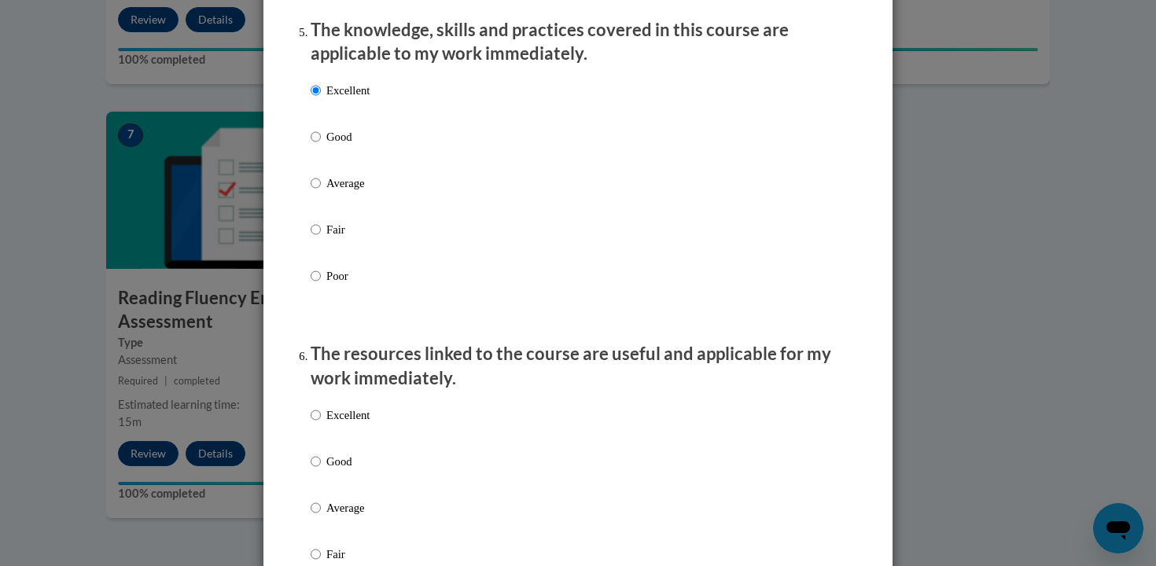
click at [344, 424] on p "Excellent" at bounding box center [347, 415] width 43 height 17
click at [321, 424] on input "Excellent" at bounding box center [316, 415] width 10 height 17
radio input "true"
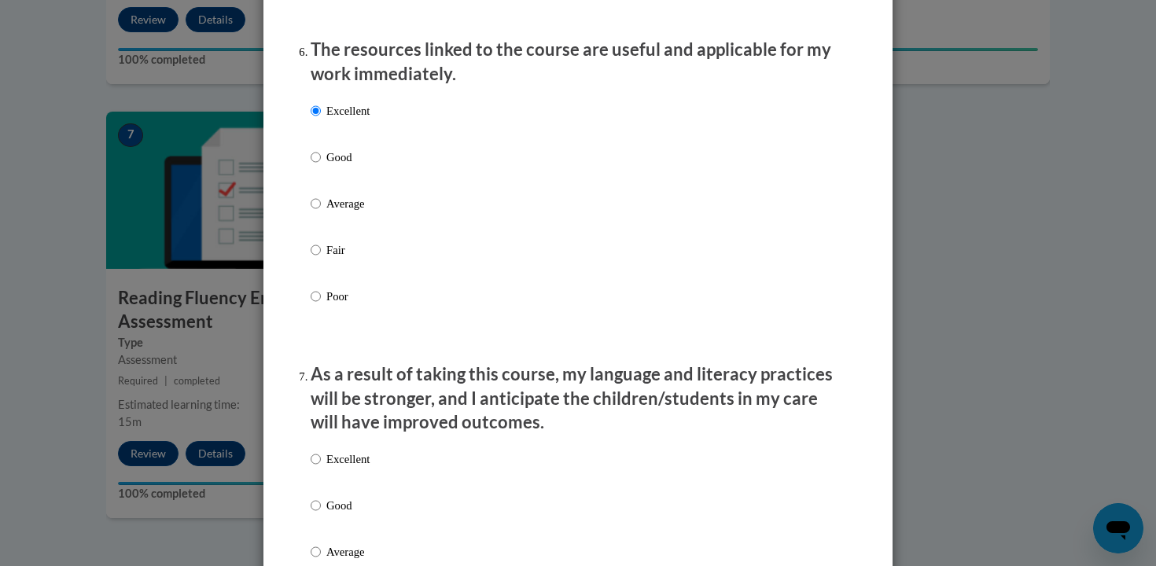
click at [344, 468] on p "Excellent" at bounding box center [347, 459] width 43 height 17
click at [321, 468] on input "Excellent" at bounding box center [316, 459] width 10 height 17
radio input "true"
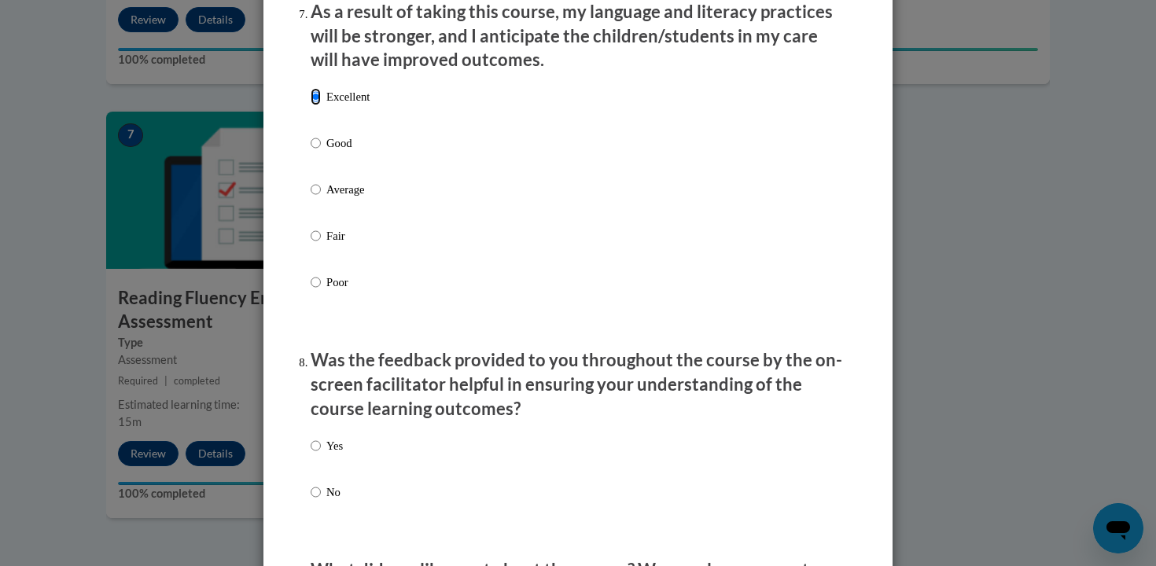
scroll to position [2131, 0]
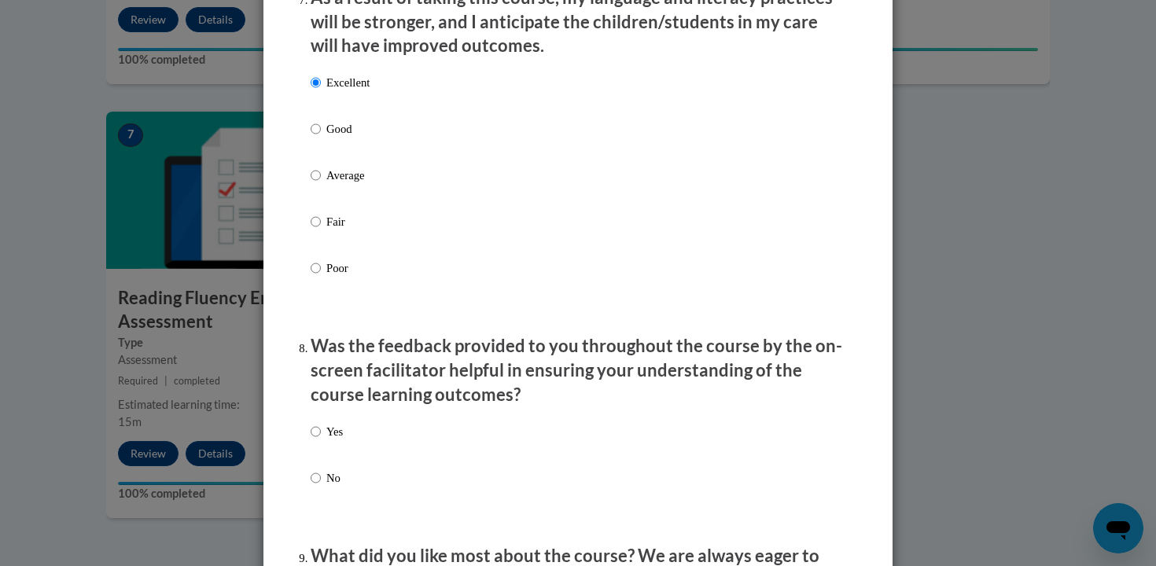
click at [330, 440] on p "Yes" at bounding box center [334, 431] width 17 height 17
click at [321, 440] on input "Yes" at bounding box center [316, 431] width 10 height 17
radio input "true"
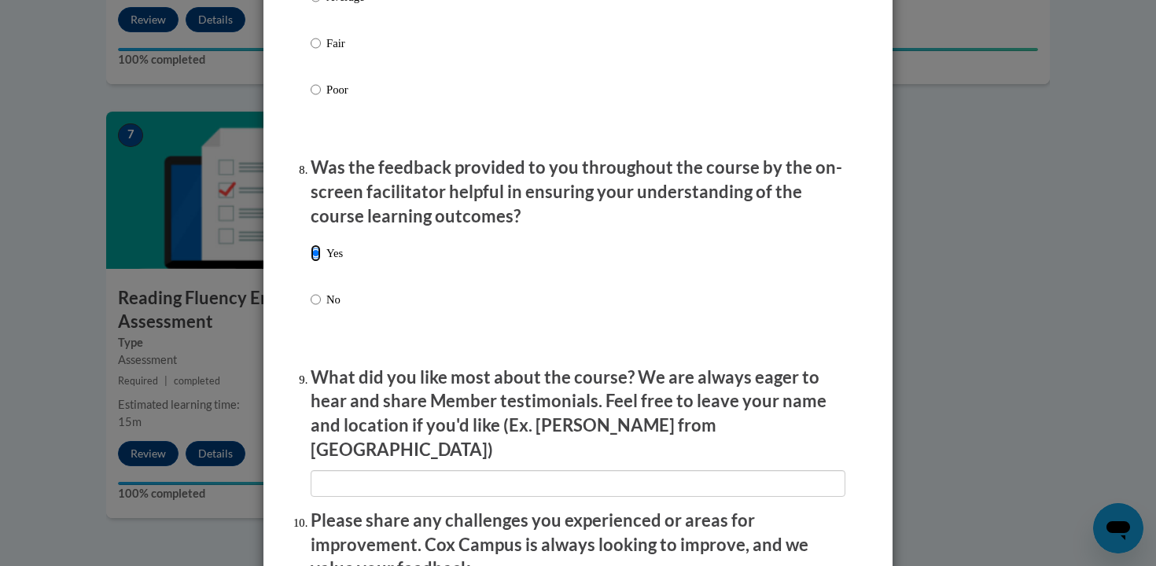
scroll to position [2380, 0]
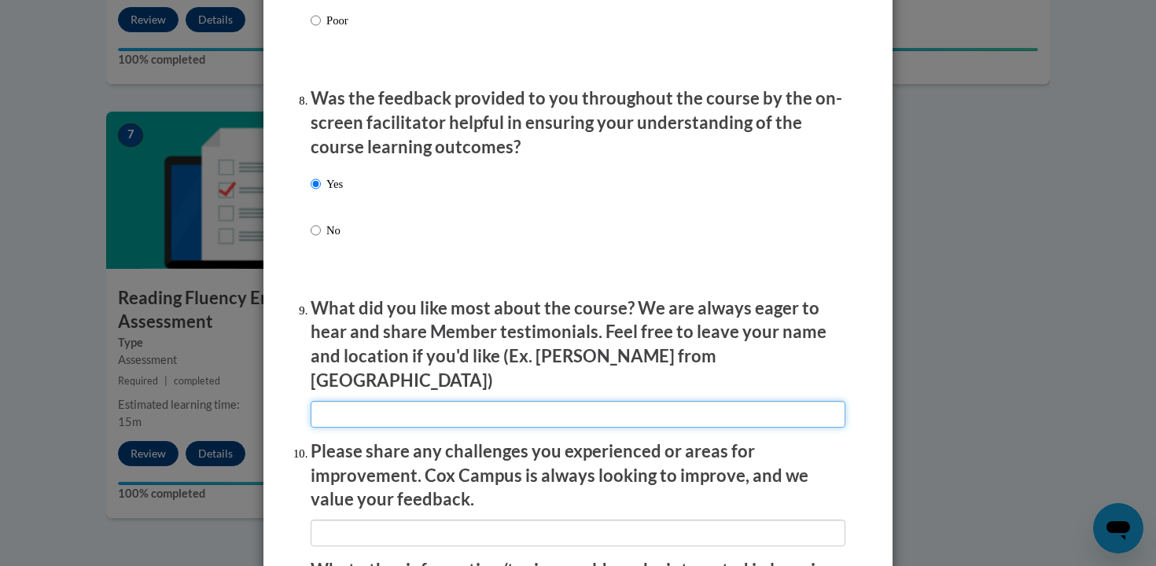
click at [342, 401] on input "textbox" at bounding box center [578, 414] width 535 height 27
type input "I like videos from real classrooms."
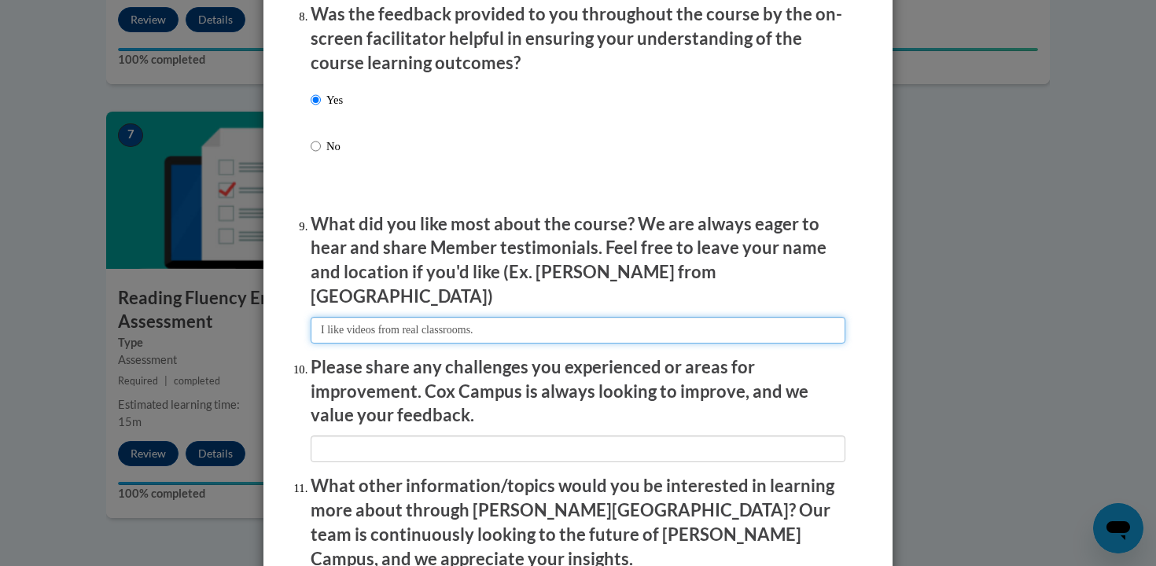
scroll to position [2479, 0]
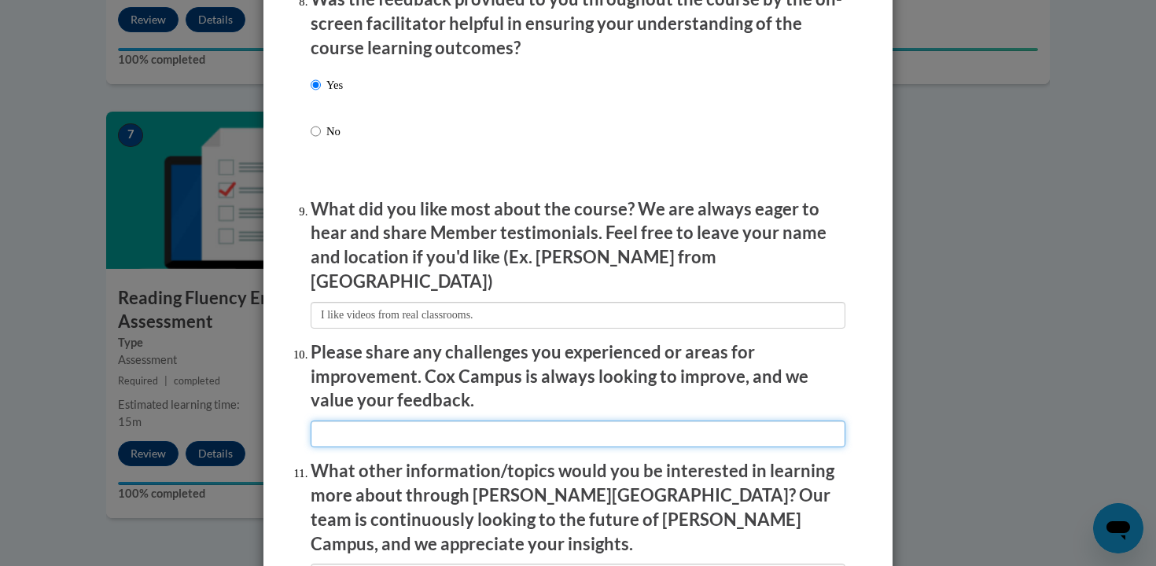
click at [518, 421] on input "textbox" at bounding box center [578, 434] width 535 height 27
type input "N/A"
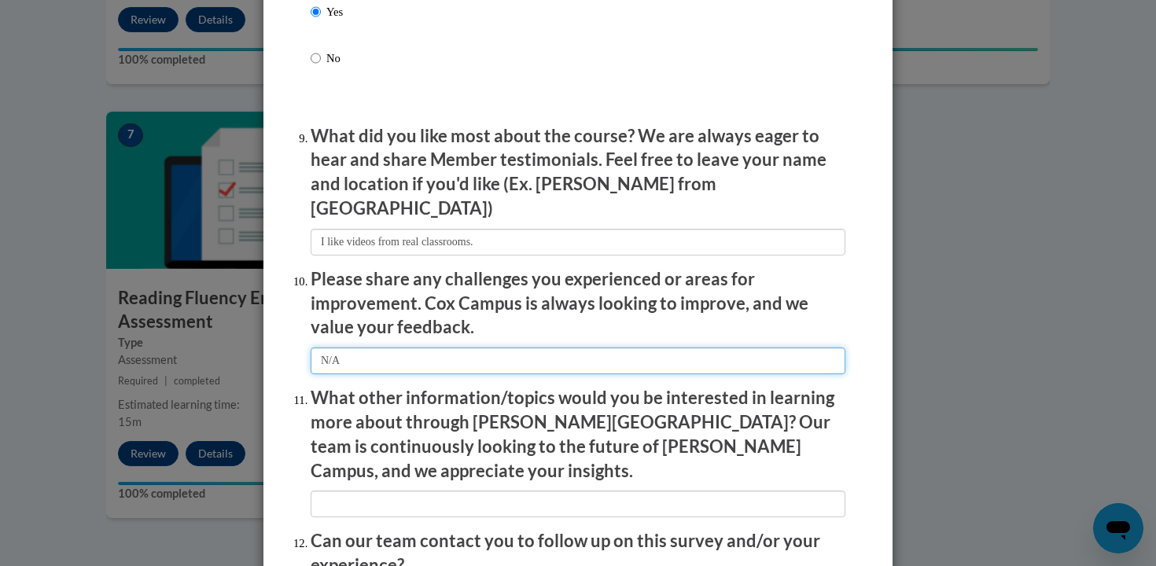
scroll to position [2561, 0]
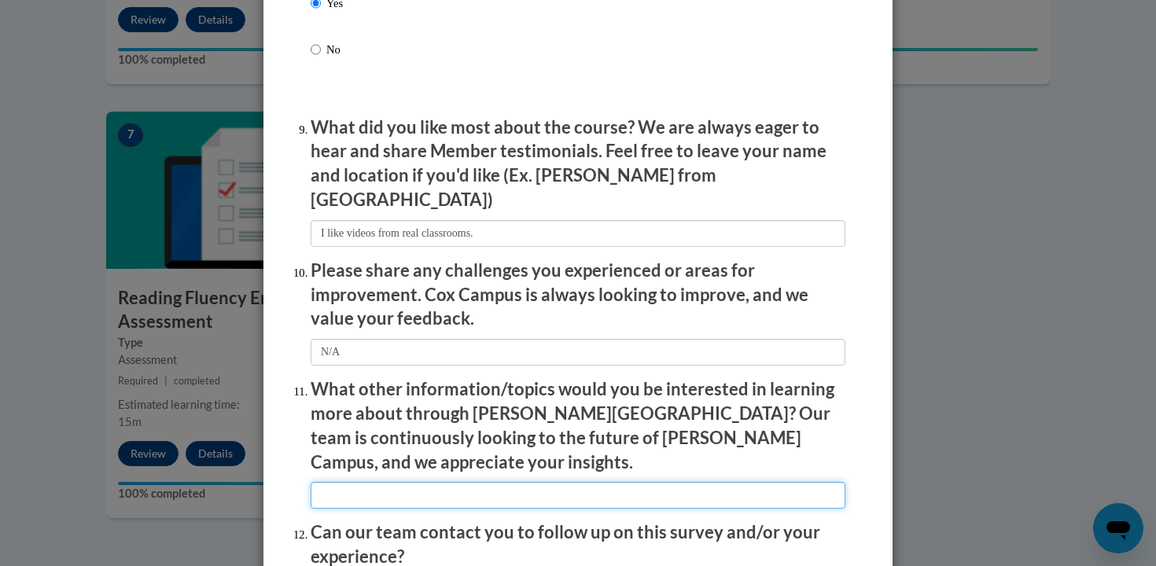
click at [448, 482] on input "textbox" at bounding box center [578, 495] width 535 height 27
type input "N/A"
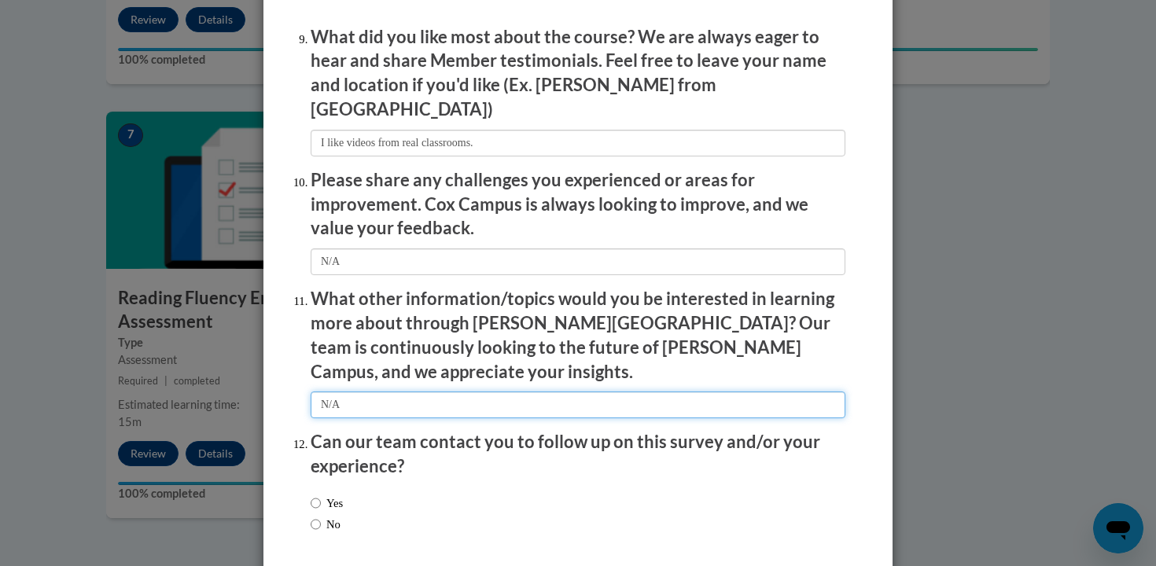
scroll to position [2670, 0]
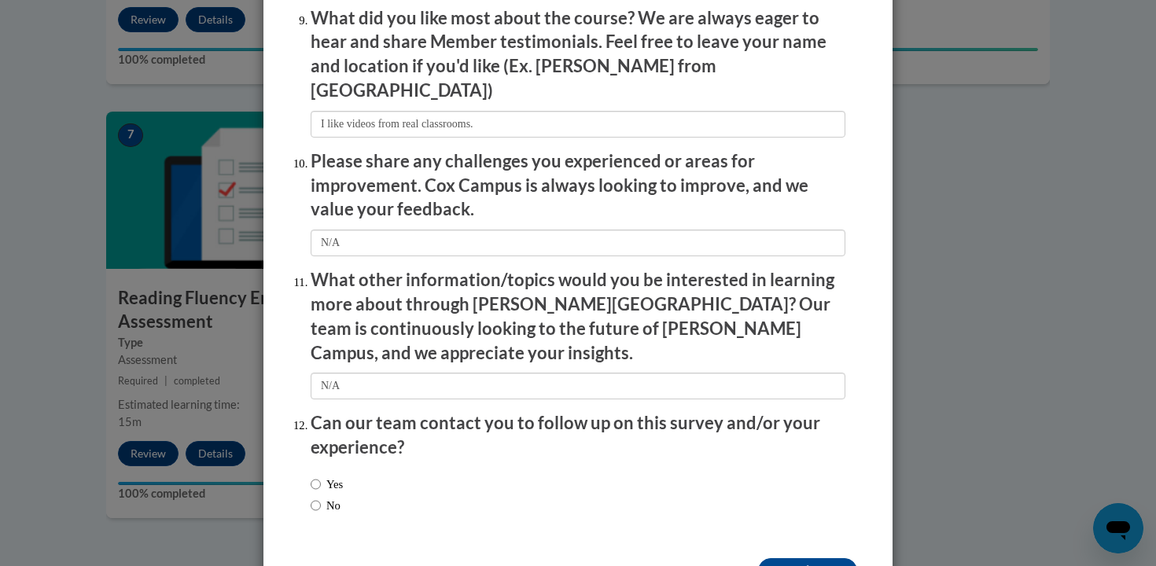
click at [330, 497] on label "No" at bounding box center [326, 505] width 30 height 17
click at [321, 497] on input "No" at bounding box center [316, 505] width 10 height 17
radio input "true"
click at [822, 558] on input "Submit feedback" at bounding box center [807, 570] width 99 height 25
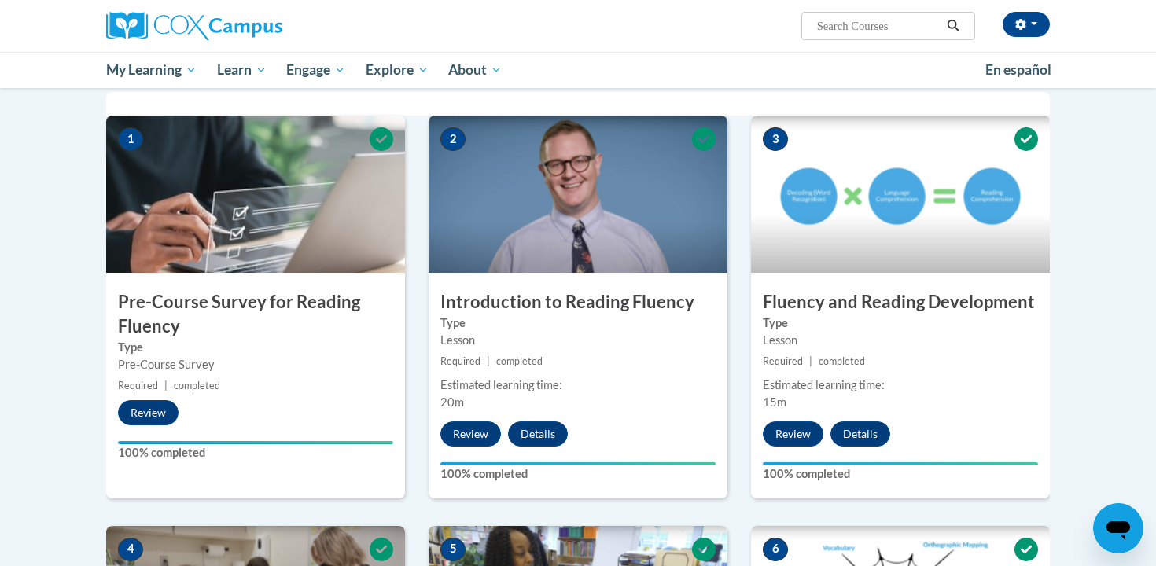
scroll to position [0, 0]
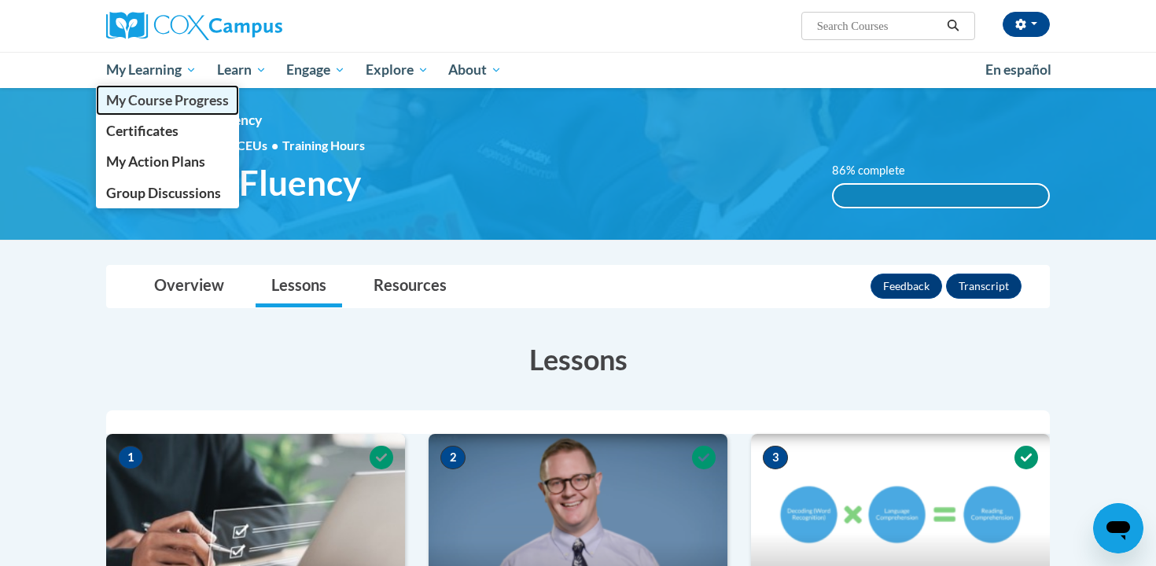
click at [178, 95] on span "My Course Progress" at bounding box center [167, 100] width 123 height 17
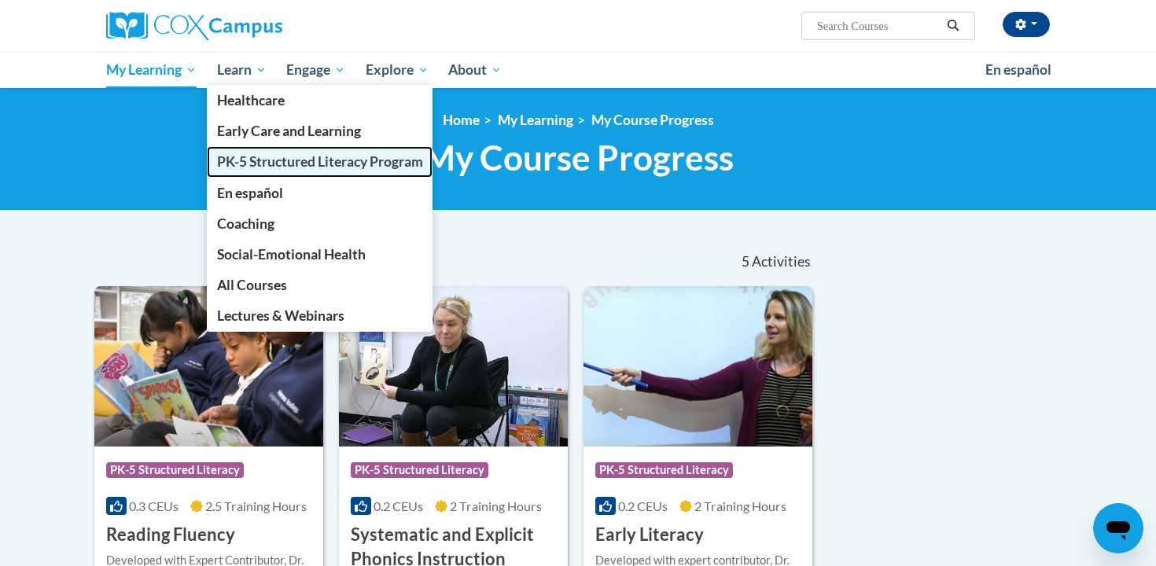
click at [277, 155] on span "PK-5 Structured Literacy Program" at bounding box center [320, 161] width 206 height 17
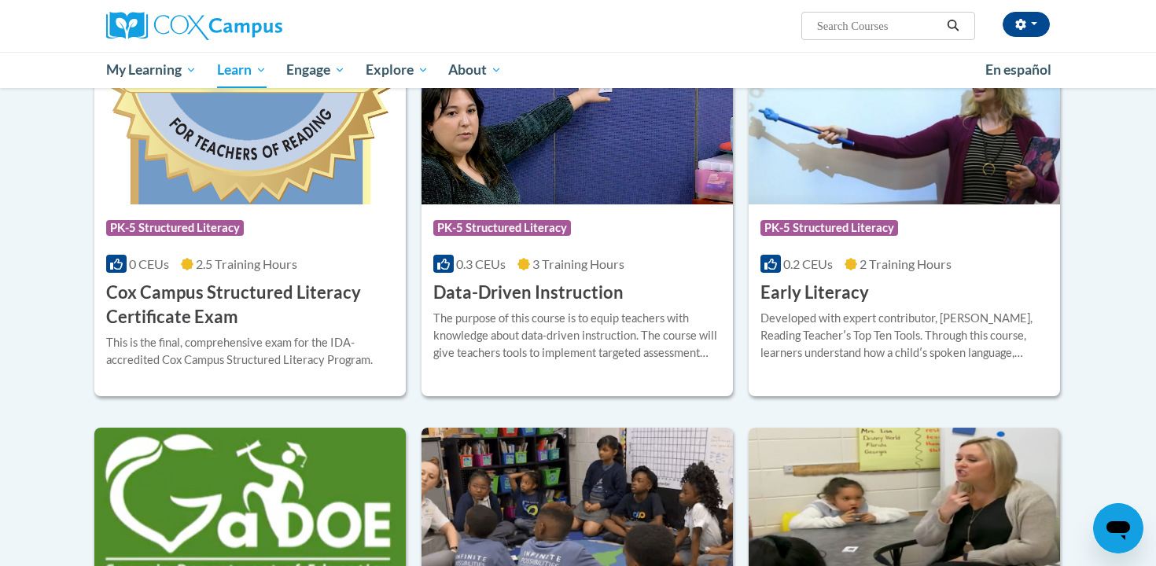
scroll to position [554, 0]
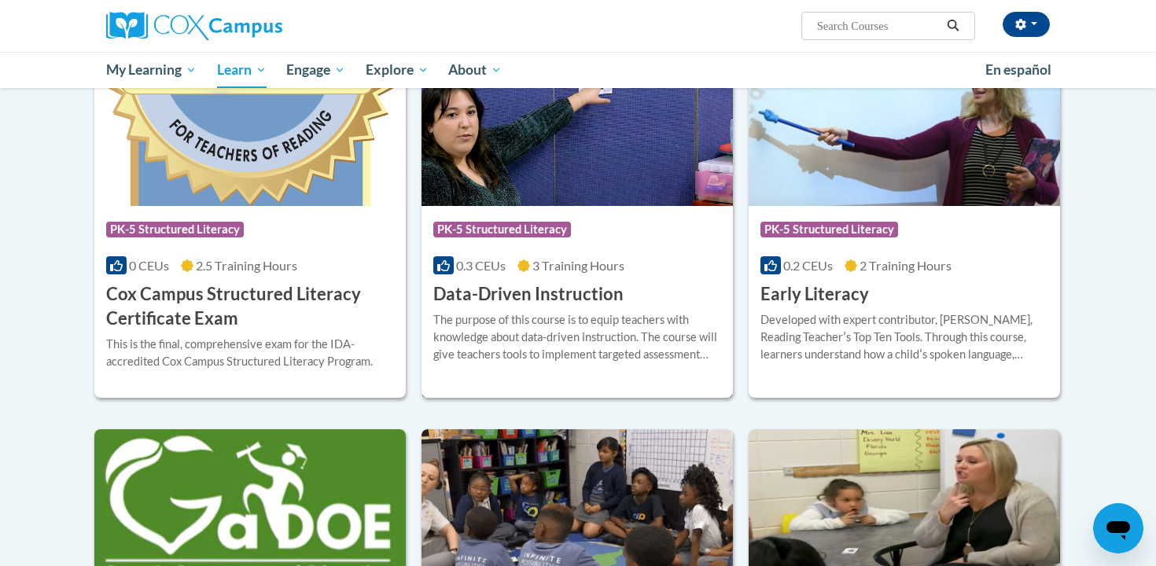
click at [555, 320] on div "The purpose of this course is to equip teachers with knowledge about data-drive…" at bounding box center [577, 337] width 288 height 52
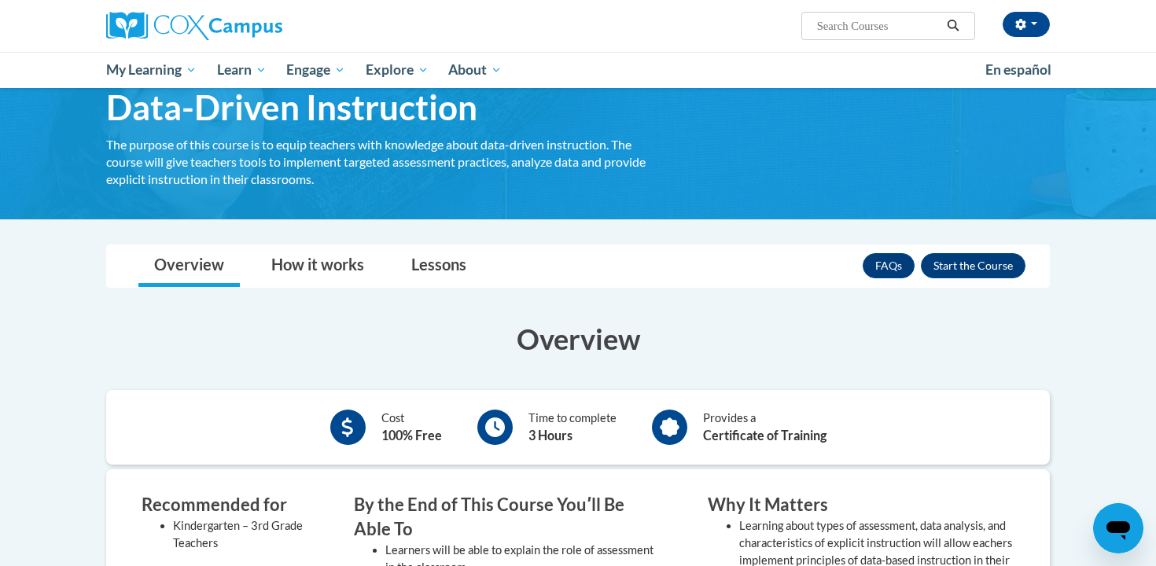
scroll to position [74, 0]
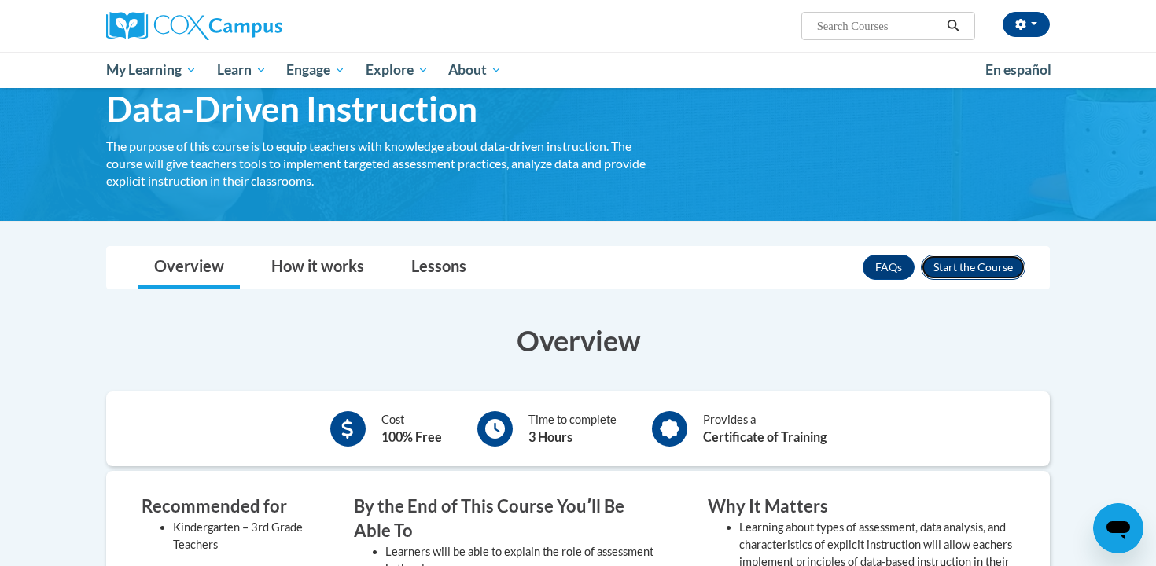
click at [997, 274] on button "Enroll" at bounding box center [973, 267] width 105 height 25
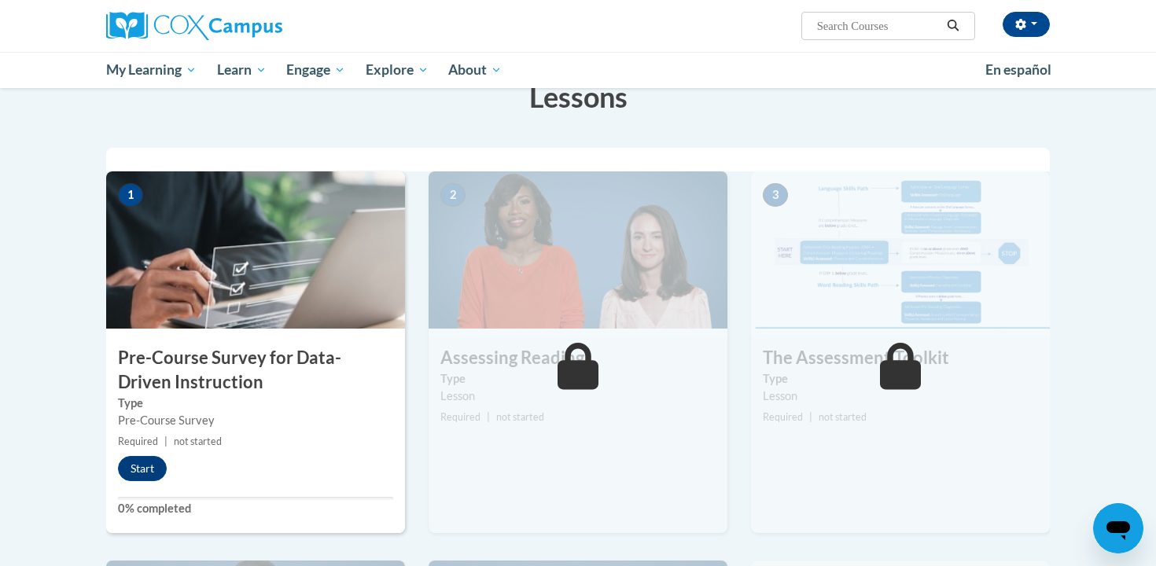
scroll to position [267, 0]
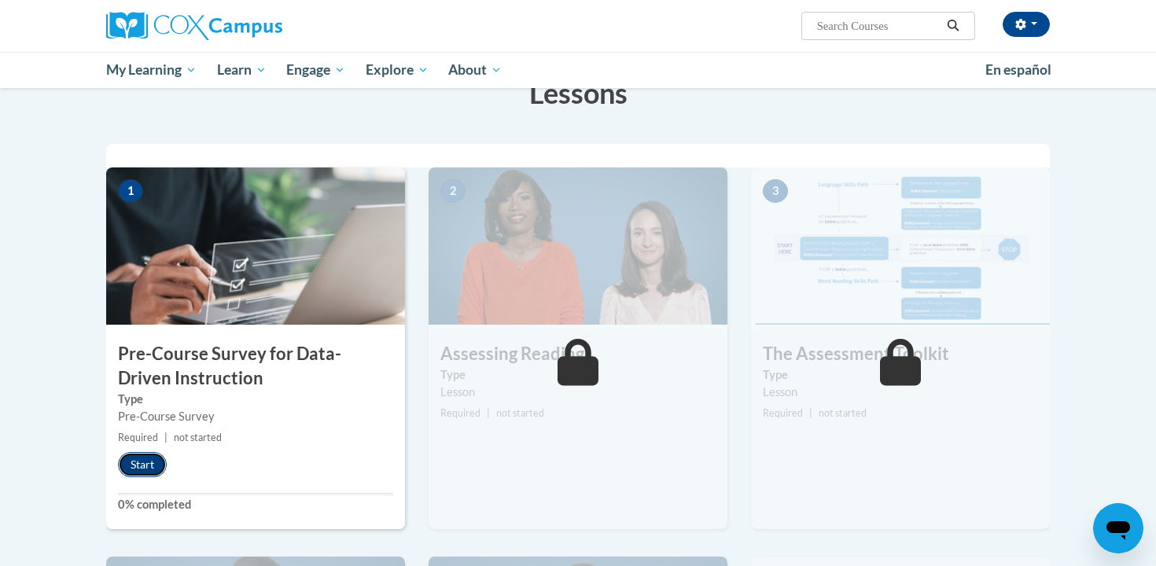
click at [143, 459] on button "Start" at bounding box center [142, 464] width 49 height 25
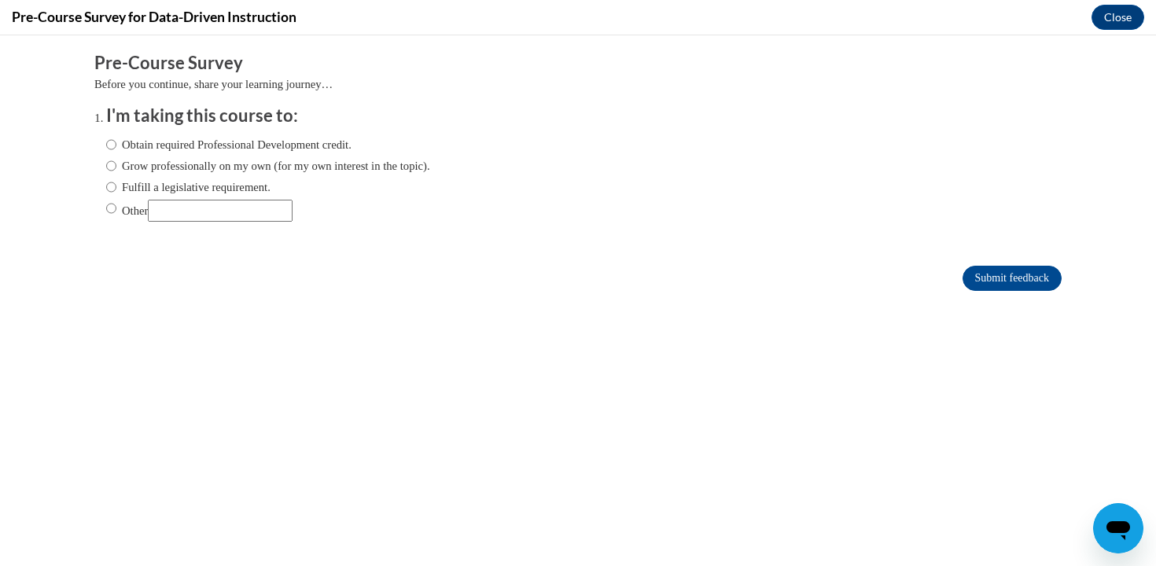
scroll to position [0, 0]
click at [263, 187] on label "Fulfill a legislative requirement." at bounding box center [188, 187] width 164 height 17
click at [116, 187] on input "Fulfill a legislative requirement." at bounding box center [111, 187] width 10 height 17
radio input "true"
click at [1017, 274] on input "Submit feedback" at bounding box center [1012, 278] width 99 height 25
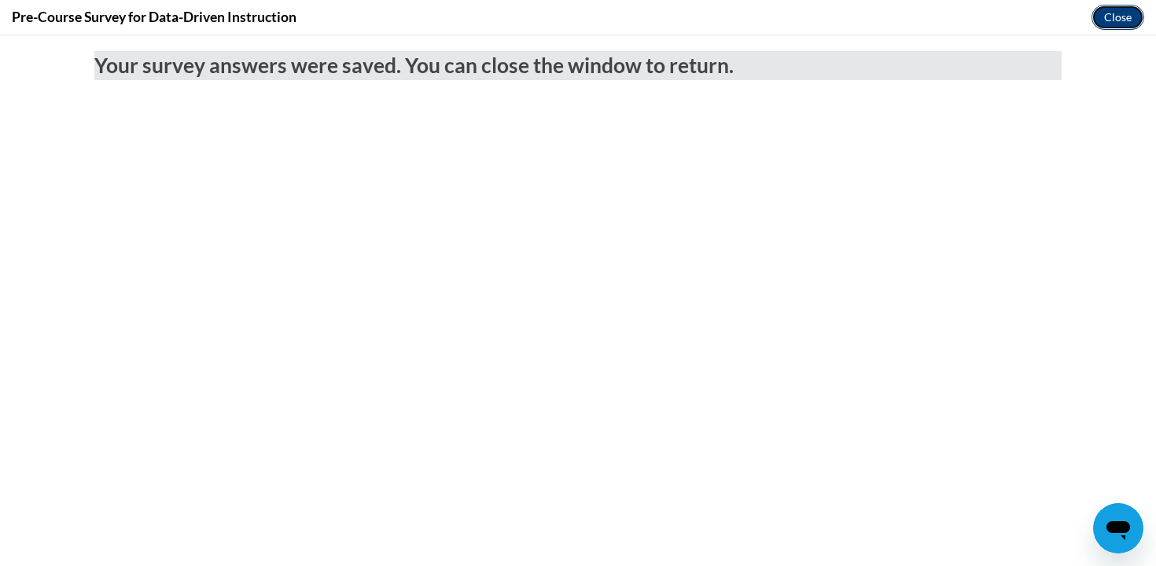
click at [1119, 23] on button "Close" at bounding box center [1118, 17] width 53 height 25
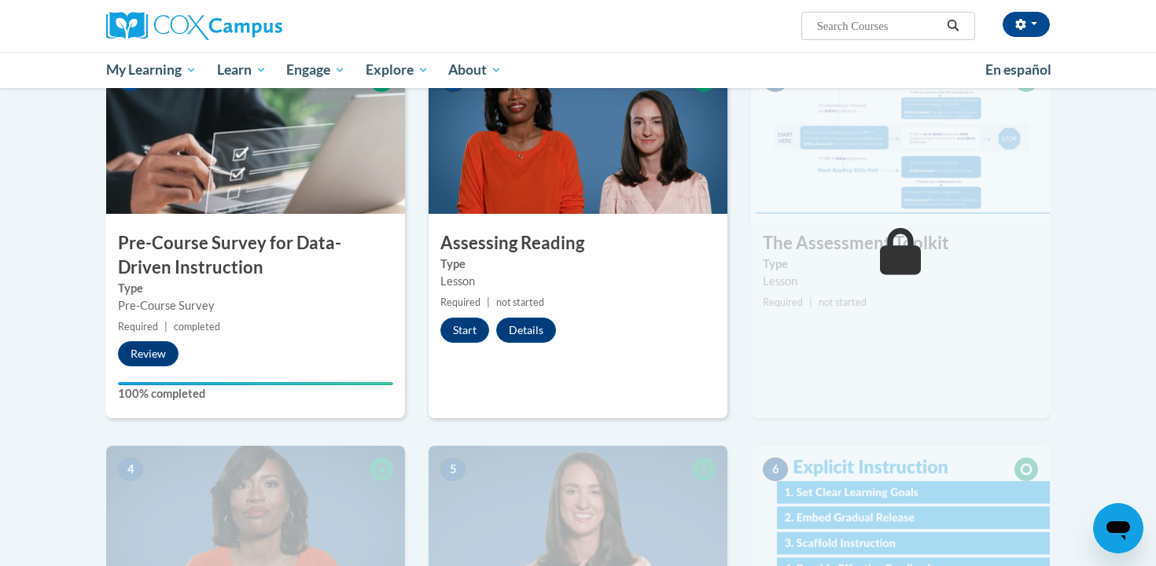
scroll to position [358, 0]
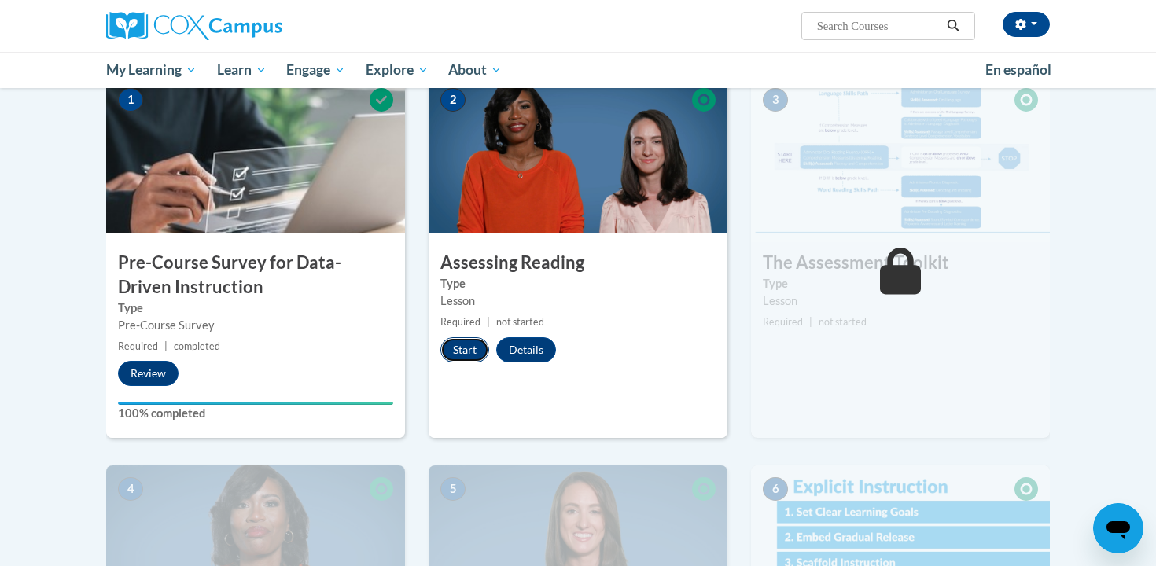
click at [471, 356] on button "Start" at bounding box center [464, 349] width 49 height 25
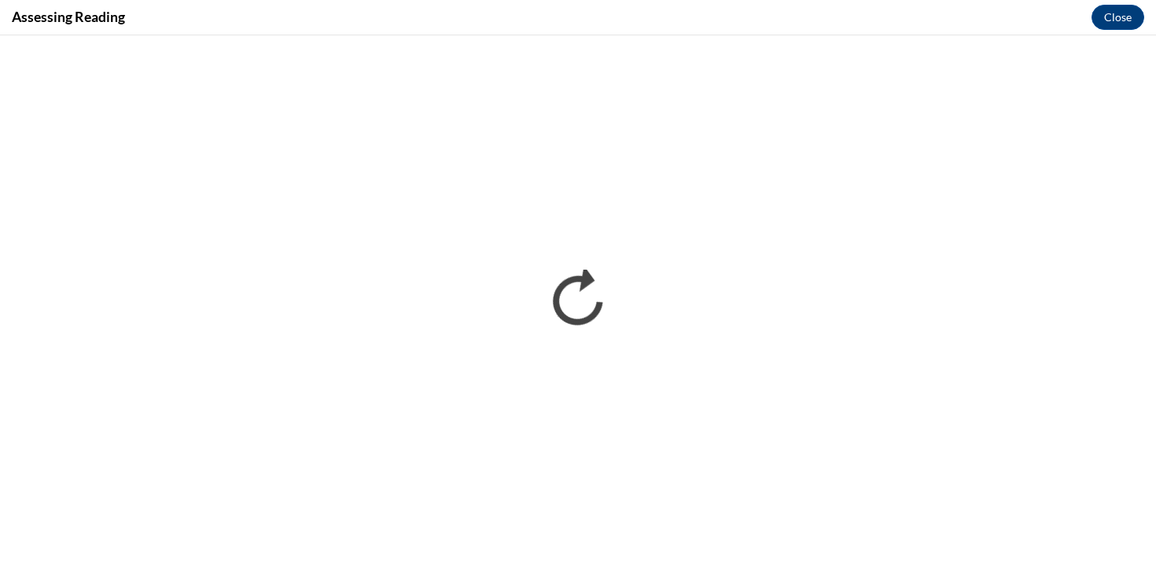
scroll to position [0, 0]
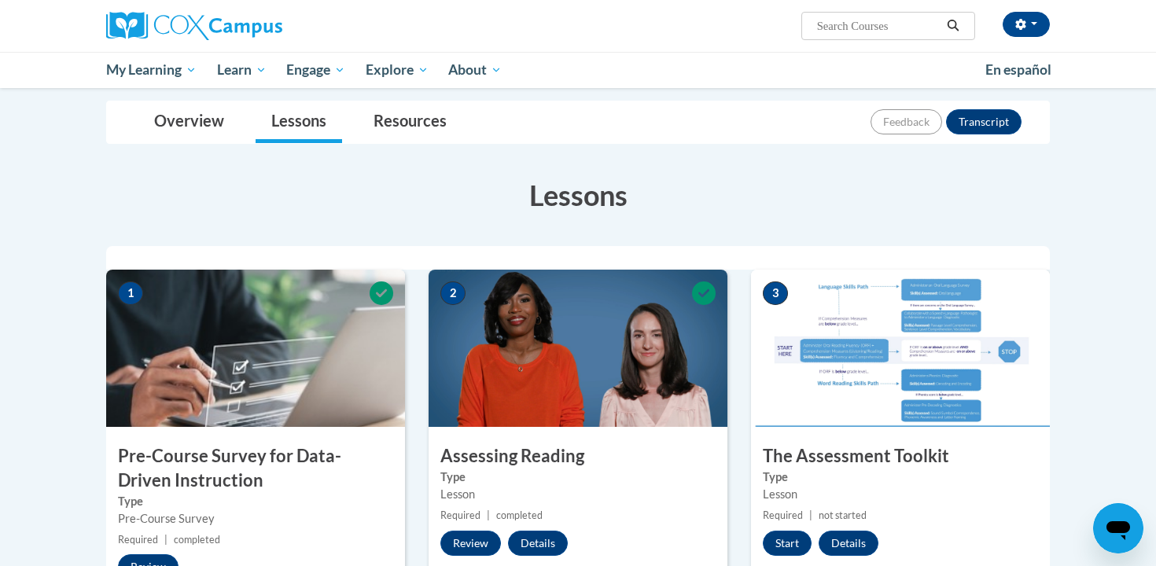
scroll to position [167, 0]
